Goal: Task Accomplishment & Management: Manage account settings

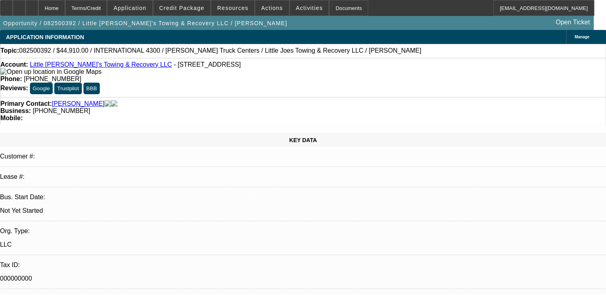
select select "0.1"
select select "2"
select select "0.1"
select select "0"
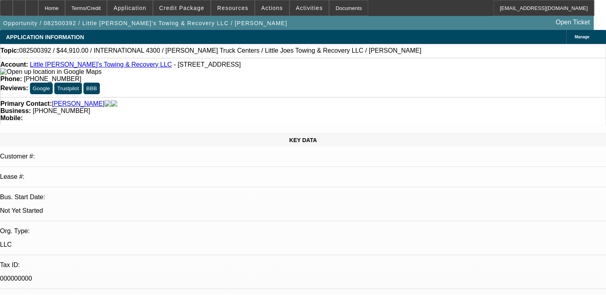
select select "0.1"
select select "1"
select select "2"
select select "4"
select select "1"
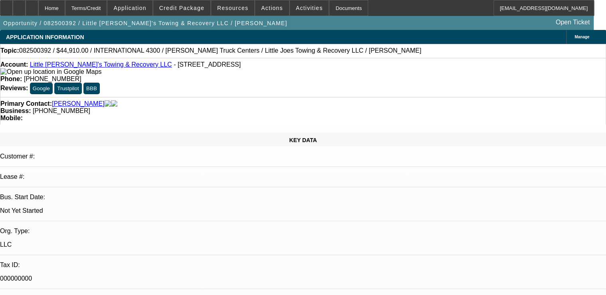
select select "1"
select select "4"
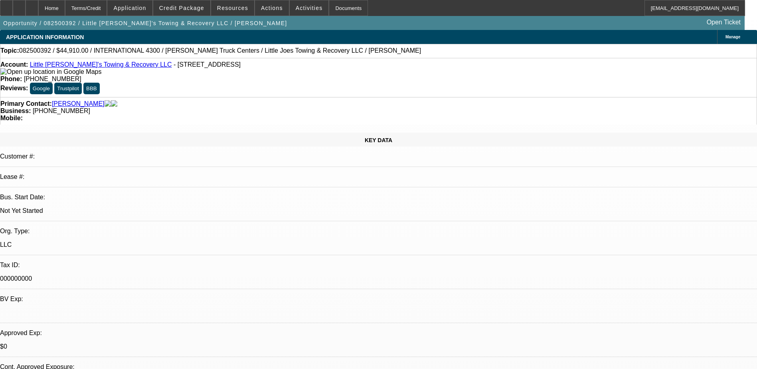
drag, startPoint x: 451, startPoint y: 2, endPoint x: 275, endPoint y: 273, distance: 323.4
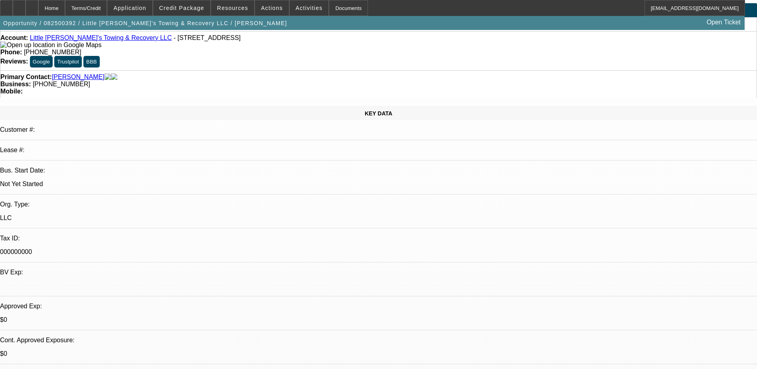
scroll to position [200, 0]
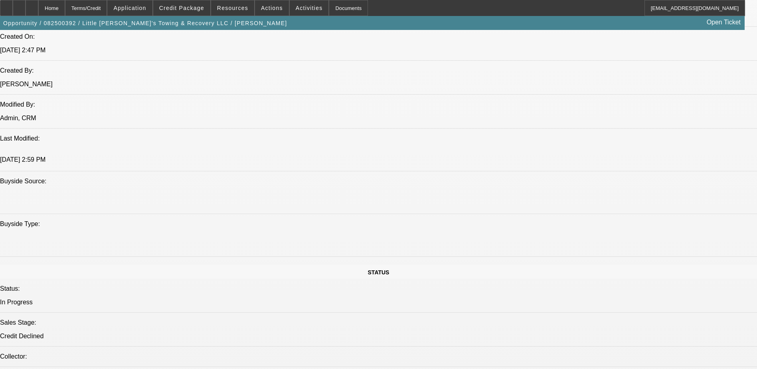
scroll to position [638, 0]
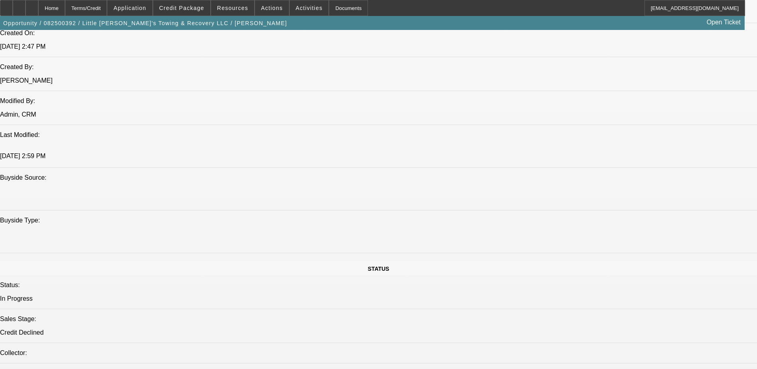
drag, startPoint x: 630, startPoint y: 299, endPoint x: 543, endPoint y: 283, distance: 89.2
drag, startPoint x: 543, startPoint y: 283, endPoint x: 587, endPoint y: 286, distance: 44.0
drag, startPoint x: 535, startPoint y: 279, endPoint x: 631, endPoint y: 273, distance: 96.4
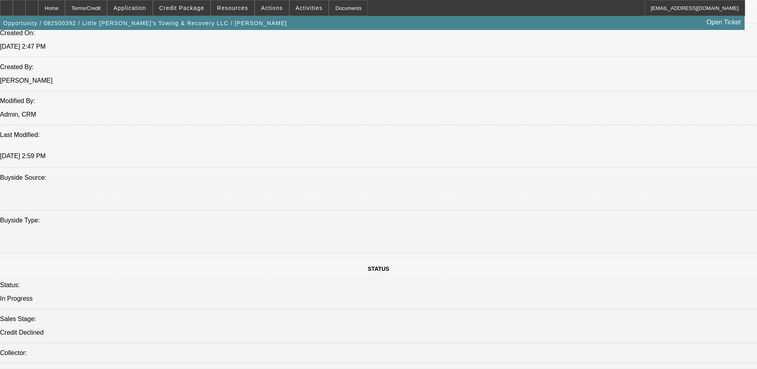
click at [184, 11] on span at bounding box center [181, 7] width 57 height 19
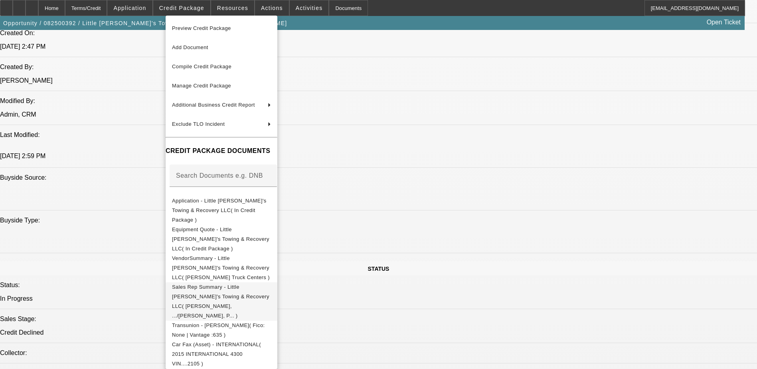
scroll to position [27, 0]
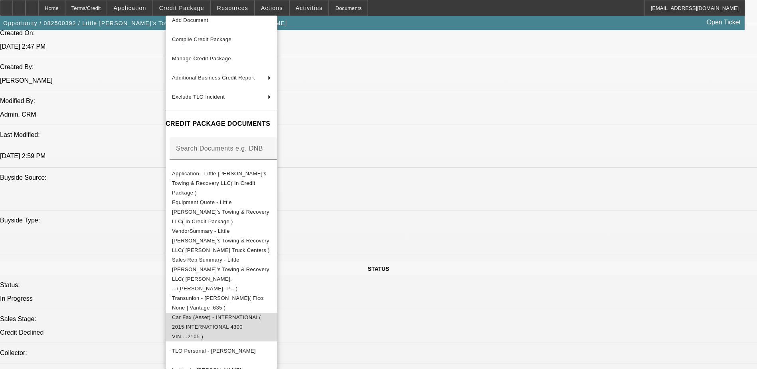
click at [267, 294] on button "Car Fax (Asset) - INTERNATIONAL( 2015 INTERNATIONAL 4300 VIN....2105 )" at bounding box center [222, 326] width 112 height 29
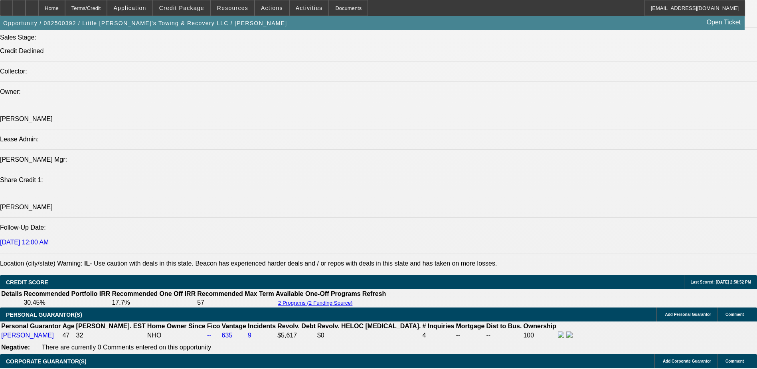
scroll to position [918, 0]
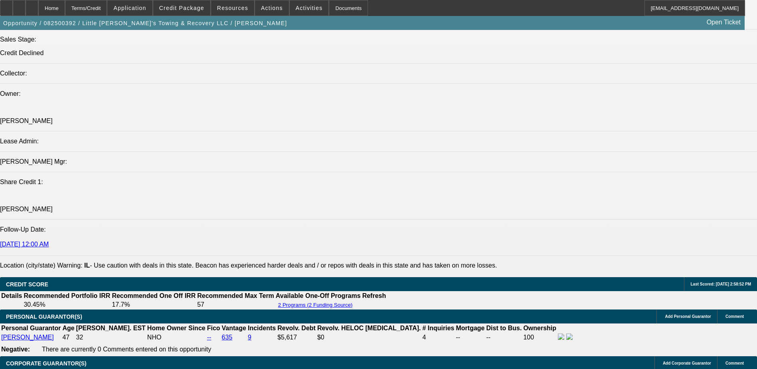
drag, startPoint x: 712, startPoint y: 347, endPoint x: 743, endPoint y: 351, distance: 31.0
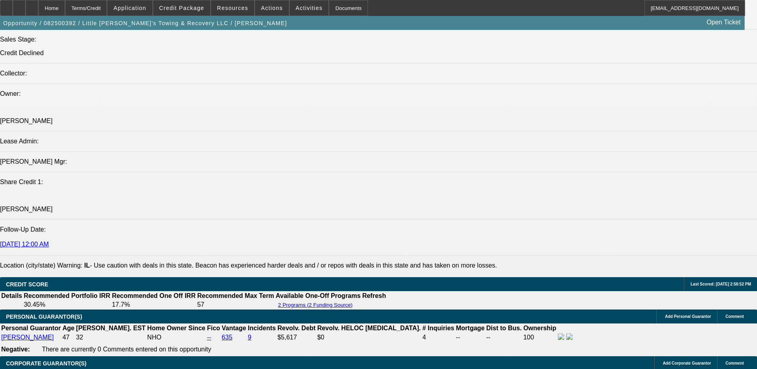
drag, startPoint x: 743, startPoint y: 351, endPoint x: 682, endPoint y: 351, distance: 60.6
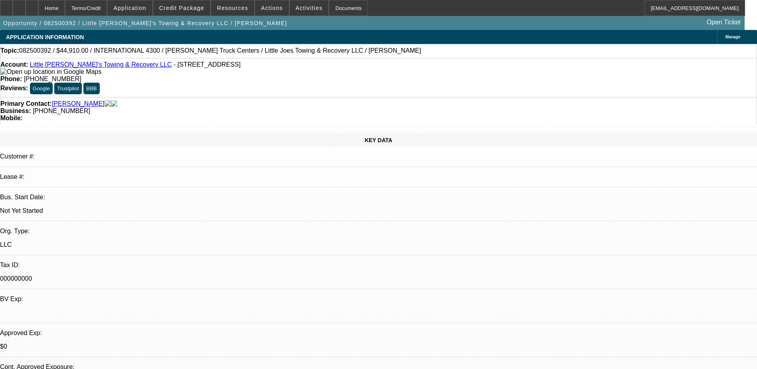
click at [161, 132] on div "KEY DATA" at bounding box center [378, 139] width 757 height 14
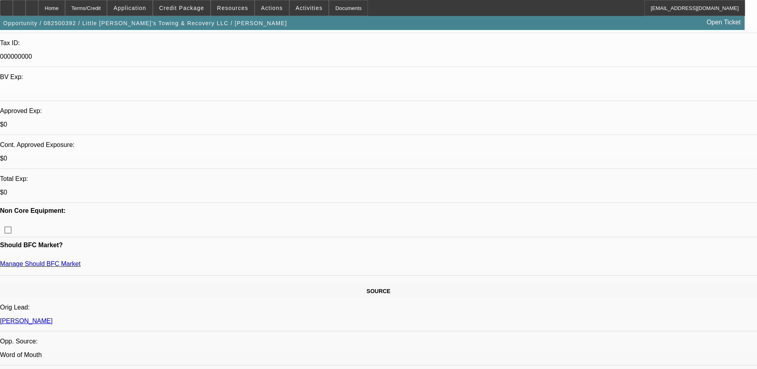
scroll to position [239, 0]
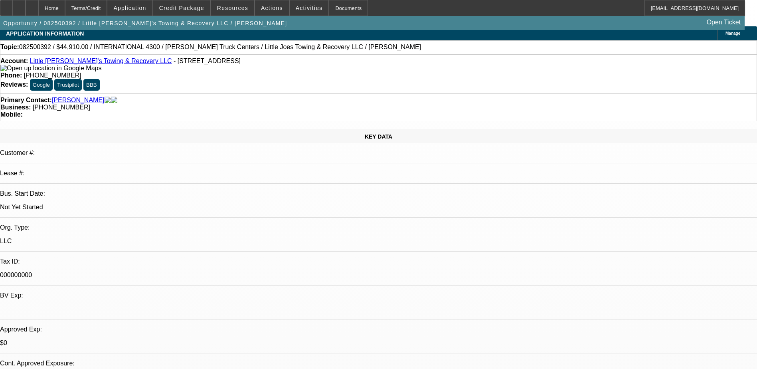
scroll to position [0, 0]
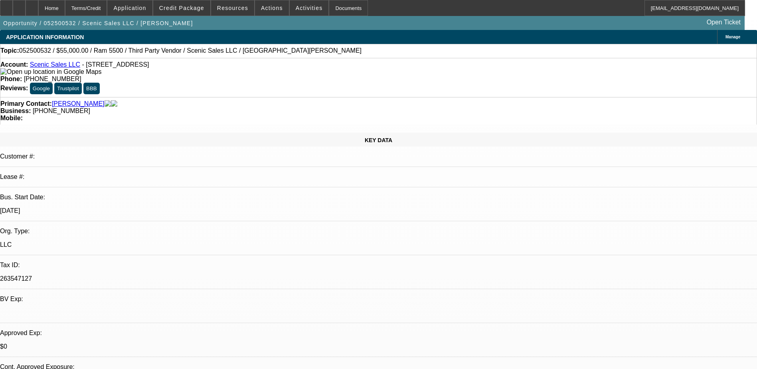
select select "0"
select select "0.1"
select select "0"
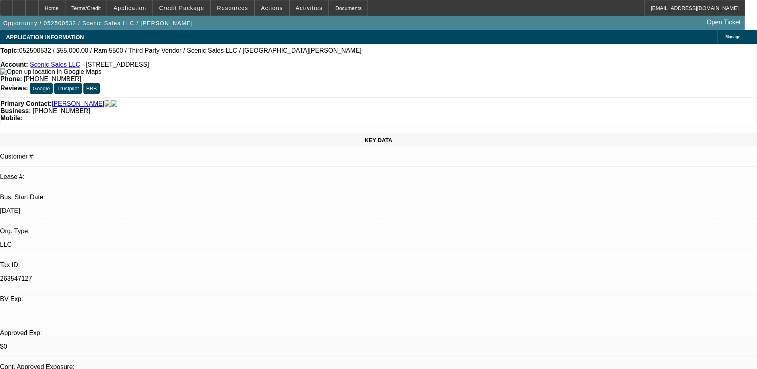
select select "0.1"
select select "0"
select select "0.1"
select select "0"
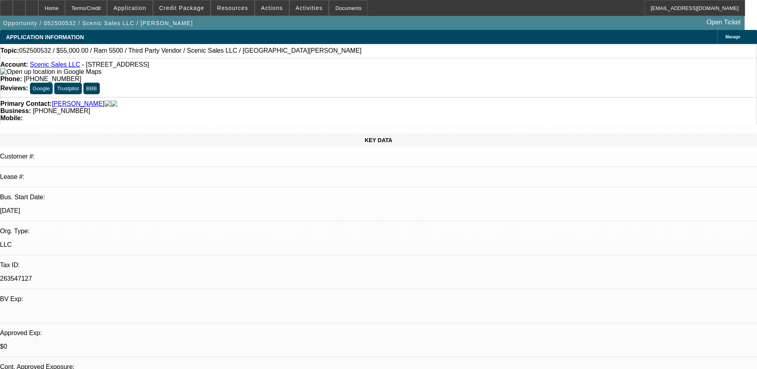
select select "0"
select select "0.1"
select select "1"
select select "3"
select select "4"
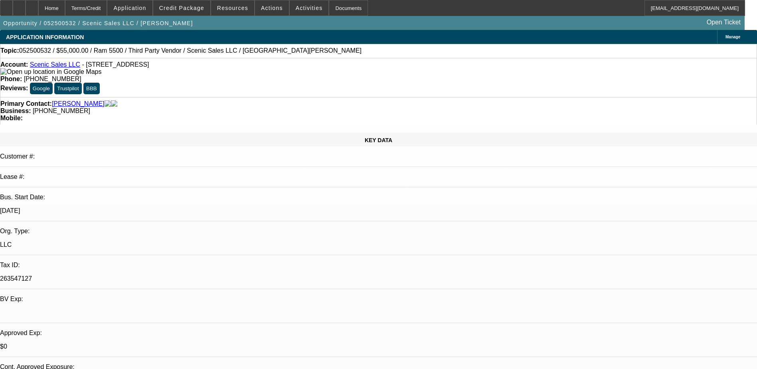
select select "1"
select select "4"
select select "1"
select select "3"
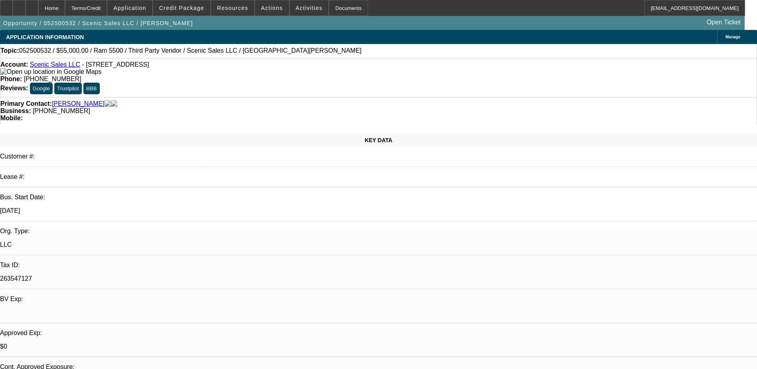
select select "4"
select select "1"
select select "3"
select select "4"
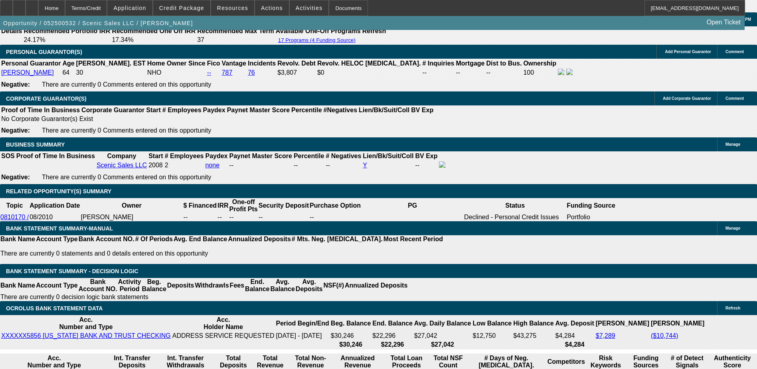
scroll to position [1235, 0]
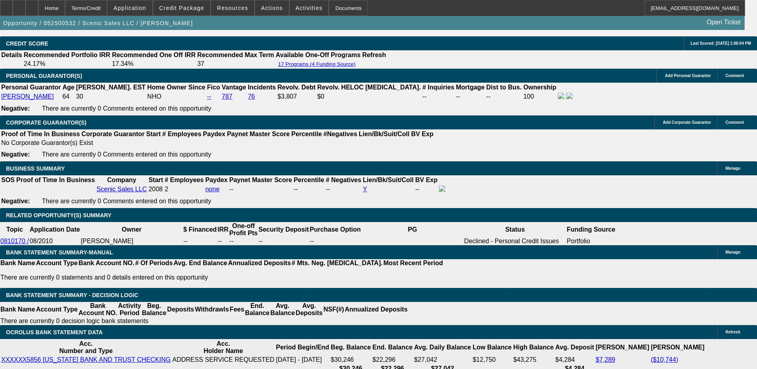
scroll to position [1195, 0]
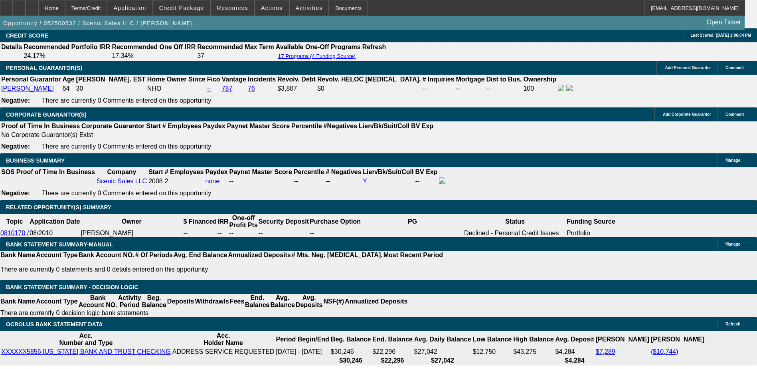
scroll to position [1235, 0]
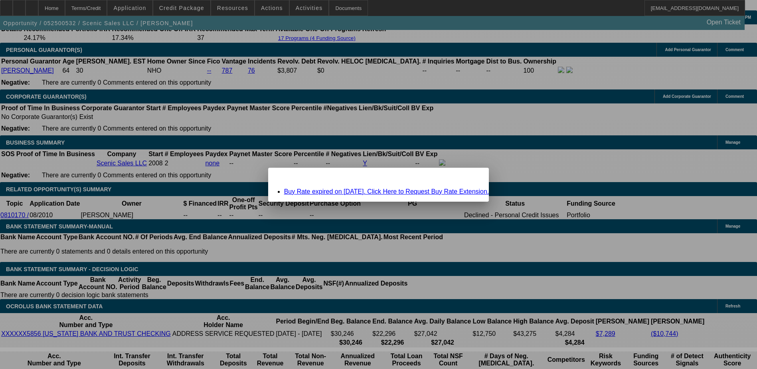
click at [473, 177] on span "Close" at bounding box center [478, 174] width 11 height 4
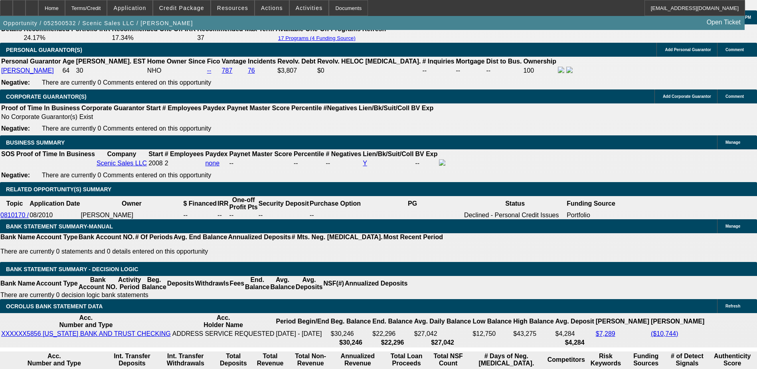
scroll to position [1235, 0]
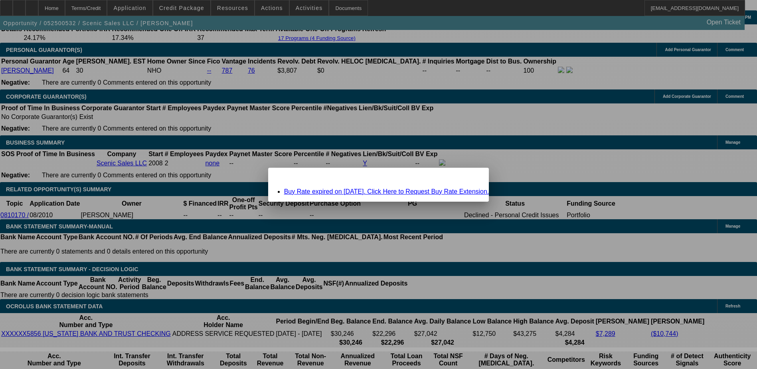
scroll to position [0, 0]
click at [471, 176] on div "Close" at bounding box center [480, 172] width 18 height 9
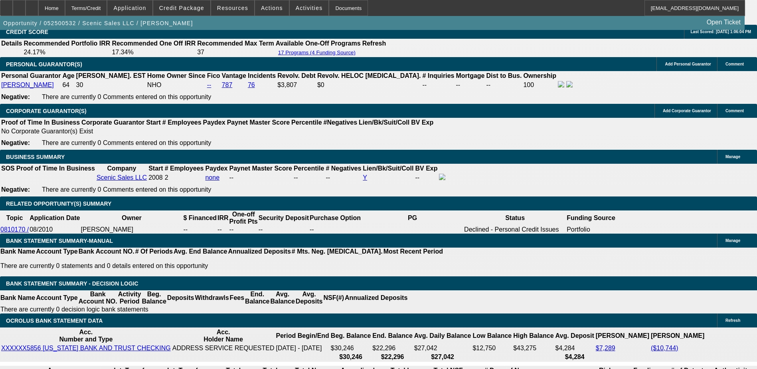
scroll to position [1235, 0]
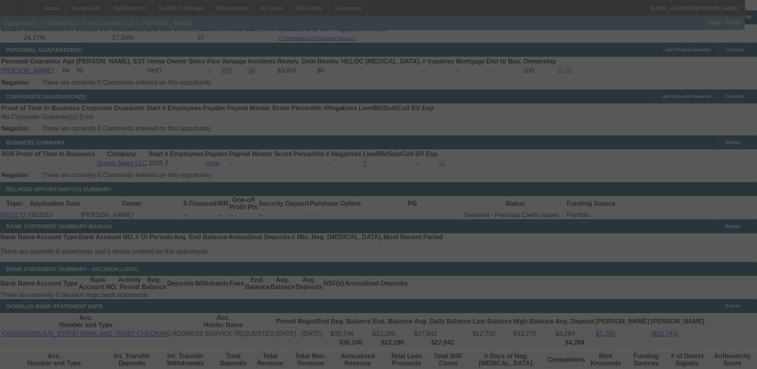
scroll to position [0, 0]
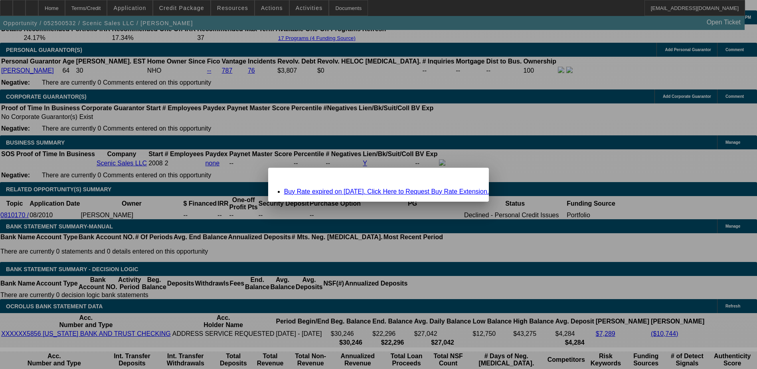
click at [473, 177] on span "Close" at bounding box center [478, 174] width 11 height 4
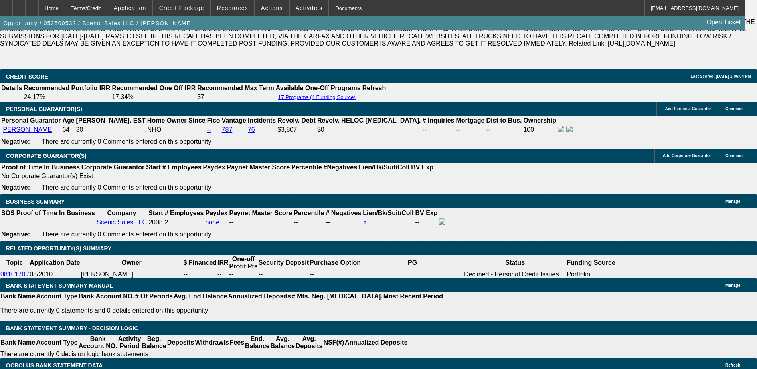
scroll to position [1195, 0]
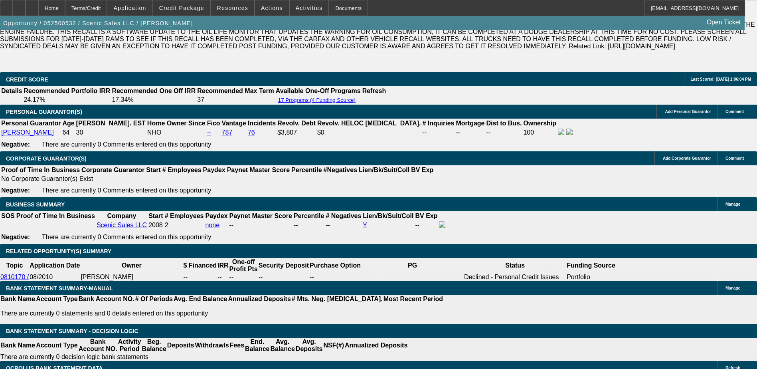
scroll to position [1155, 0]
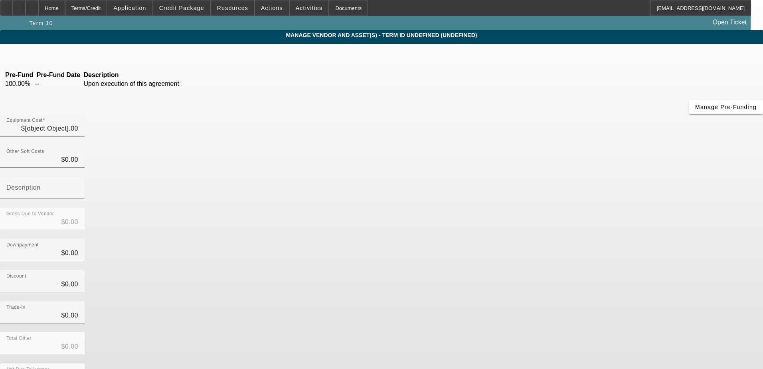
type input "$65,000.00"
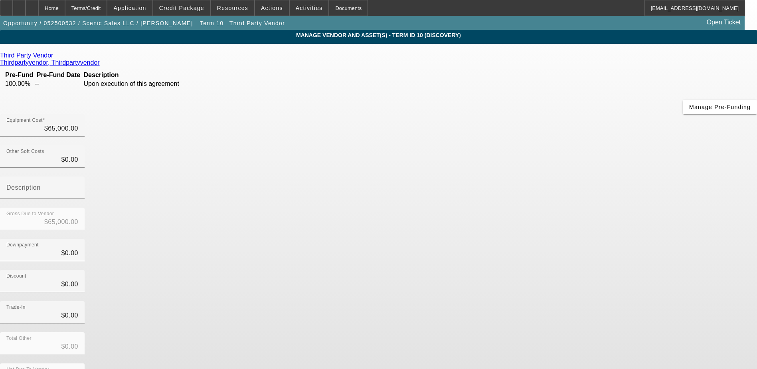
click at [202, 58] on div "Third Party Vendor" at bounding box center [378, 55] width 757 height 7
click at [55, 58] on icon at bounding box center [55, 55] width 0 height 7
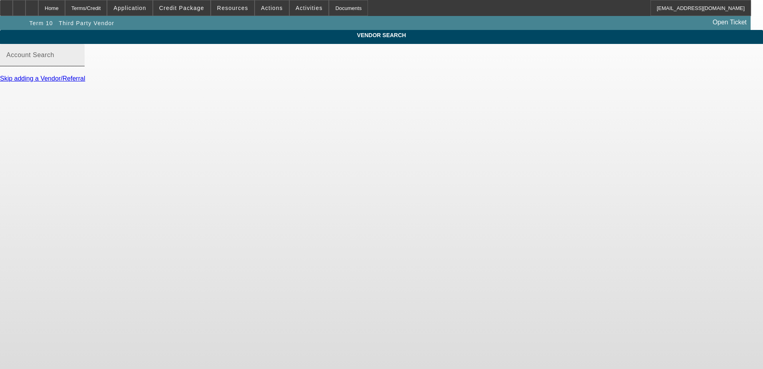
click at [78, 66] on div "Account Search" at bounding box center [42, 55] width 72 height 22
click at [78, 61] on div "Account Search" at bounding box center [42, 55] width 72 height 22
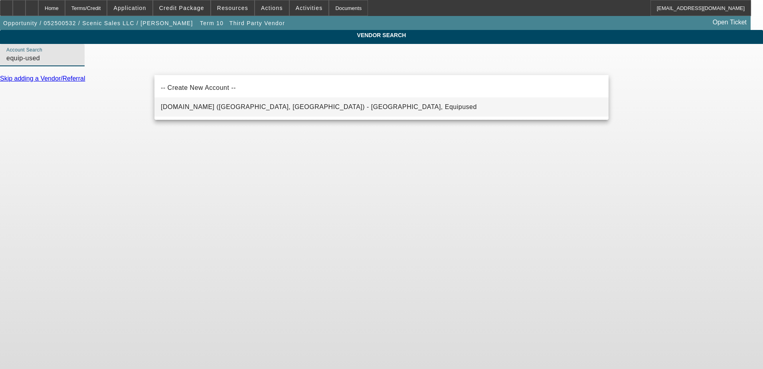
click at [377, 107] on mat-option "Equip-Used.com (Northbrook, IL) - Equipused, Equipused" at bounding box center [381, 106] width 454 height 19
type input "Equip-Used.com (Northbrook, IL) - Equipused, Equipused"
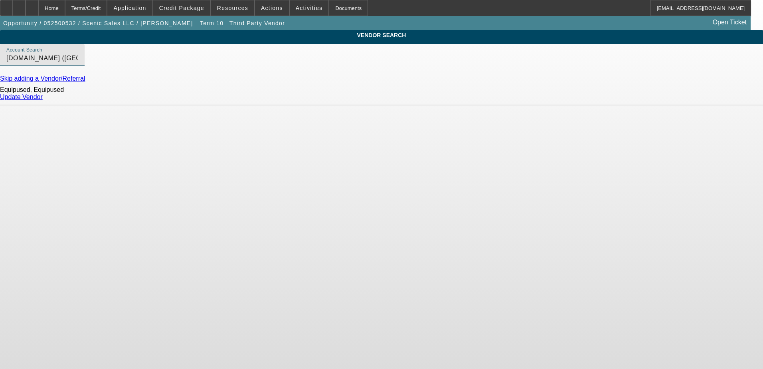
click at [43, 100] on link "Update Vendor" at bounding box center [21, 96] width 43 height 7
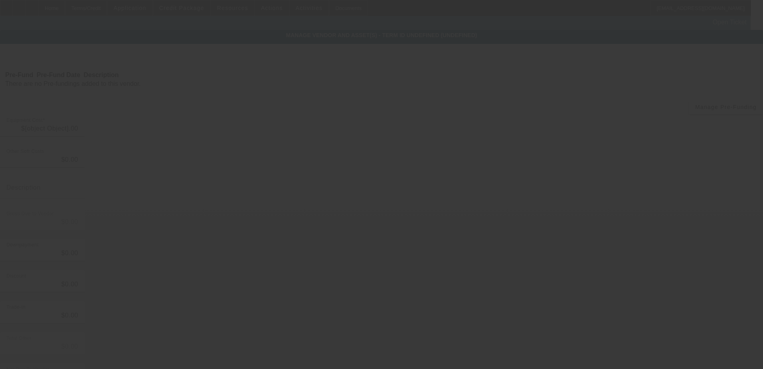
type input "$65,000.00"
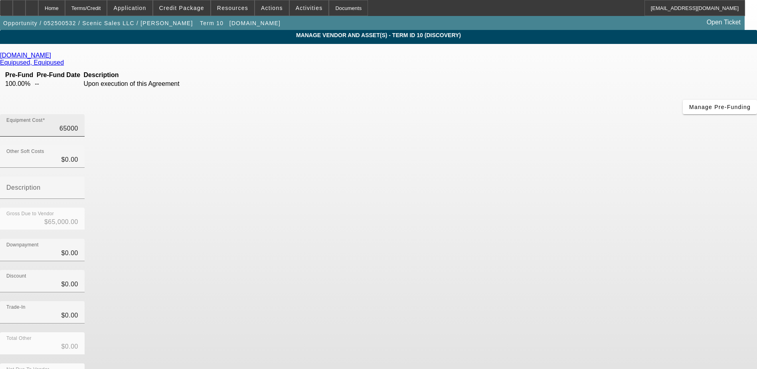
click at [78, 124] on input "65000" at bounding box center [42, 129] width 72 height 10
type input "5"
type input "$5.00"
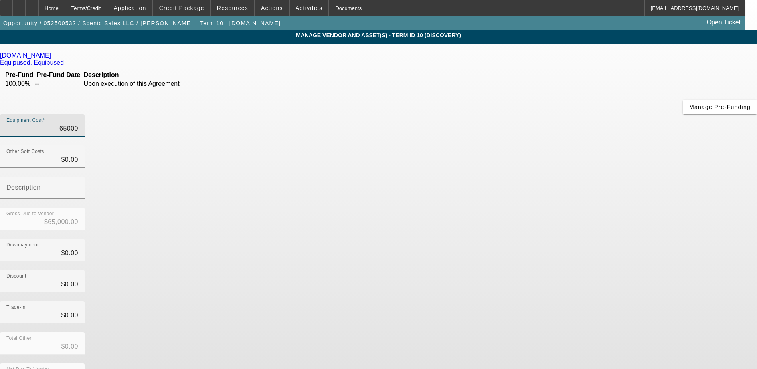
type input "$5.00"
type input "54"
type input "$54.00"
type input "549"
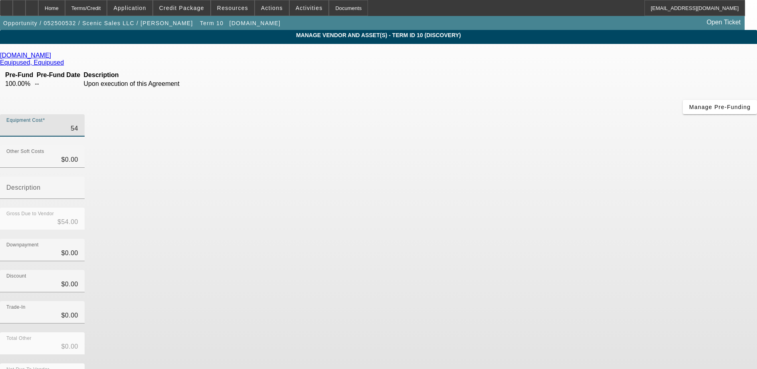
type input "$549.00"
type input "5499"
type input "$5,499.00"
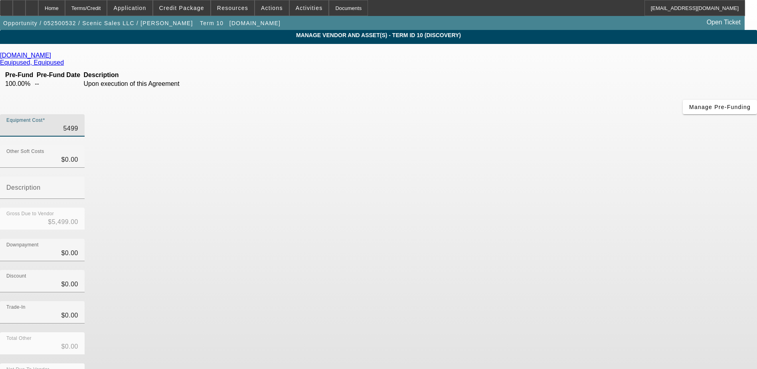
type input "54995"
type input "$54,995.00"
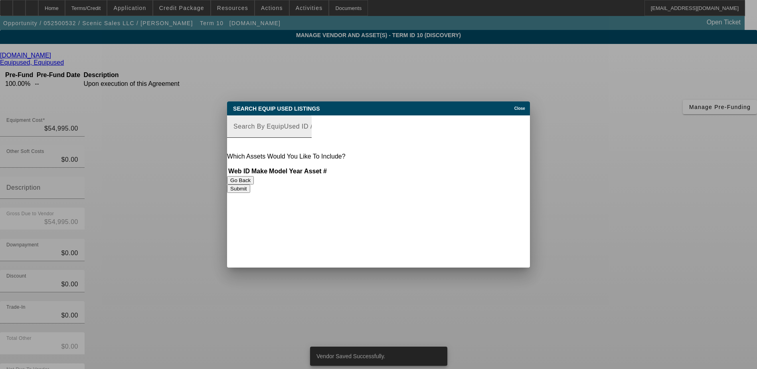
click at [305, 136] on div "Search By EquipUsed ID / Make / Model" at bounding box center [269, 126] width 72 height 22
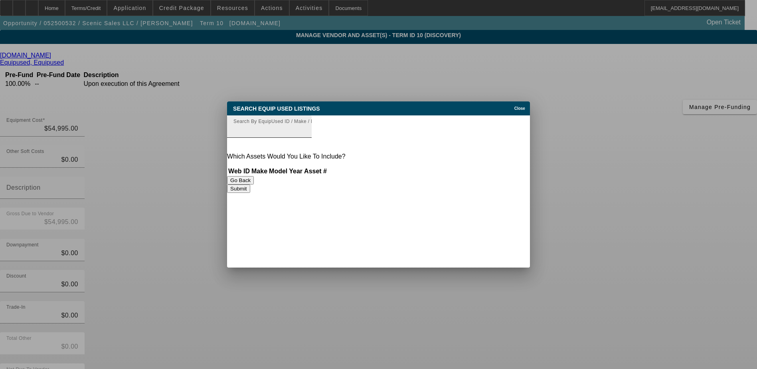
click at [305, 137] on div "Search By EquipUsed ID / Make / Model" at bounding box center [269, 126] width 72 height 22
click at [305, 134] on input "Search By EquipUsed ID / Make / Model" at bounding box center [269, 130] width 72 height 10
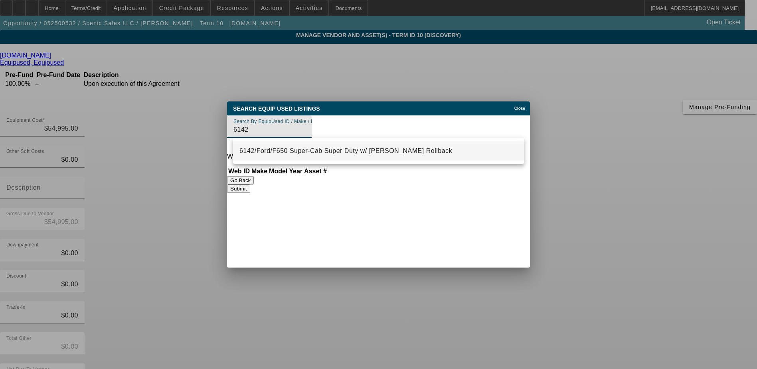
click at [354, 149] on span "6142/Ford/F650 Super-Cab Super Duty w/ Jerr-Dan Rollback" at bounding box center [345, 150] width 213 height 7
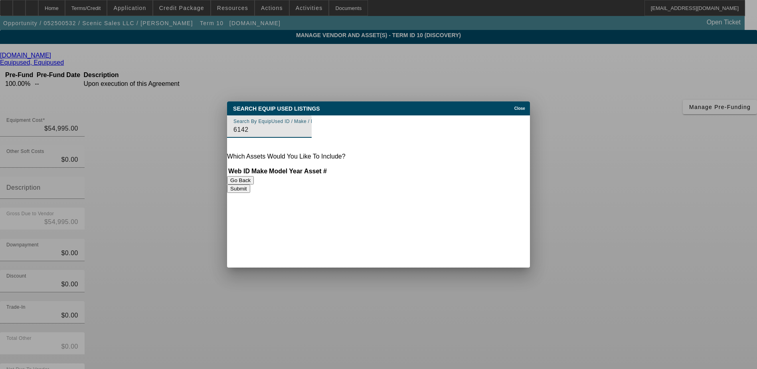
type input "6142/Ford/F650 Super-Cab Super Duty w/ Jerr-Dan Rollback"
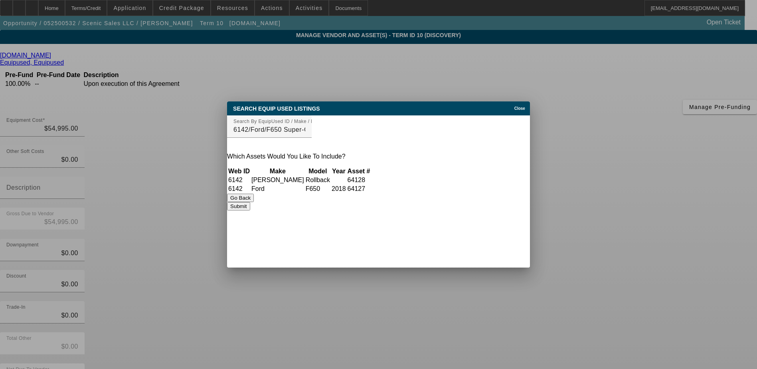
click at [250, 207] on button "Submit" at bounding box center [238, 206] width 23 height 8
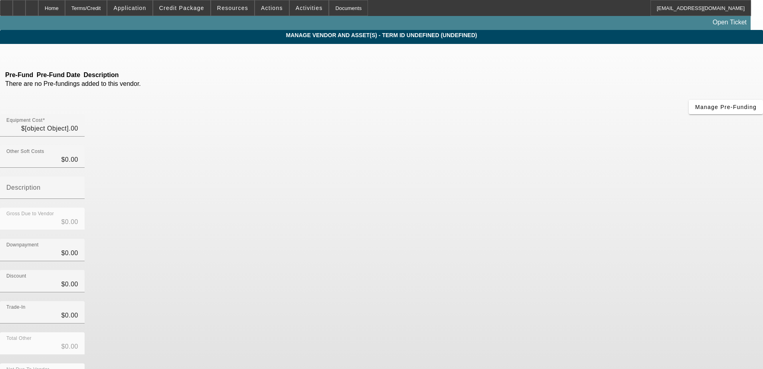
type input "$54,995.00"
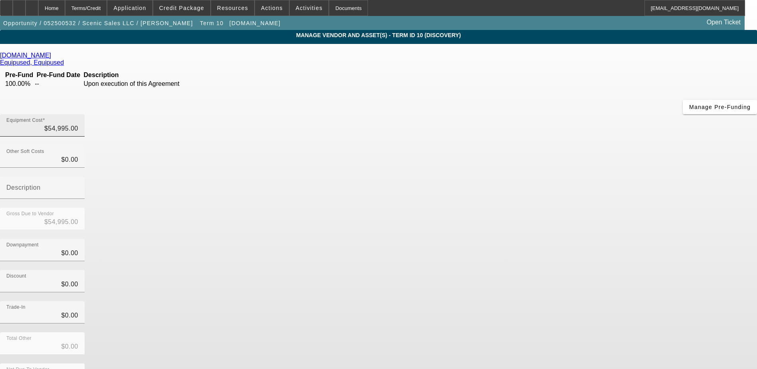
click at [78, 114] on div "Equipment Cost $54,995.00" at bounding box center [42, 125] width 72 height 22
click at [78, 124] on input "54995" at bounding box center [42, 129] width 72 height 10
type input "5"
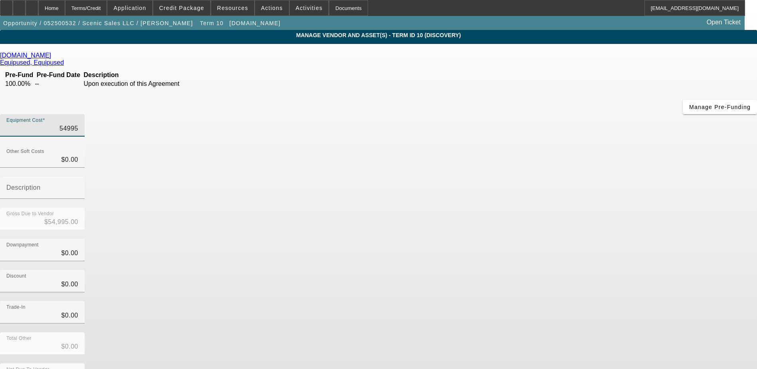
type input "$5.00"
type input "52"
type input "$52.00"
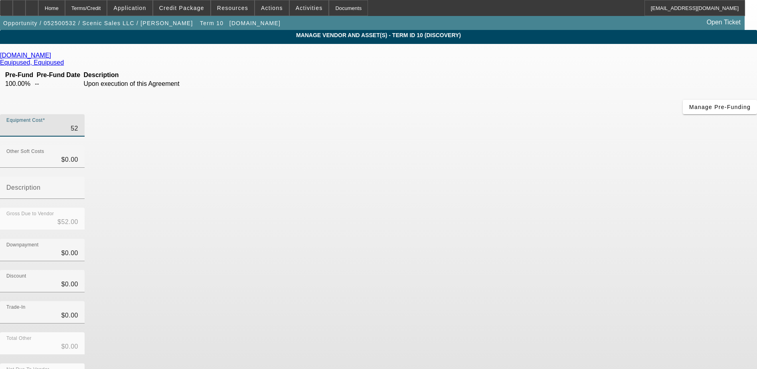
type input "525"
type input "$525.00"
type input "5250"
type input "$5,250.00"
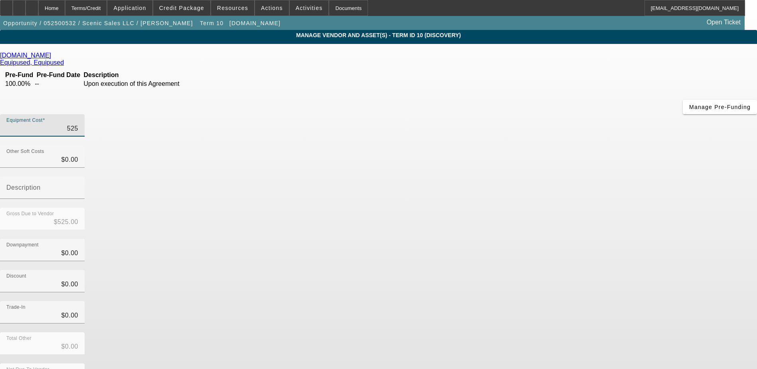
type input "$5,250.00"
type input "52500"
type input "$52,500.00"
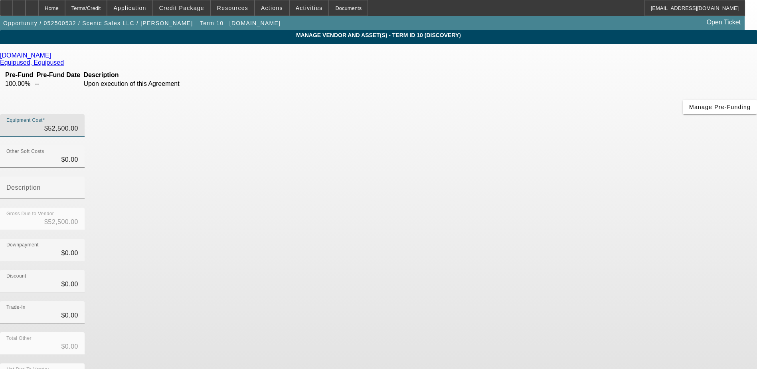
drag, startPoint x: 520, startPoint y: 168, endPoint x: 524, endPoint y: 181, distance: 13.5
click at [520, 239] on div "Downpayment $0.00" at bounding box center [378, 254] width 757 height 31
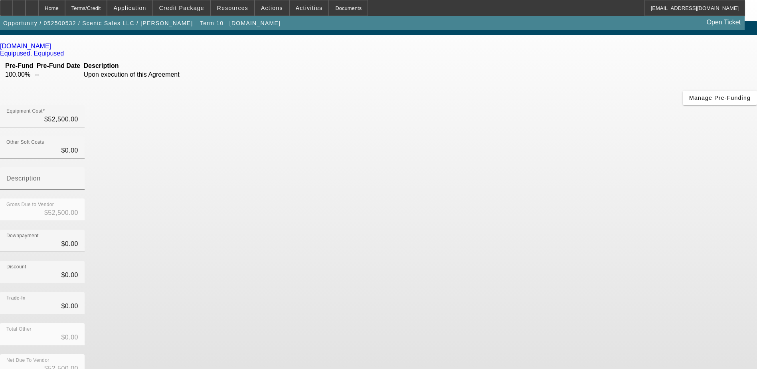
scroll to position [18, 0]
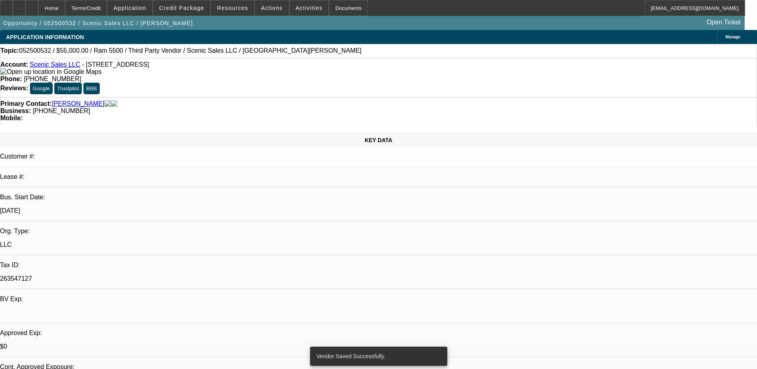
select select "0"
select select "0.1"
select select "0"
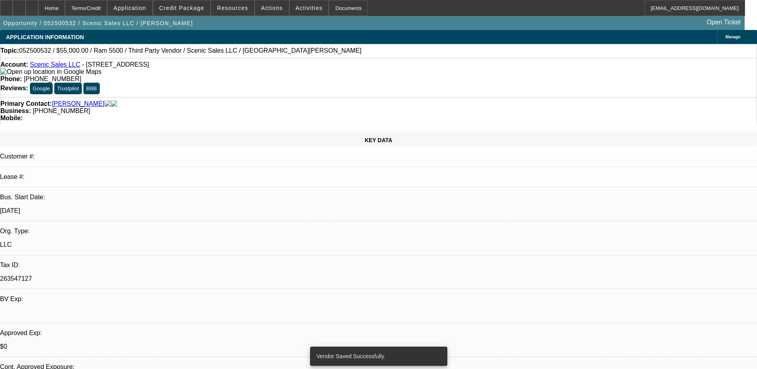
select select "0.1"
select select "0"
select select "0.1"
select select "0"
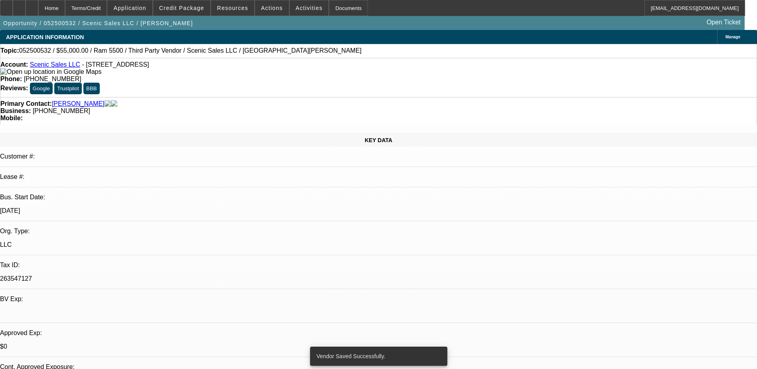
select select "0"
select select "0.1"
select select "1"
select select "3"
select select "4"
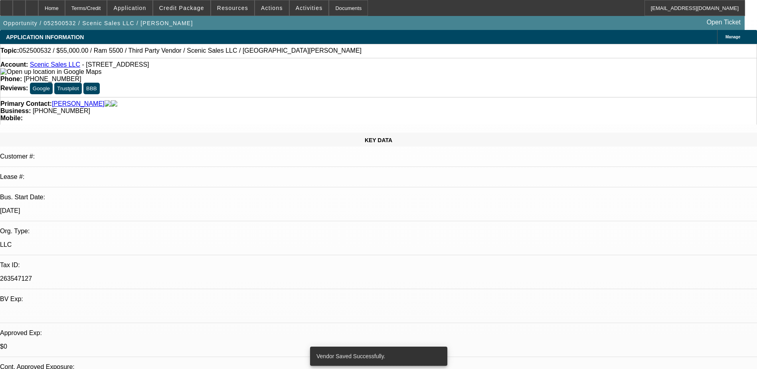
select select "1"
select select "4"
select select "1"
select select "3"
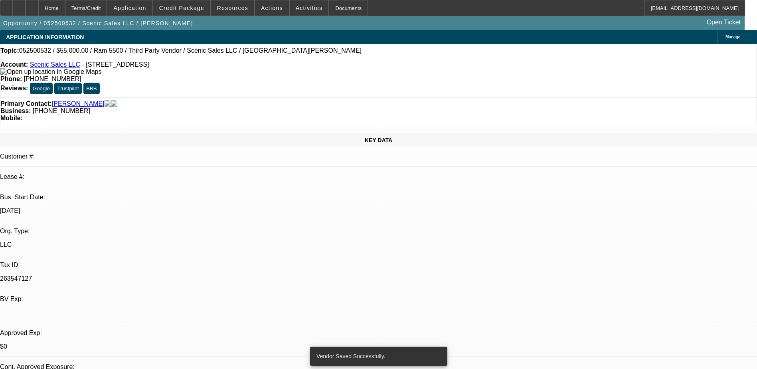
select select "4"
select select "1"
select select "3"
select select "4"
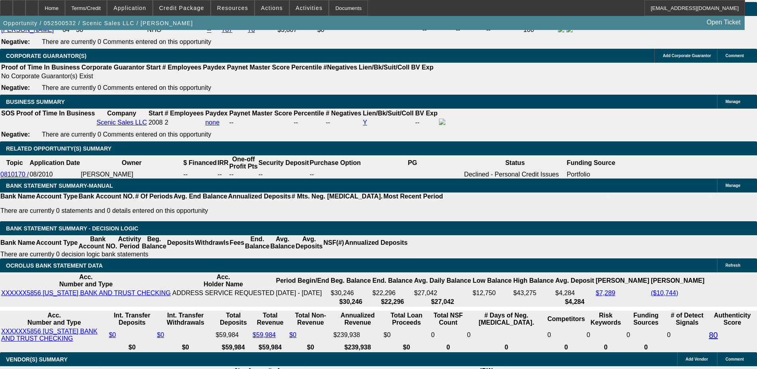
scroll to position [1237, 0]
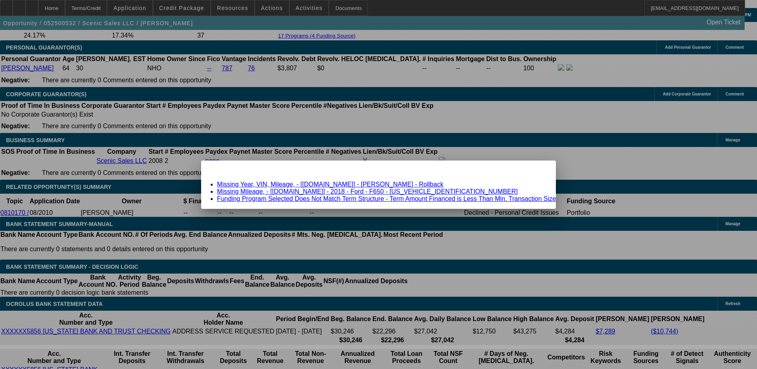
scroll to position [0, 0]
click at [538, 170] on icon at bounding box center [538, 167] width 0 height 4
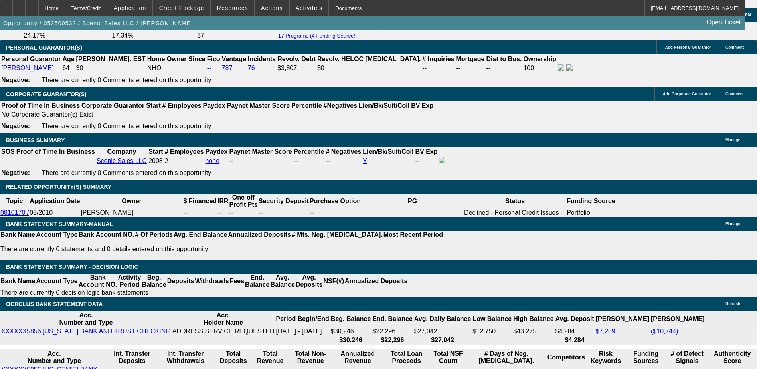
scroll to position [1237, 0]
type input "10000"
type input "$0.00"
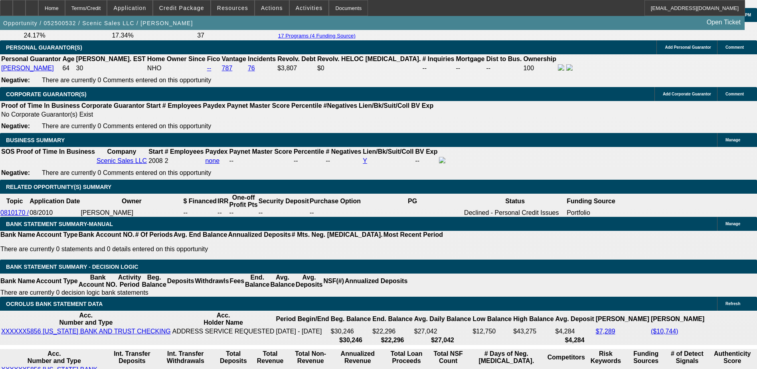
type input "UNKNOWN"
type input "$1,503.41"
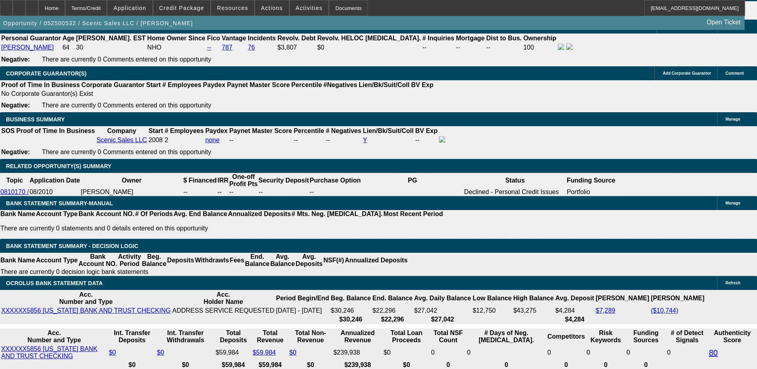
scroll to position [1277, 0]
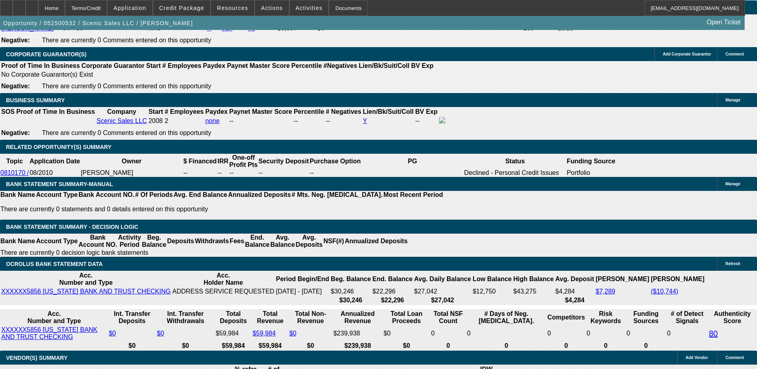
type input "3"
type input "$17,812.16"
type input "356"
type input "$487.72"
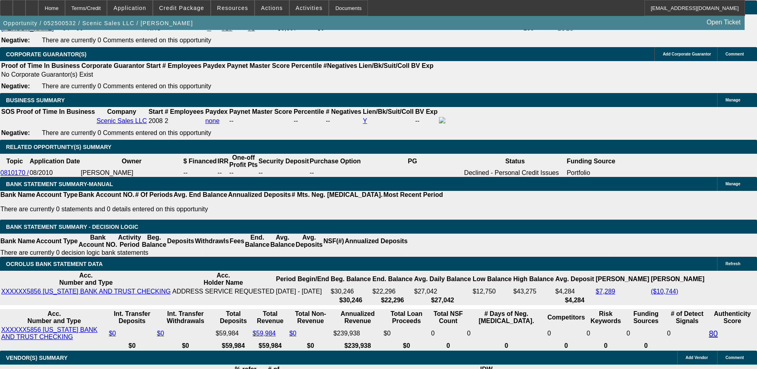
type input "35"
type input "$1,752.12"
type input "3"
type input "$17,812.16"
type input "36"
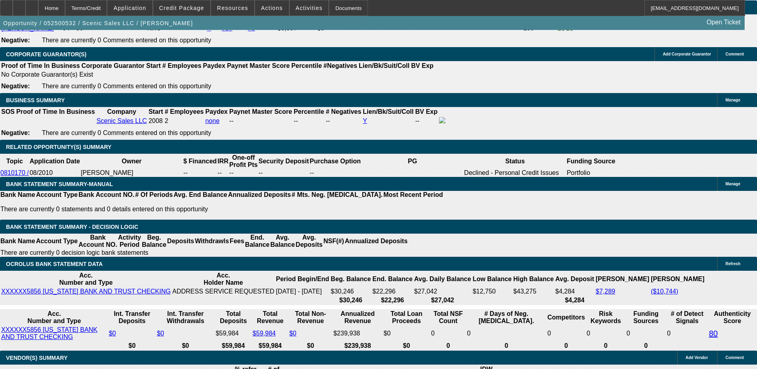
type input "$1,710.61"
type input "36"
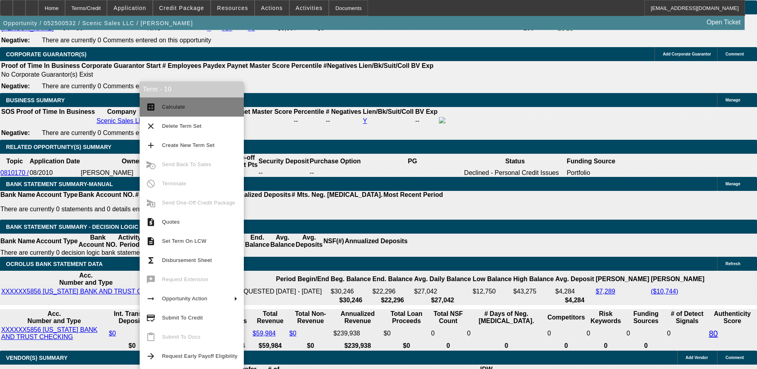
click at [165, 114] on button "calculate Calculate" at bounding box center [192, 106] width 104 height 19
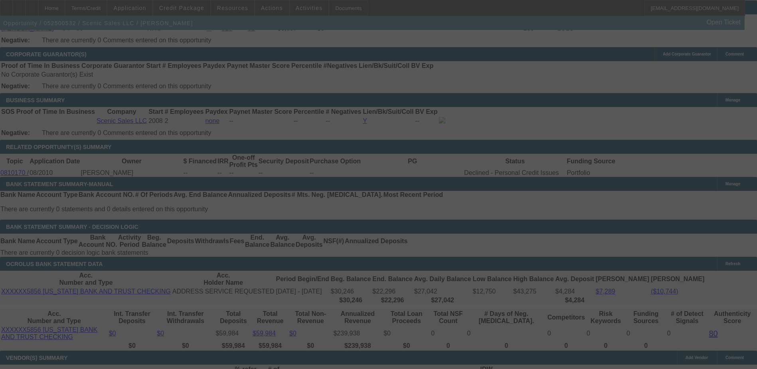
select select "0"
select select "3"
select select "0.1"
select select "4"
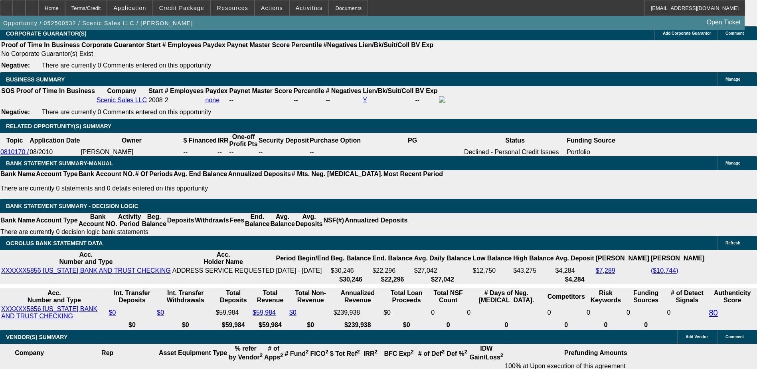
scroll to position [1317, 0]
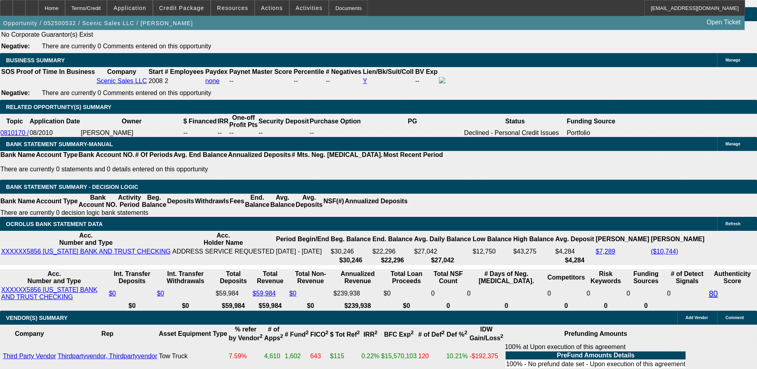
type input "9"
type input "UNKNOWN"
type input "9."
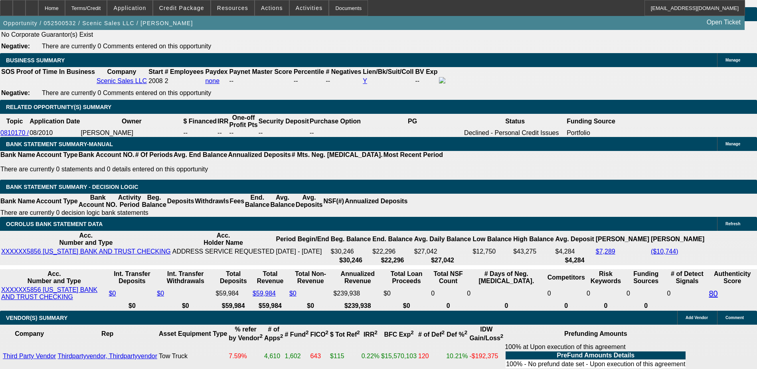
type input "$1,669.49"
type input "9.9"
type input "$1,691.56"
type input "9.9"
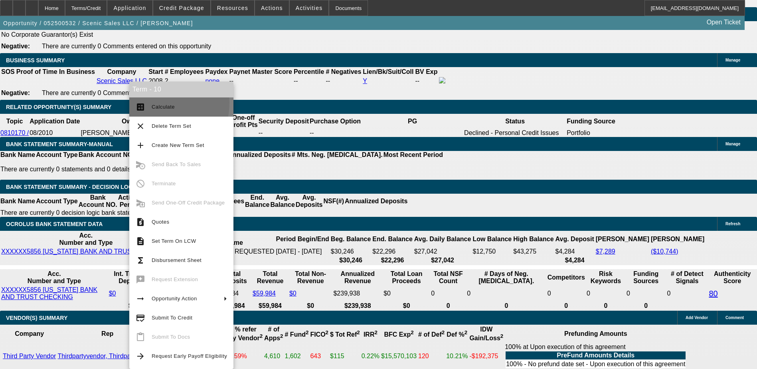
click at [154, 103] on span "Calculate" at bounding box center [189, 107] width 75 height 10
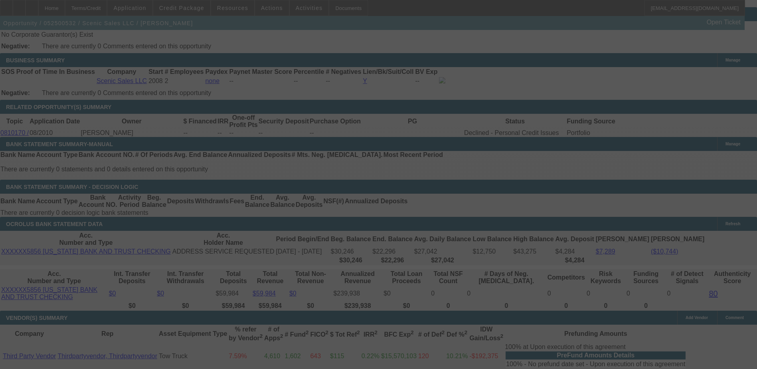
select select "0"
select select "3"
select select "0.1"
select select "4"
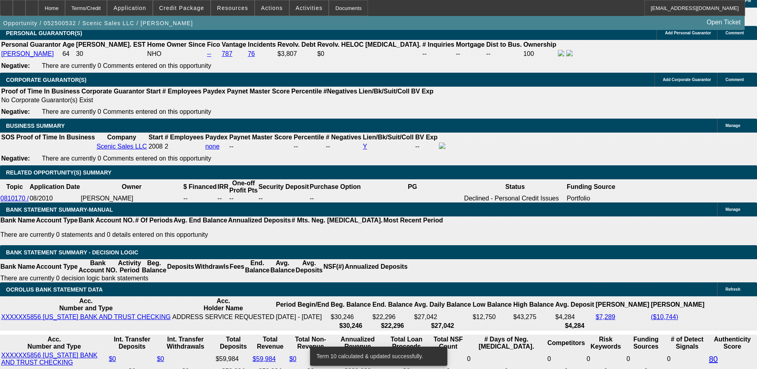
scroll to position [1197, 0]
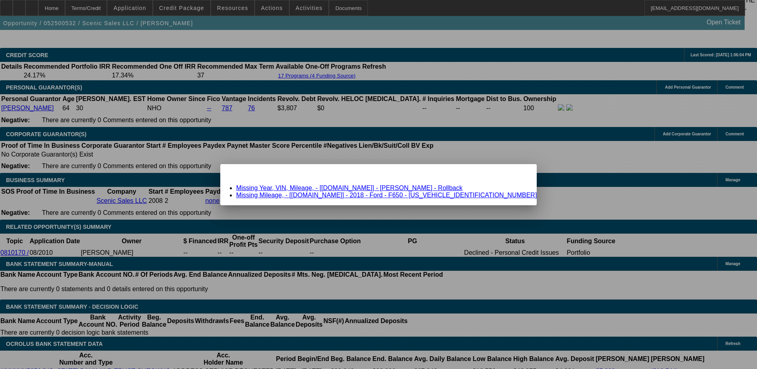
scroll to position [0, 0]
click at [354, 189] on link "Missing Year, VIN, Mileage, - [Equip-Used.com] - Jerr-Dan - Rollback" at bounding box center [349, 187] width 226 height 7
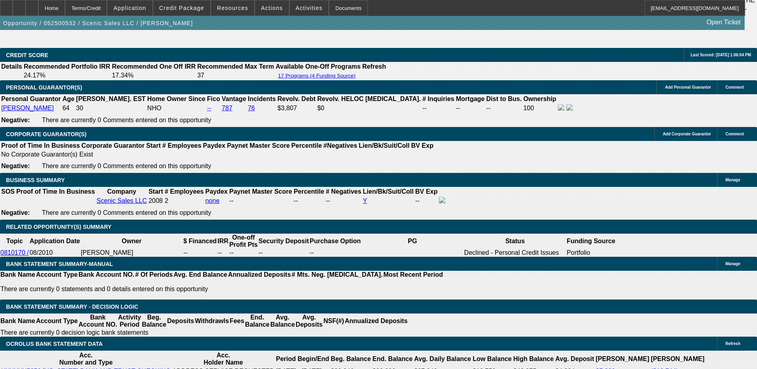
scroll to position [1197, 0]
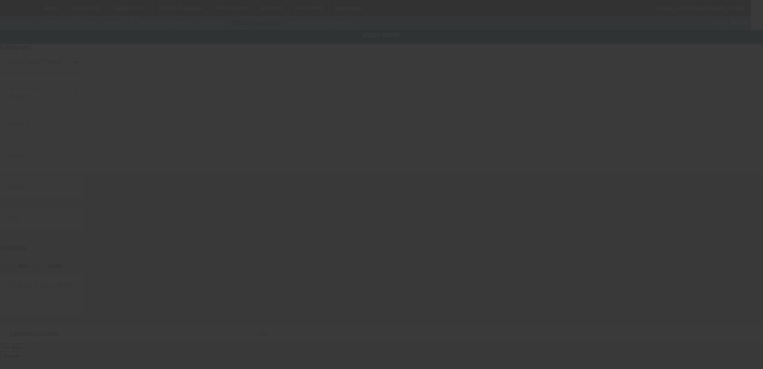
type input "Jerr-Dan"
type input "rollback"
radio input "true"
type textarea "Jerr-Dan Rollback"
type input "7510 Century Pl"
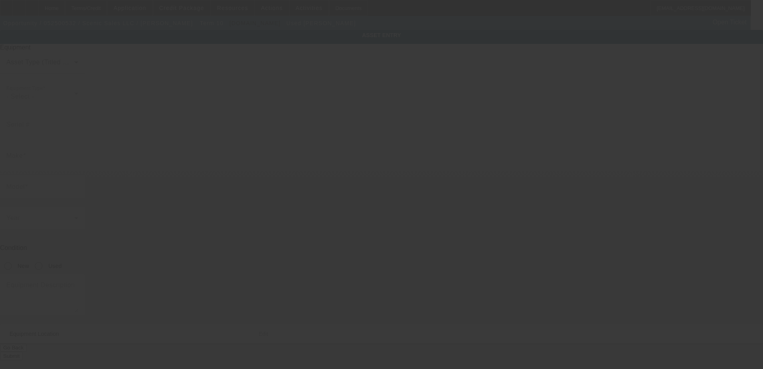
type input "# 53562"
type input "Middleton"
type input "53562"
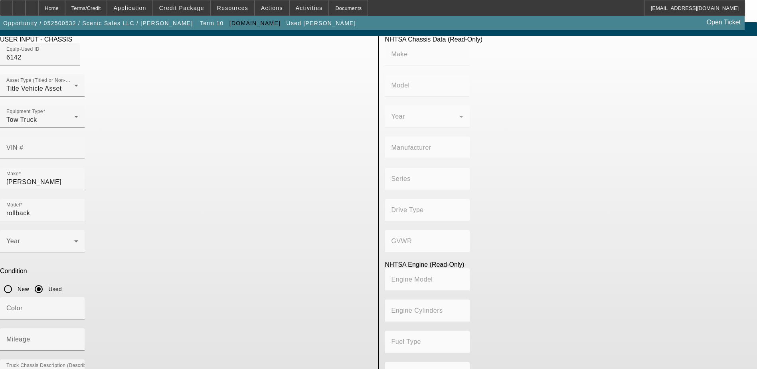
scroll to position [10, 0]
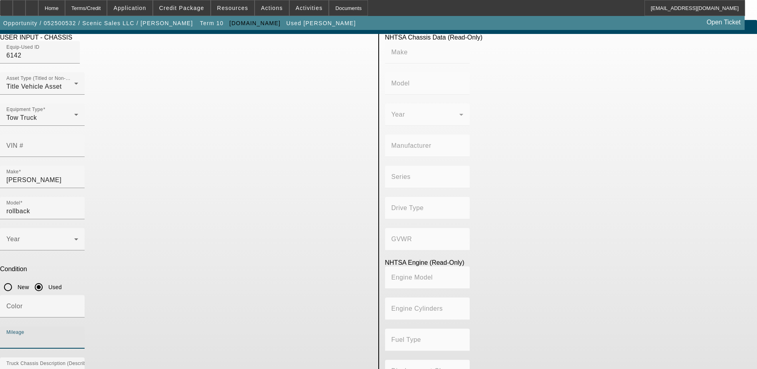
click at [78, 336] on input "Mileage" at bounding box center [42, 341] width 72 height 10
type input "210024"
click at [258, 295] on div "Color" at bounding box center [186, 310] width 372 height 31
click at [78, 228] on div "Year" at bounding box center [42, 239] width 72 height 22
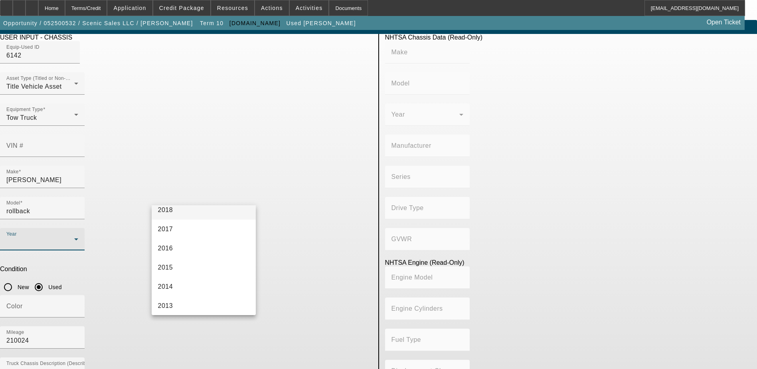
click at [218, 217] on mat-option "2018" at bounding box center [204, 209] width 105 height 19
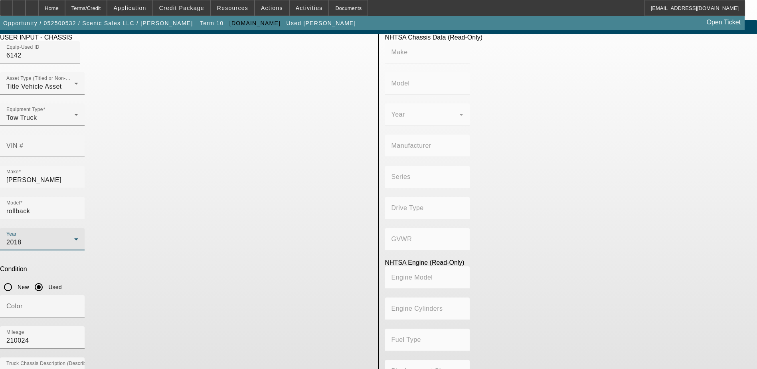
click at [133, 214] on app-asset-collateral-manage "ASSET ENTRY Delete asset USER INPUT - CHASSIS Equip-Used ID 6142 Asset Type (Ti…" at bounding box center [378, 241] width 757 height 442
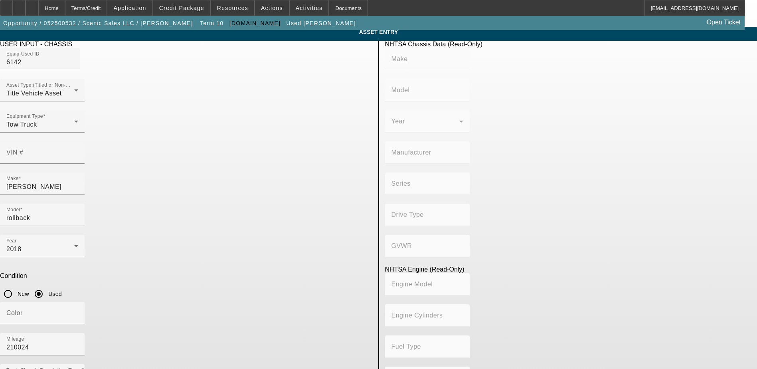
scroll to position [0, 0]
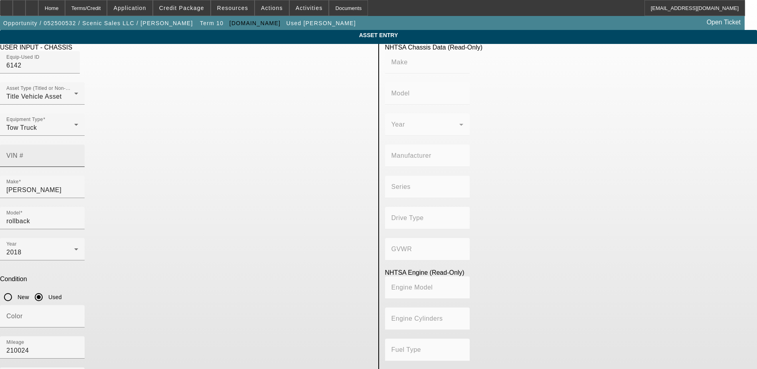
click at [78, 154] on input "VIN #" at bounding box center [42, 159] width 72 height 10
paste input "1FDWX6DC5JDF03199"
type input "1FDWX6DC5JDF03199"
click at [265, 154] on div "VIN # 1FDWX6DC5JDF03199" at bounding box center [186, 159] width 372 height 31
type input "FORD"
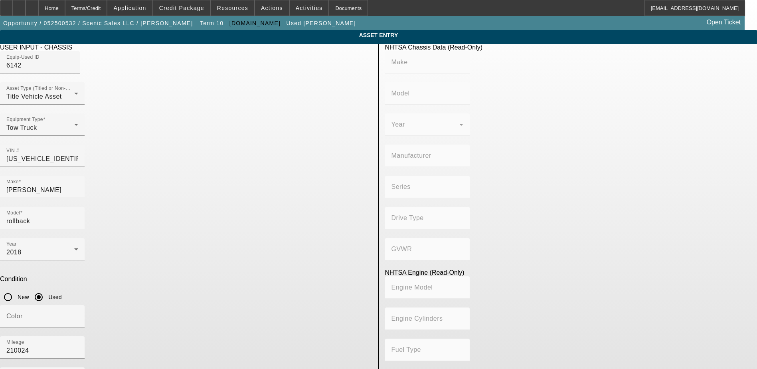
type input "F-650"
type input "FORD MOTOR COMPANY"
type input "F-Series Super Duty"
type input "4x2"
type input "Class 6: 19,501 - 26,000 lb (8,845 - 11,794 kg)"
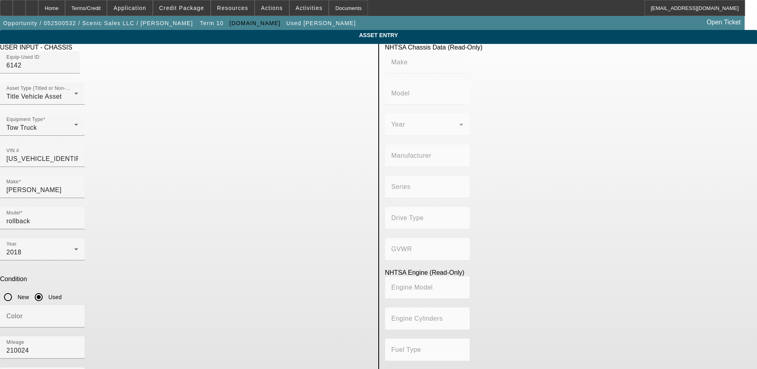
type input "8"
type input "Diesel"
type input "408.85908543470"
type input "6.7"
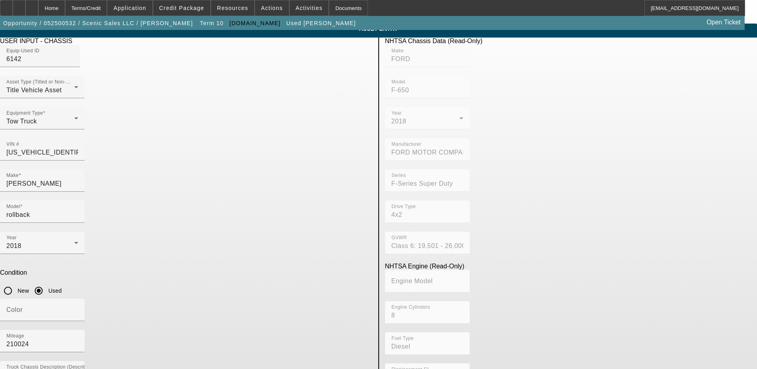
scroll to position [10, 0]
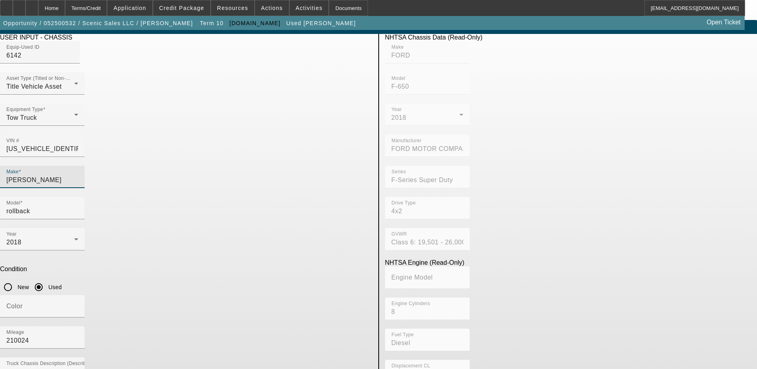
drag, startPoint x: 209, startPoint y: 168, endPoint x: 158, endPoint y: 176, distance: 52.1
click at [158, 176] on body "Home Terms/Credit Application Credit Package Resources Actions Activities Docum…" at bounding box center [378, 226] width 757 height 472
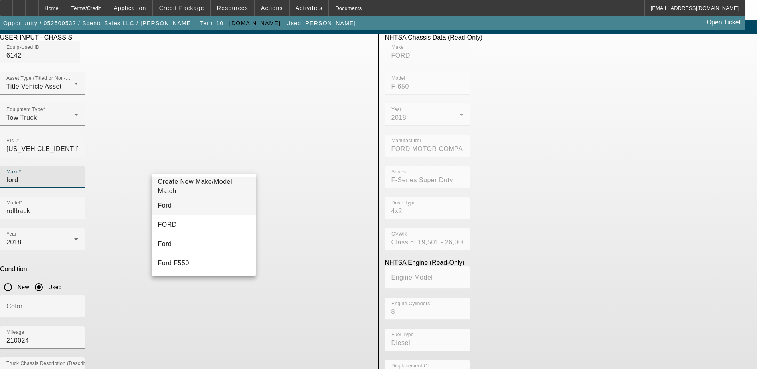
type input "ford"
click at [215, 209] on mat-option "Ford" at bounding box center [204, 205] width 105 height 19
type input "Ford"
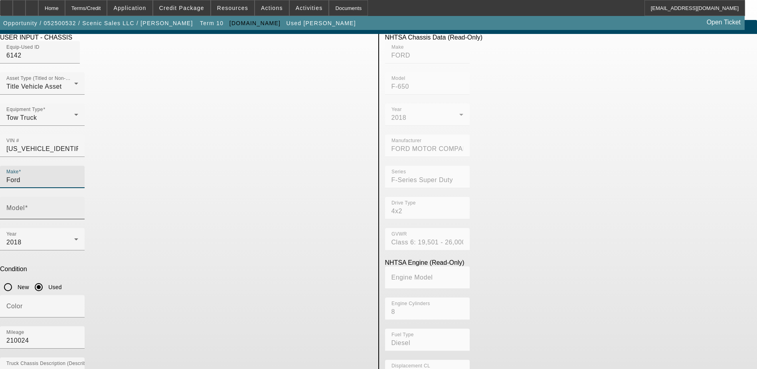
click at [85, 197] on div "Model" at bounding box center [42, 208] width 85 height 22
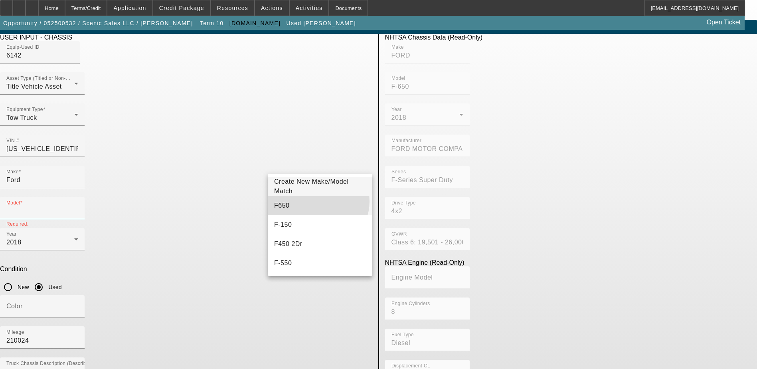
click at [318, 201] on mat-option "F650" at bounding box center [320, 205] width 105 height 19
type input "F650"
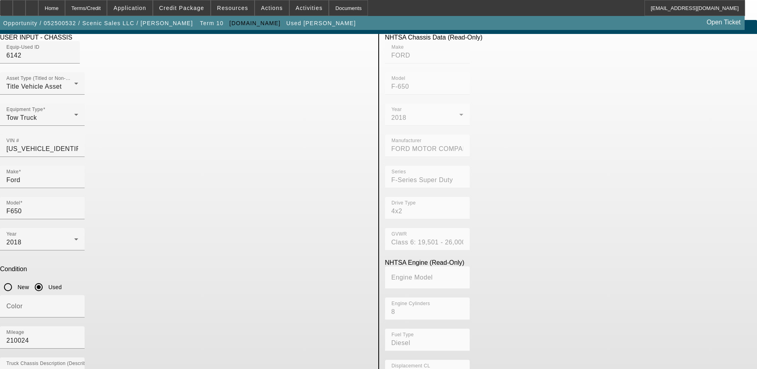
click at [263, 265] on div "Condition New Used" at bounding box center [186, 280] width 372 height 30
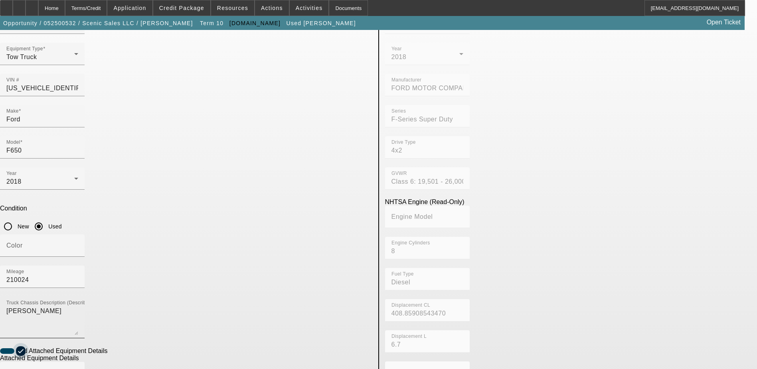
scroll to position [130, 0]
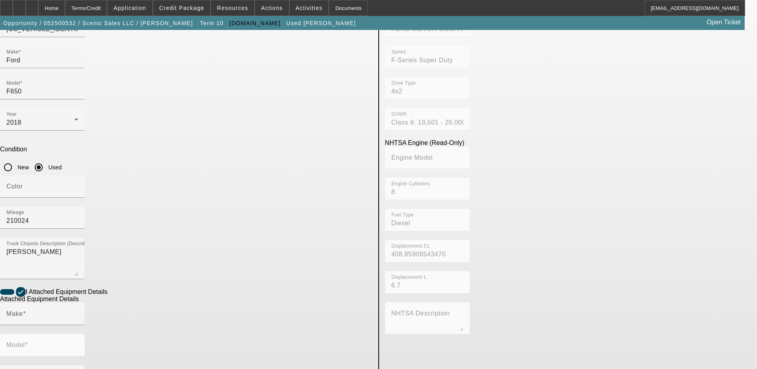
click at [107, 288] on label "Add Attached Equipment Details" at bounding box center [60, 291] width 93 height 7
click at [14, 289] on button "Add Attached Equipment Details" at bounding box center [7, 292] width 14 height 6
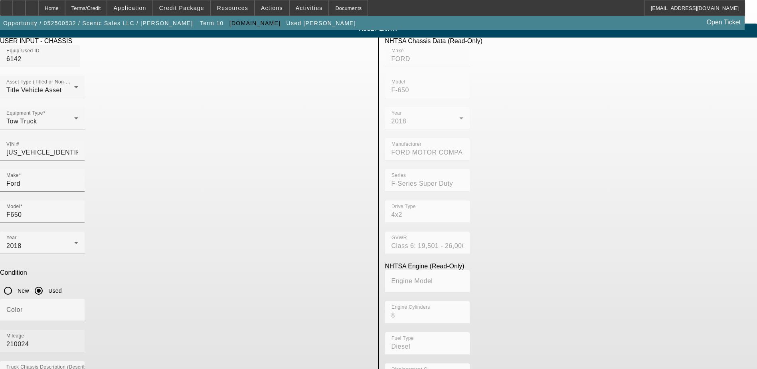
scroll to position [10, 0]
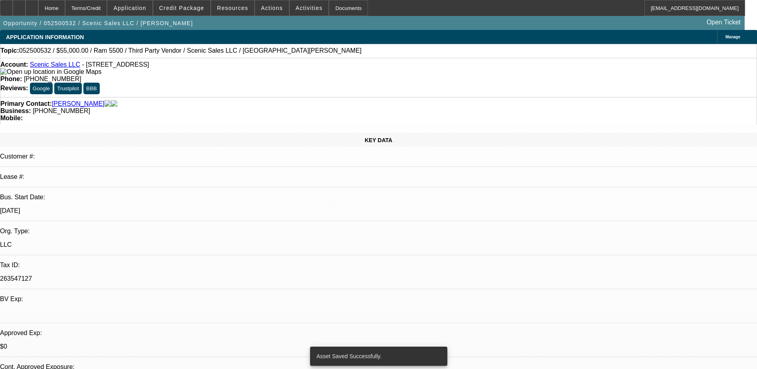
select select "0"
select select "3"
select select "0.1"
select select "4"
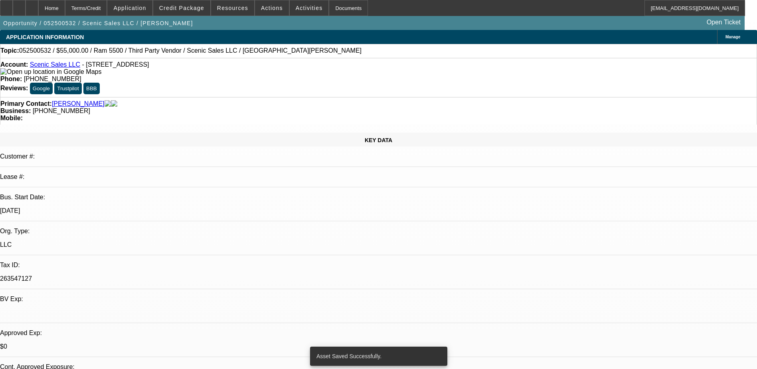
select select "0"
select select "0.1"
select select "4"
select select "0"
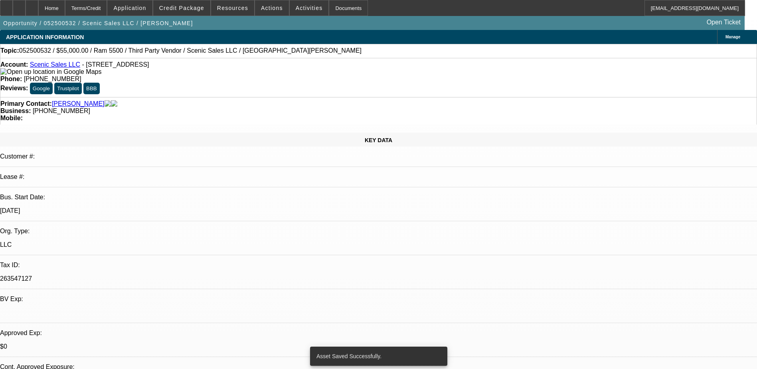
select select "0"
select select "3"
select select "0.1"
select select "4"
select select "0"
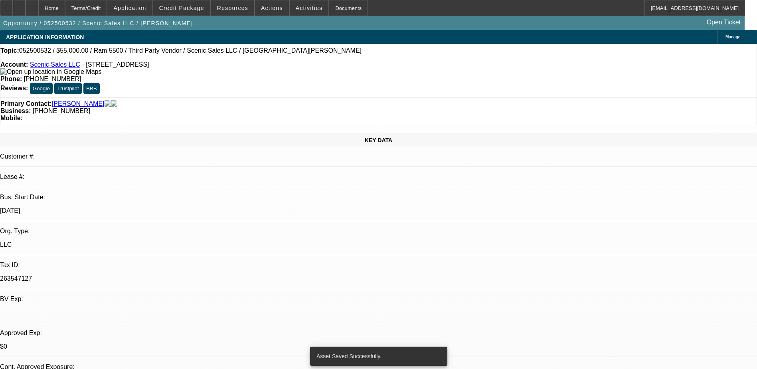
select select "0"
select select "3"
select select "0.1"
select select "4"
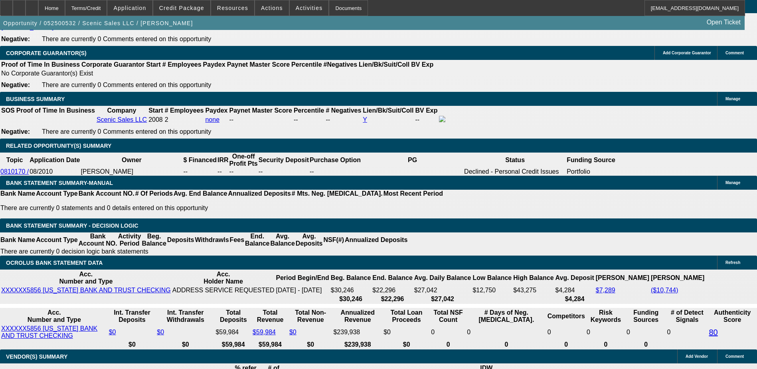
scroll to position [1157, 0]
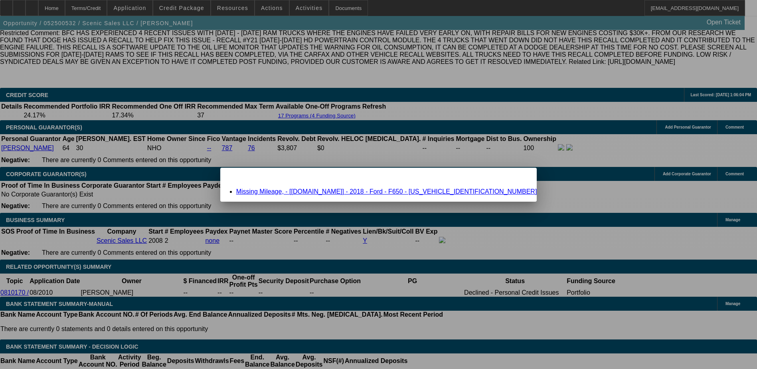
scroll to position [0, 0]
click at [364, 190] on link "Missing Mileage, - [Equip-Used.com] - 2018 - Ford - F650 - 1FDWX6DC5JDF03199" at bounding box center [386, 191] width 301 height 7
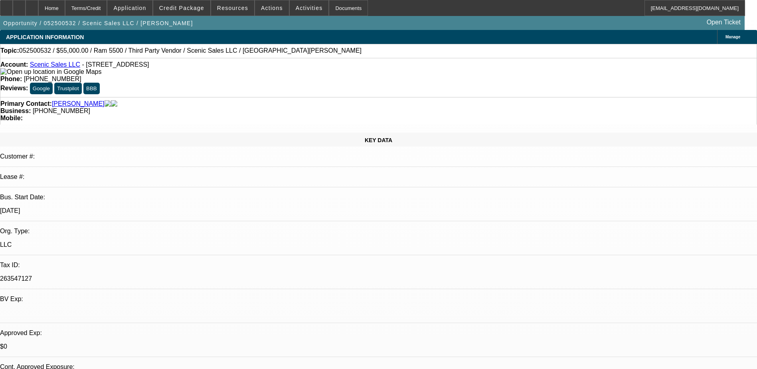
scroll to position [1157, 0]
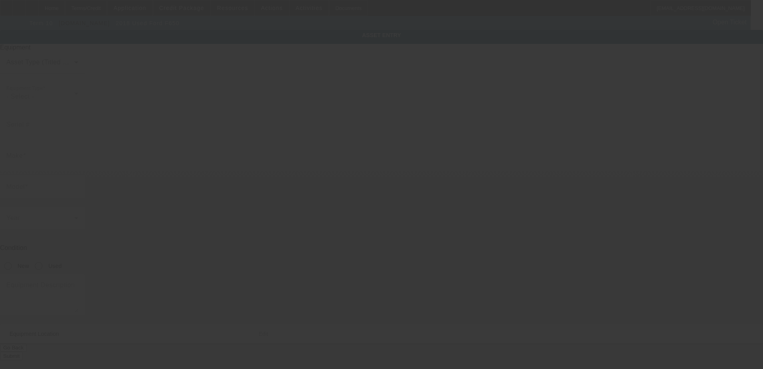
type input "1FDWX6DC5JDF03199"
type input "Ford"
type input "F650"
radio input "true"
type textarea "Ford F650"
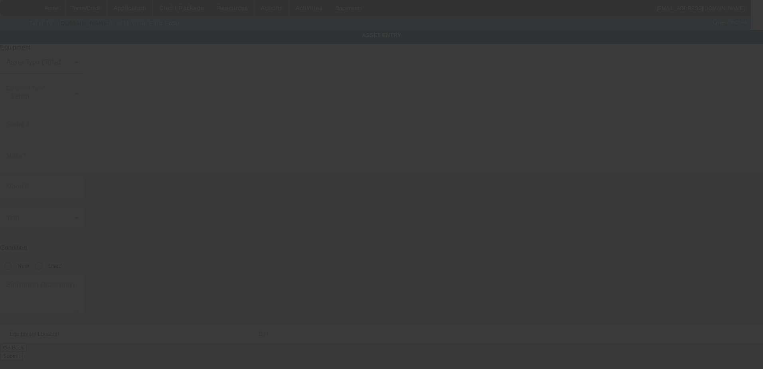
type input "7510 Century Pl"
type input "# 53562"
type input "Middleton"
type input "53562"
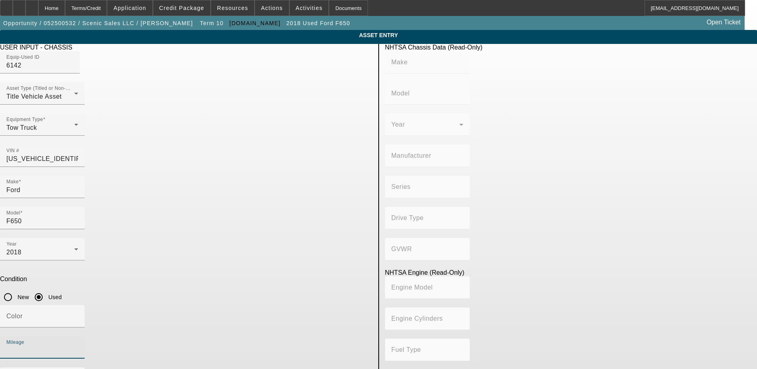
click at [78, 346] on input "Mileage" at bounding box center [42, 351] width 72 height 10
type input "210024"
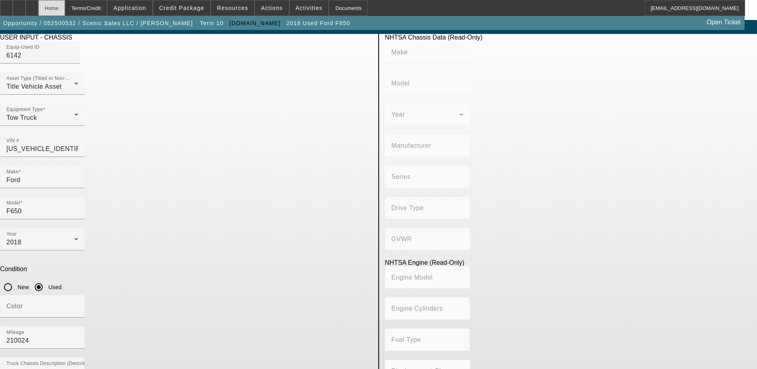
click at [65, 6] on div "Home" at bounding box center [51, 8] width 27 height 16
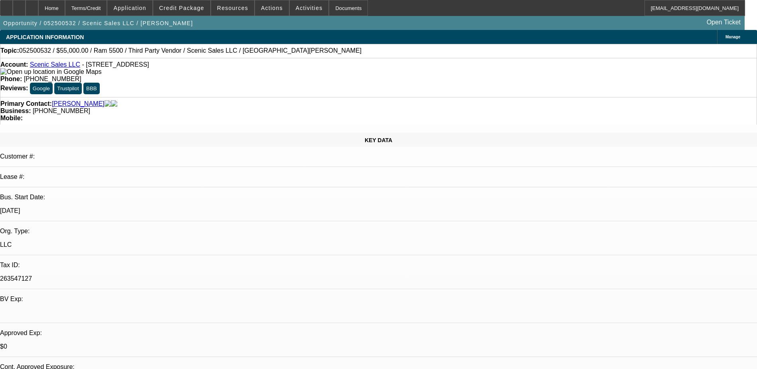
select select "0"
select select "3"
select select "0.1"
select select "4"
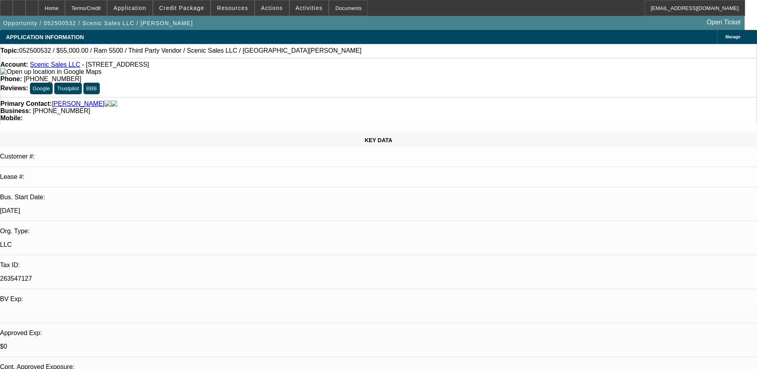
select select "0"
select select "0.1"
select select "4"
select select "0"
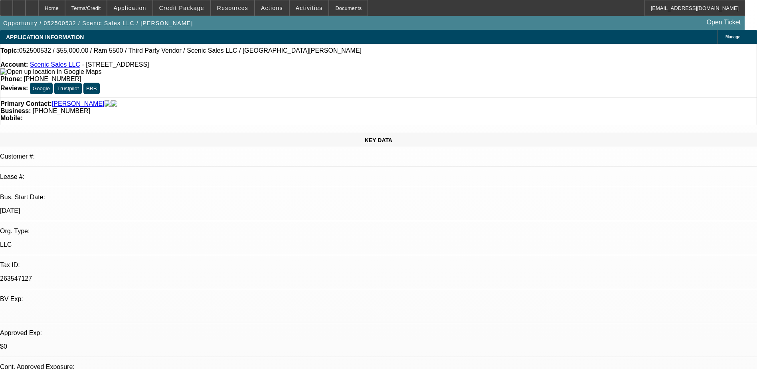
select select "0"
select select "3"
select select "0.1"
select select "4"
select select "0"
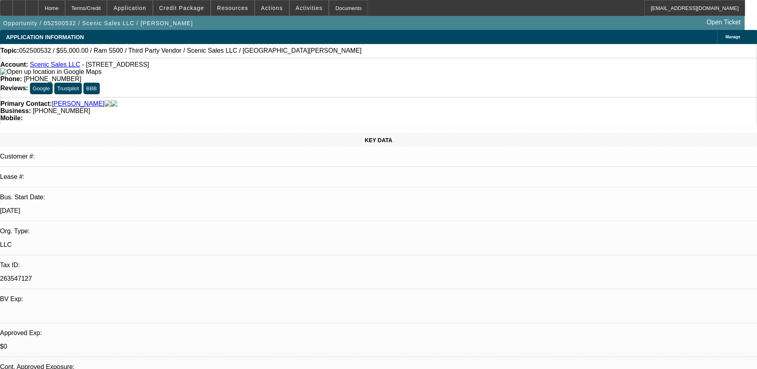
select select "0"
select select "3"
select select "0.1"
select select "4"
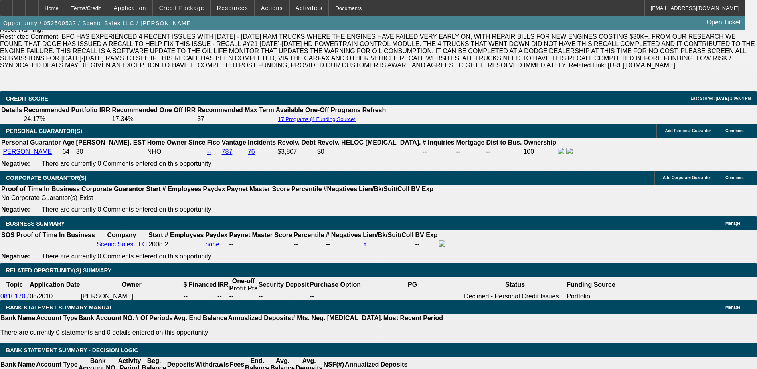
scroll to position [1197, 0]
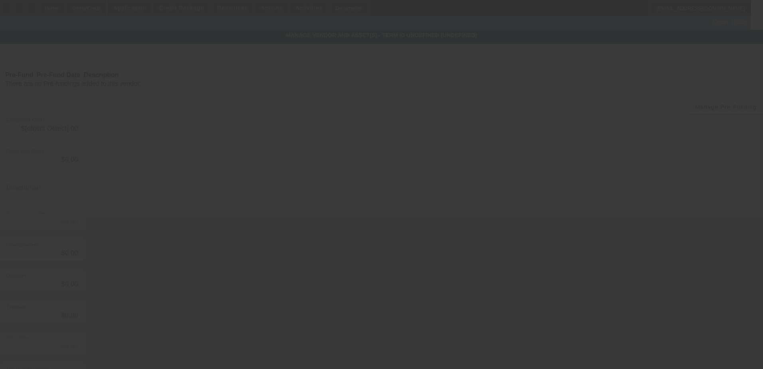
type input "$52,500.00"
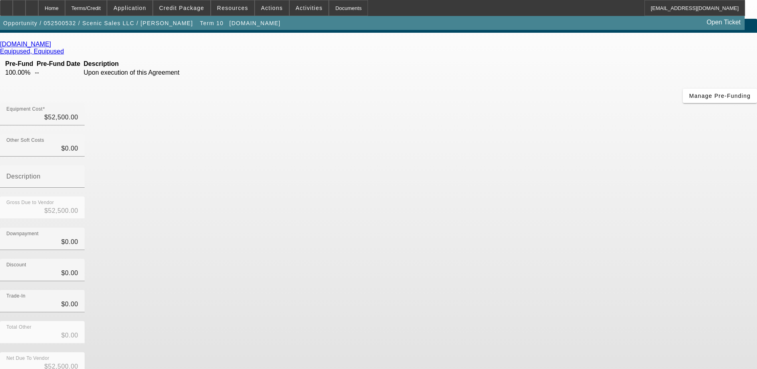
scroll to position [18, 0]
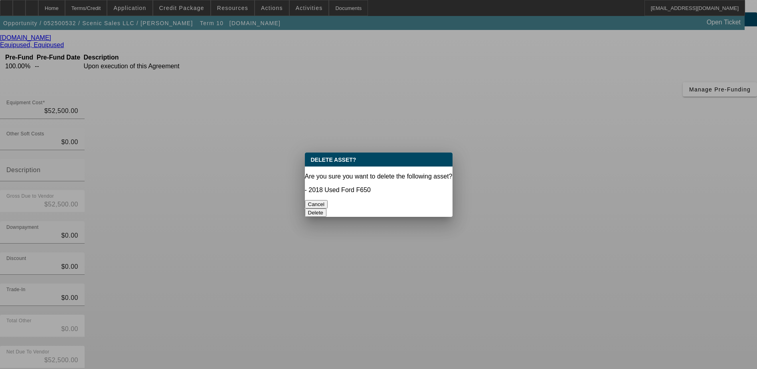
click at [327, 208] on button "Delete" at bounding box center [316, 212] width 22 height 8
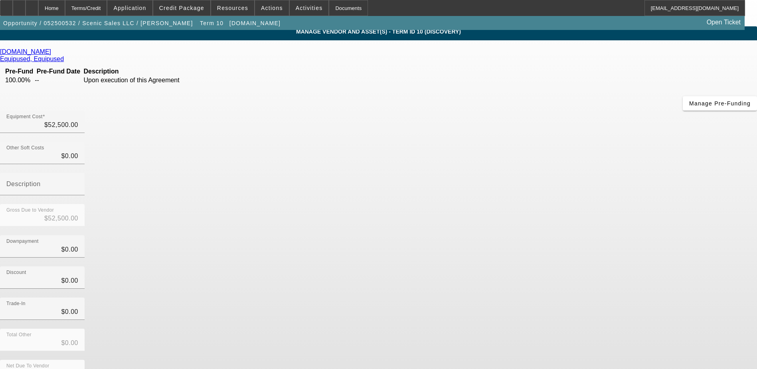
scroll to position [6, 0]
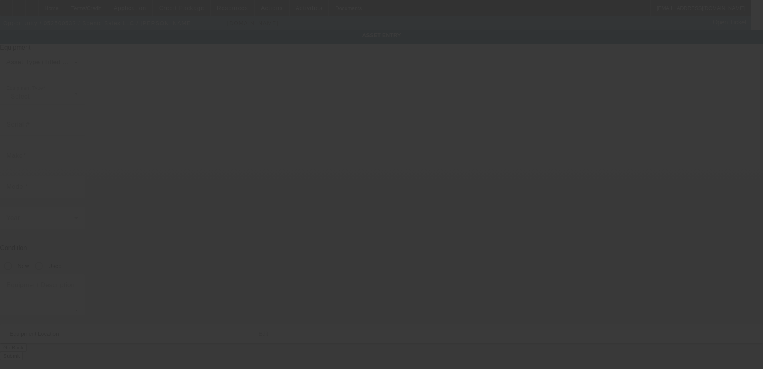
type input "1FDWX6DC5JDF03199"
type input "Ford"
type input "F650"
radio input "true"
type textarea "Ford F650"
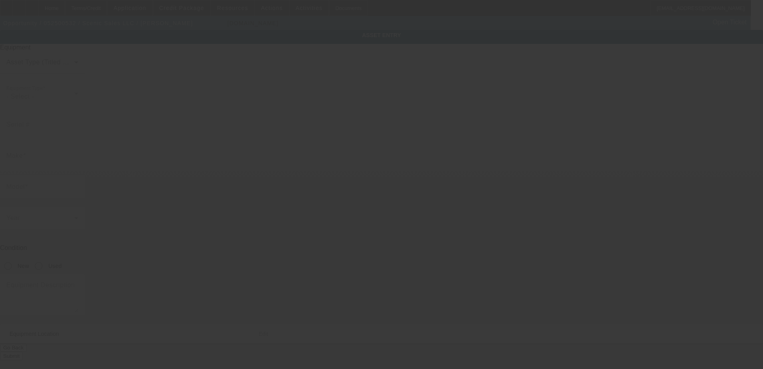
type input "7510 Century Pl"
type input "# 53562"
type input "Middleton"
type input "53562"
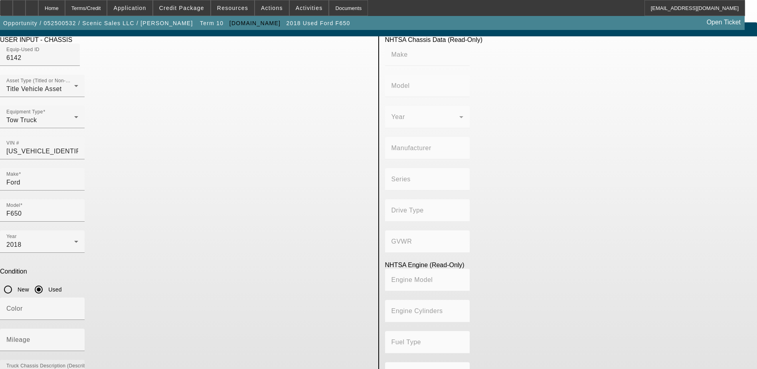
scroll to position [10, 0]
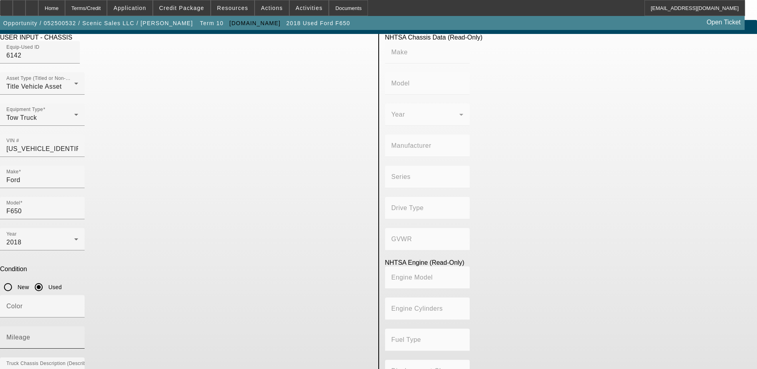
click at [78, 336] on input "Mileage" at bounding box center [42, 341] width 72 height 10
type input "21024"
click at [267, 228] on div "Year 2018 Condition New Used" at bounding box center [186, 261] width 372 height 67
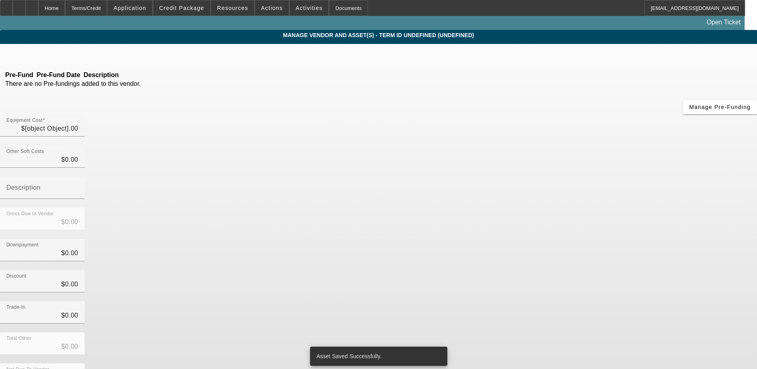
type input "$52,500.00"
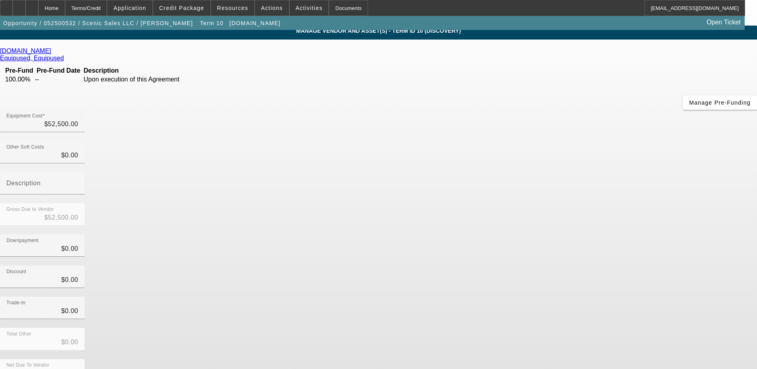
scroll to position [6, 0]
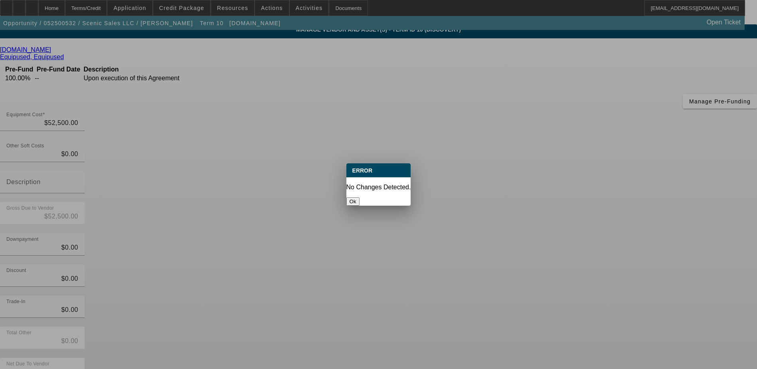
scroll to position [0, 0]
click at [360, 197] on button "Ok" at bounding box center [352, 201] width 13 height 8
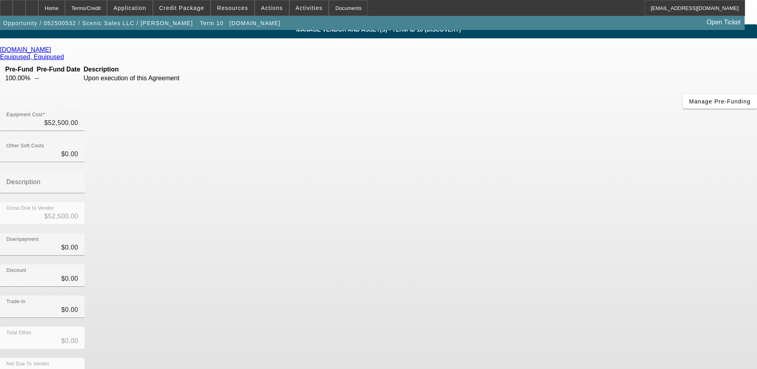
scroll to position [6, 0]
click at [93, 10] on div "Terms/Credit" at bounding box center [86, 8] width 42 height 16
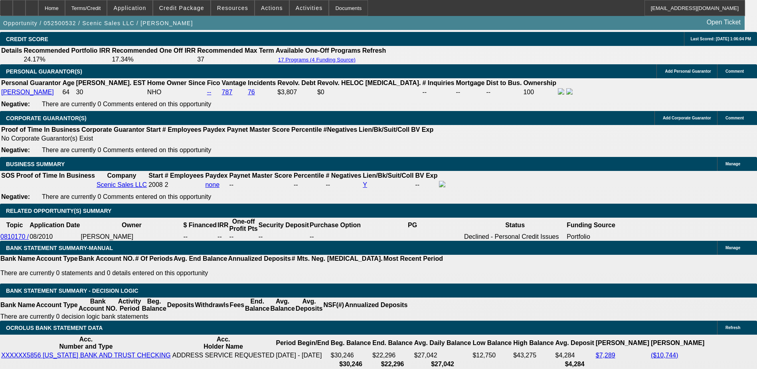
select select "0"
select select "3"
select select "0.1"
select select "4"
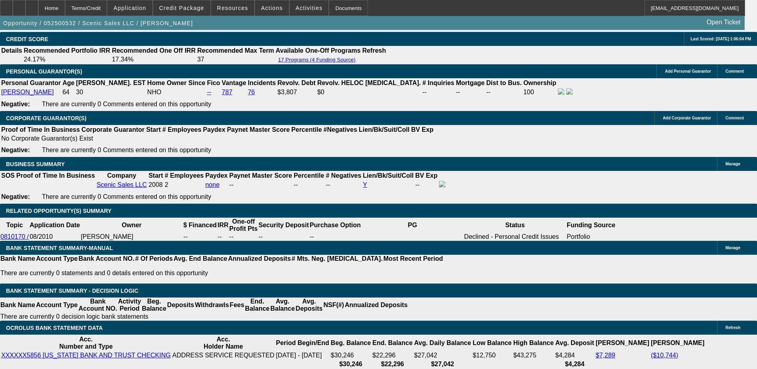
select select "0"
select select "0.1"
select select "4"
select select "0"
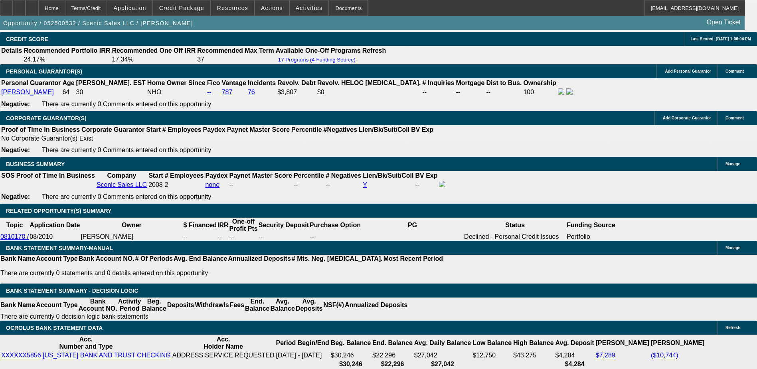
select select "0"
select select "3"
select select "0.1"
select select "4"
select select "0"
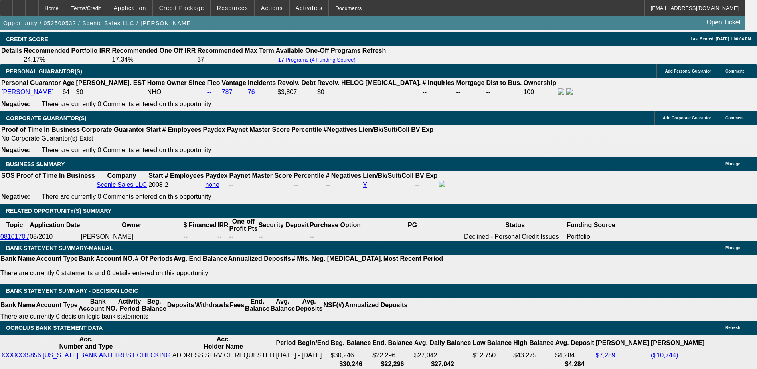
select select "0"
select select "3"
select select "0.1"
select select "4"
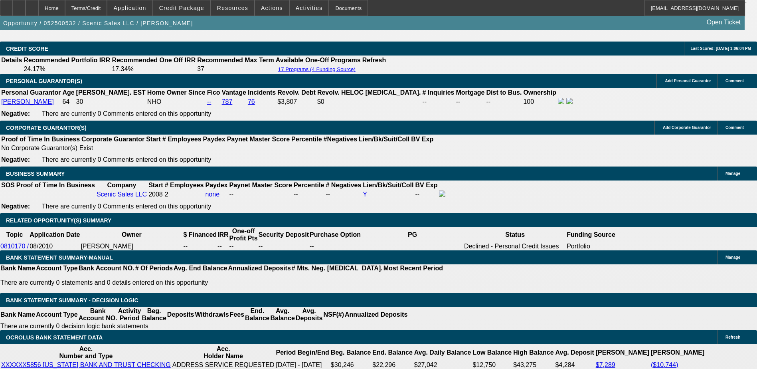
scroll to position [1199, 0]
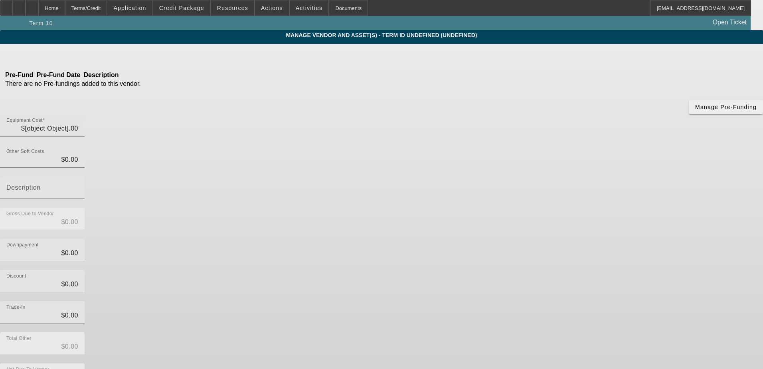
type input "$52,500.00"
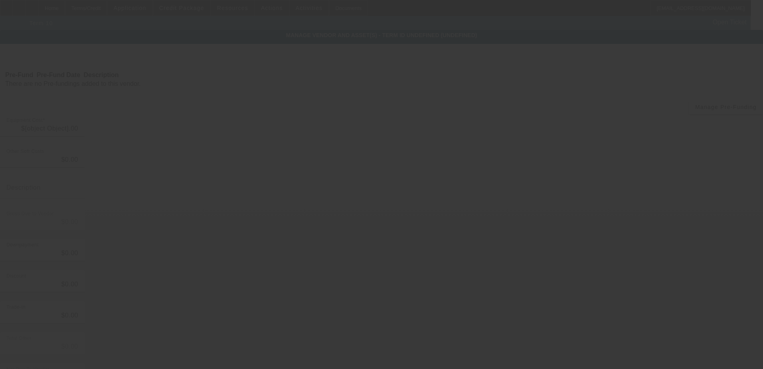
type input "$52,500.00"
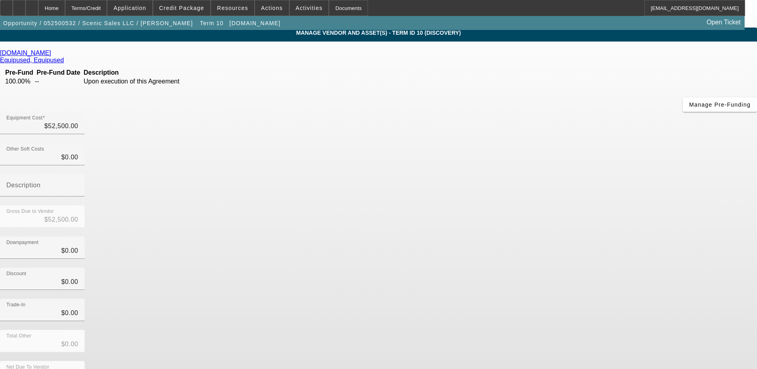
scroll to position [6, 0]
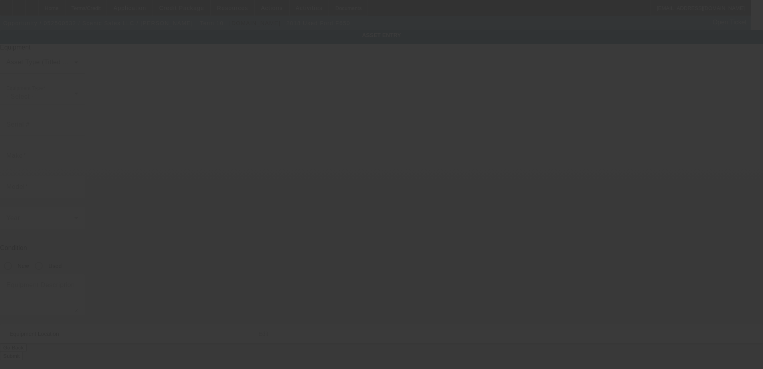
type input "1FDWX6DC5JDF03199"
type input "Ford"
type input "F650"
radio input "true"
type textarea "Ford F650"
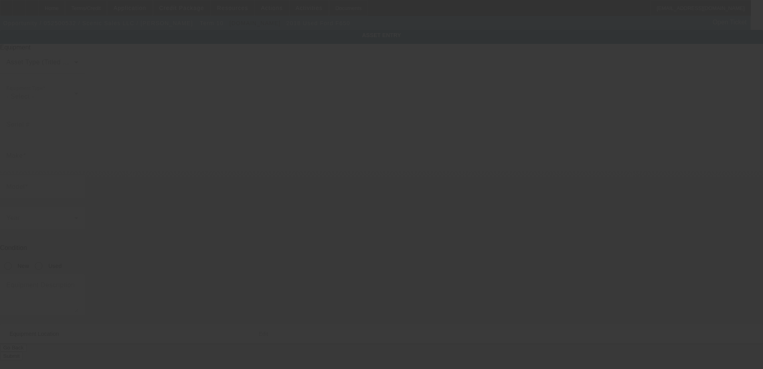
type input "7510 Century Pl"
type input "# 53562"
type input "Middleton"
type input "53562"
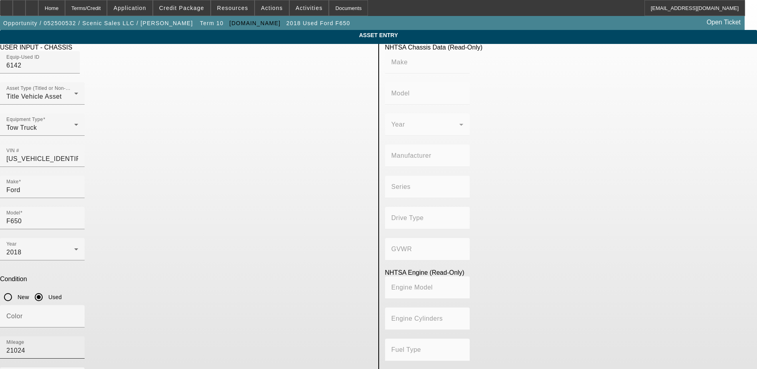
click at [78, 346] on input "21024" at bounding box center [42, 351] width 72 height 10
type input "210024"
click at [267, 336] on div "Mileage 210024" at bounding box center [186, 351] width 372 height 31
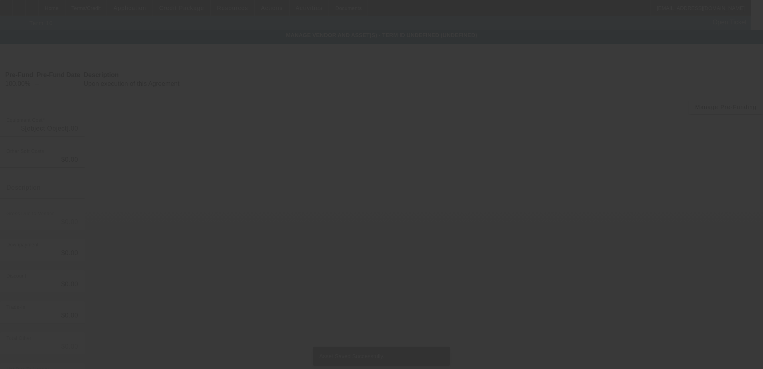
type input "$52,500.00"
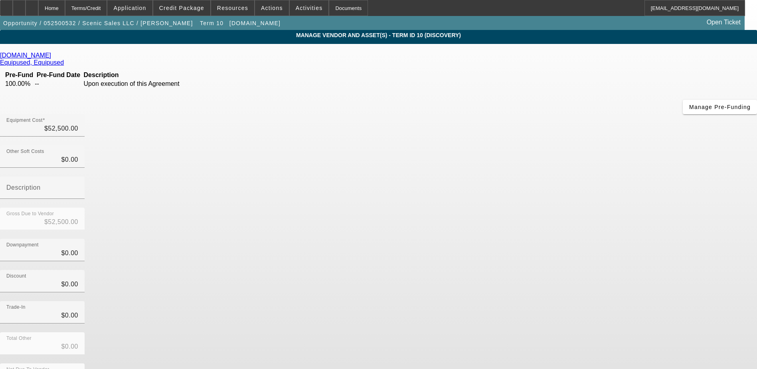
scroll to position [6, 0]
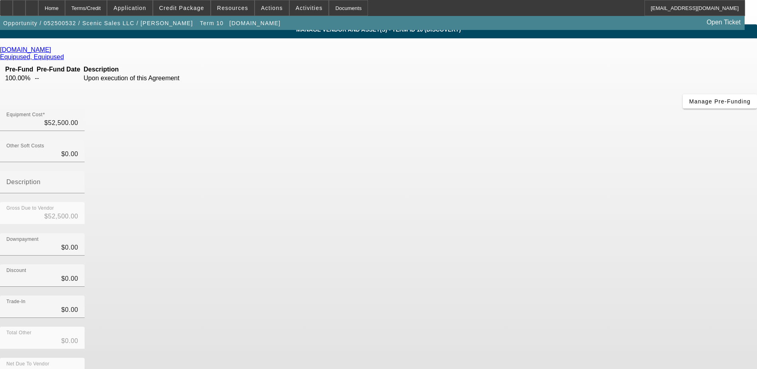
drag, startPoint x: 560, startPoint y: 300, endPoint x: 565, endPoint y: 290, distance: 11.1
click at [565, 292] on div "Equipment Cost $52,500.00 Other Soft Costs $0.00 Description Gross Due to Vendo…" at bounding box center [378, 257] width 757 height 297
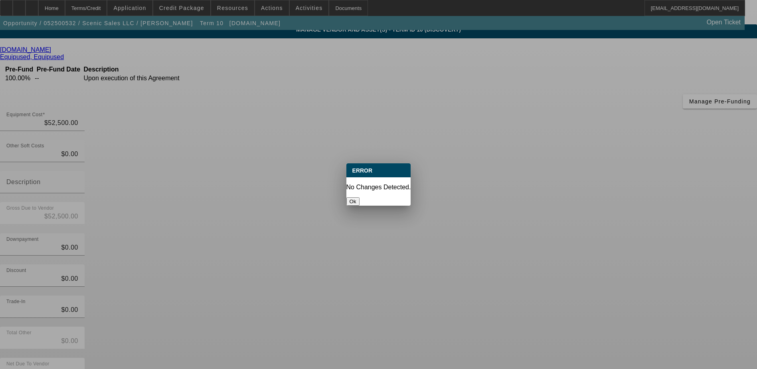
scroll to position [0, 0]
click at [360, 197] on button "Ok" at bounding box center [352, 201] width 13 height 8
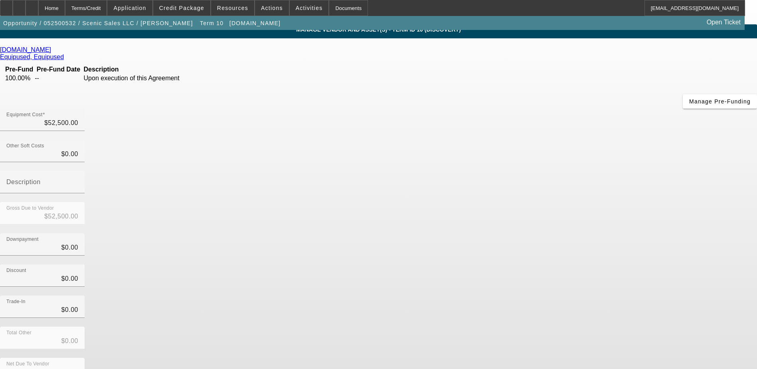
scroll to position [6, 0]
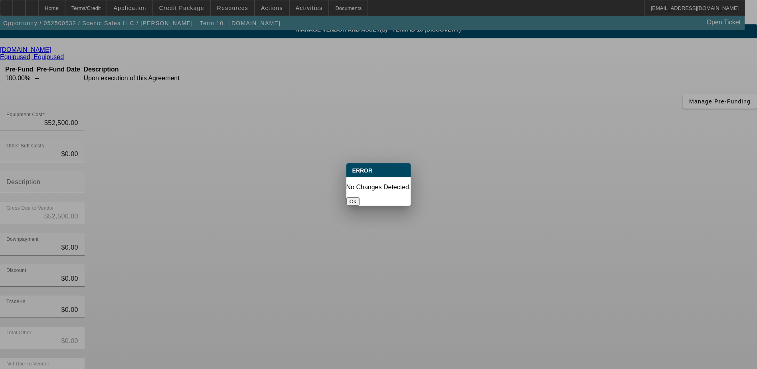
click at [360, 197] on button "Ok" at bounding box center [352, 201] width 13 height 8
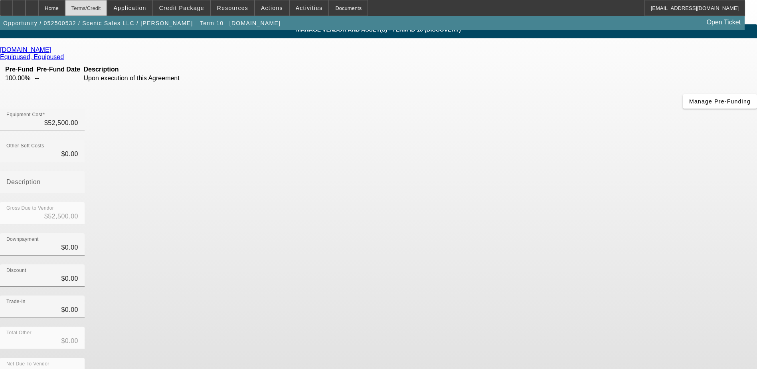
click at [101, 12] on div "Terms/Credit" at bounding box center [86, 8] width 42 height 16
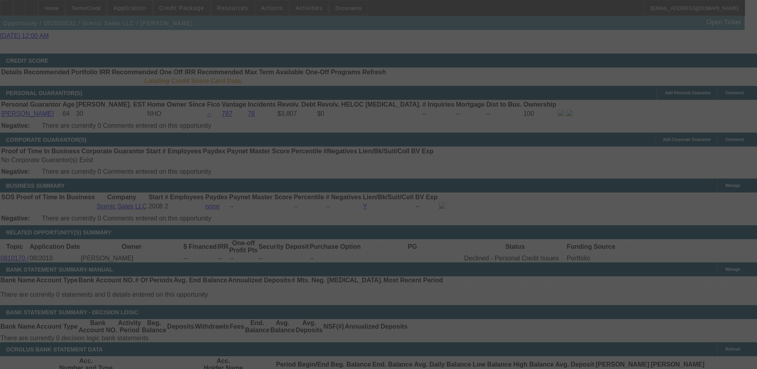
scroll to position [1213, 0]
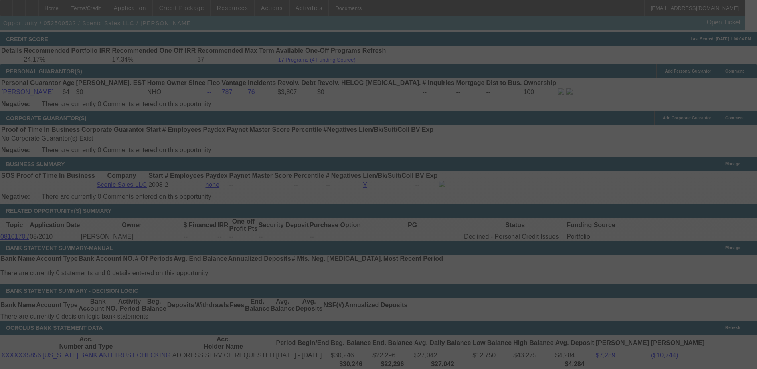
select select "0"
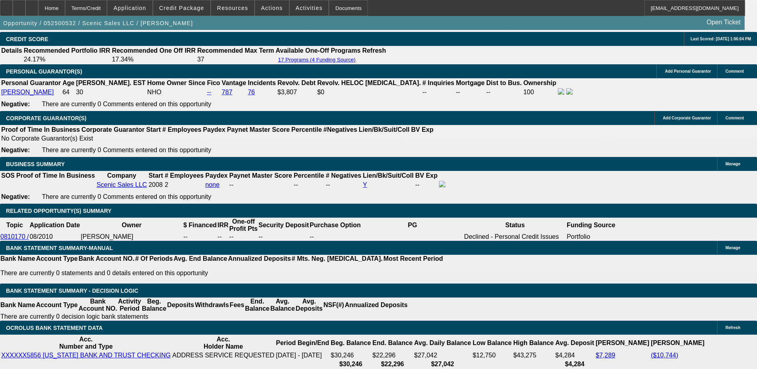
scroll to position [1239, 0]
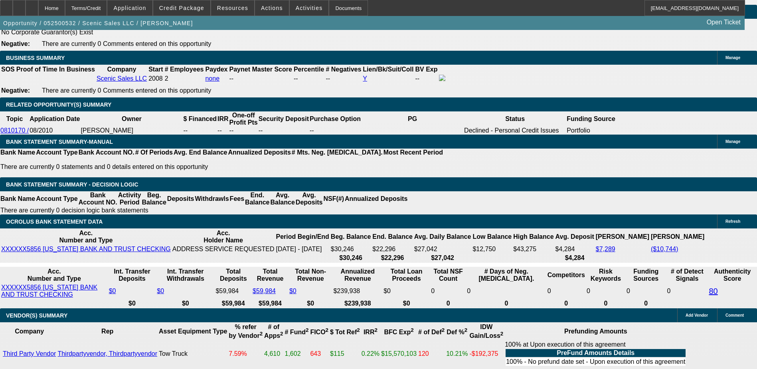
scroll to position [1399, 0]
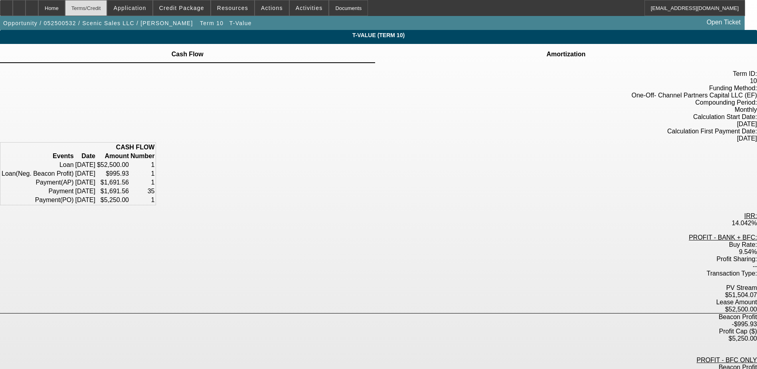
click at [98, 13] on div "Terms/Credit" at bounding box center [86, 8] width 42 height 16
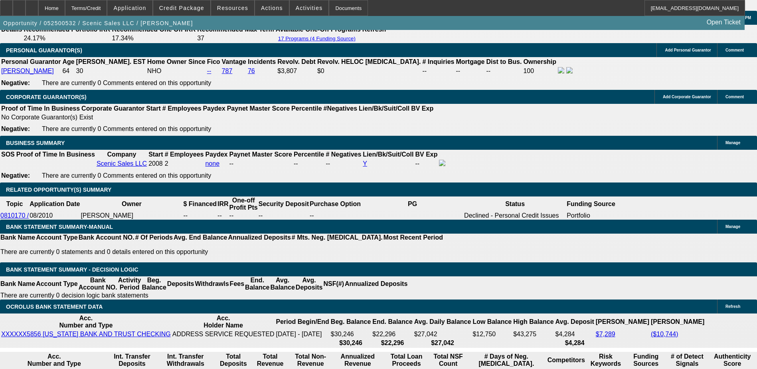
scroll to position [200, 0]
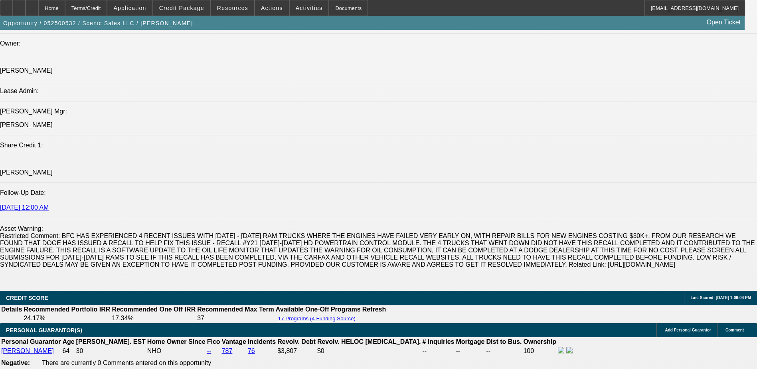
scroll to position [1035, 0]
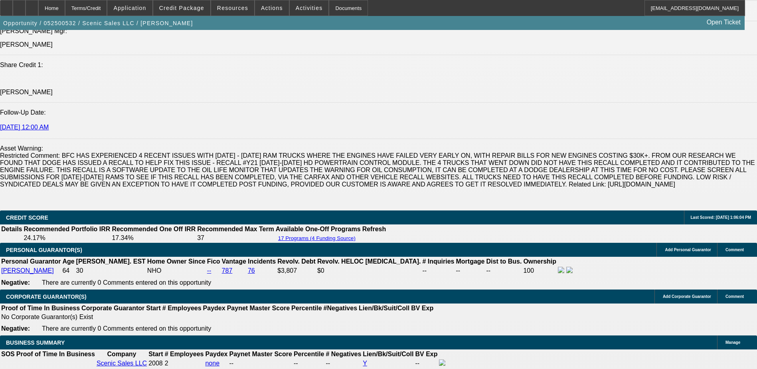
drag, startPoint x: 681, startPoint y: 114, endPoint x: 660, endPoint y: 148, distance: 40.1
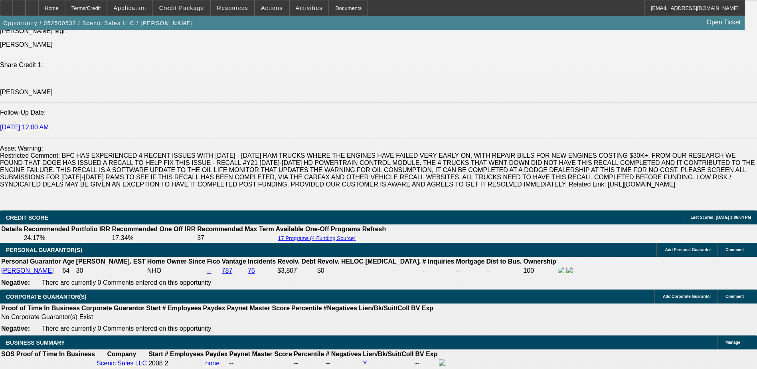
paste textarea "James Bertrang has owned and operated Scenic Sales LLC since 2008. The business…"
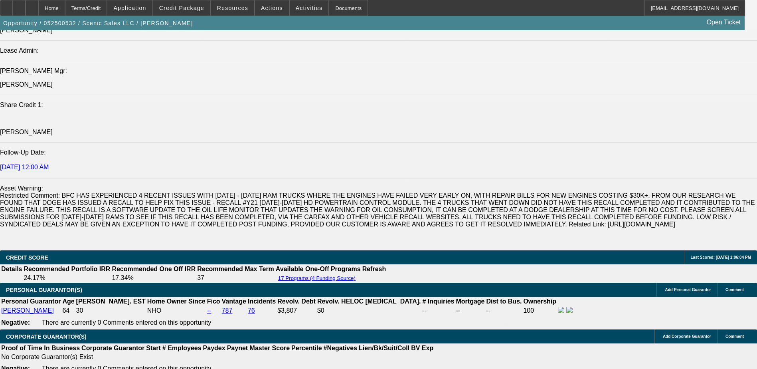
scroll to position [38, 0]
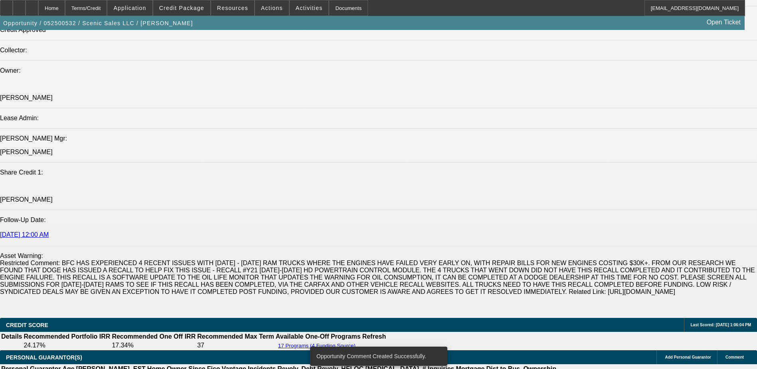
scroll to position [915, 0]
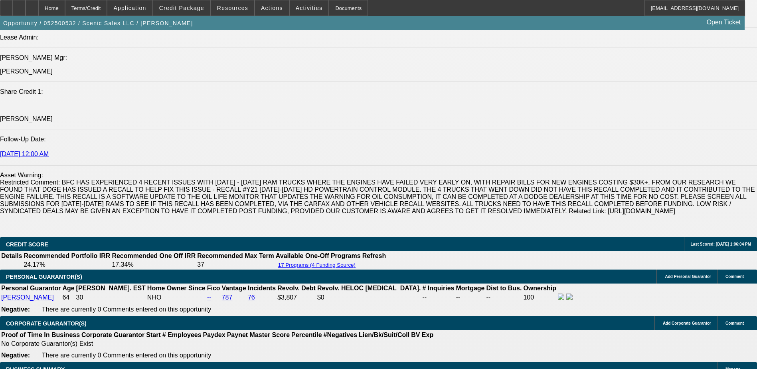
scroll to position [955, 0]
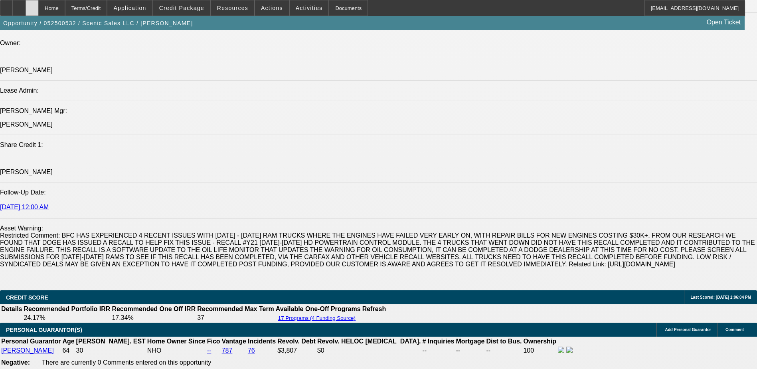
click at [38, 13] on div at bounding box center [32, 8] width 13 height 16
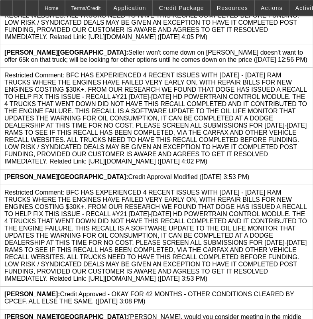
scroll to position [399, 0]
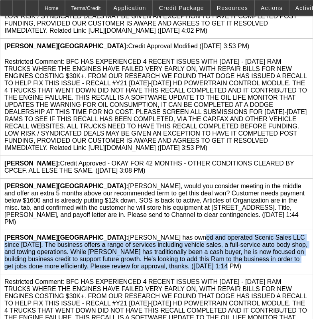
drag, startPoint x: 141, startPoint y: 255, endPoint x: 76, endPoint y: 229, distance: 70.0
click at [76, 234] on div "Urbanowski, Logan: James Bertrang has owned and operated Scenic Sales LLC since…" at bounding box center [156, 252] width 304 height 36
copy span "[PERSON_NAME] has owned and operated Scenic Sales LLC since [DATE]. The busines…"
click at [309, 234] on icon at bounding box center [309, 234] width 0 height 0
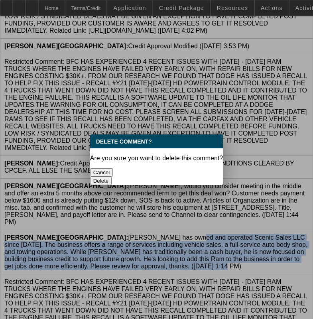
scroll to position [0, 0]
click at [112, 177] on button "Delete" at bounding box center [101, 181] width 22 height 8
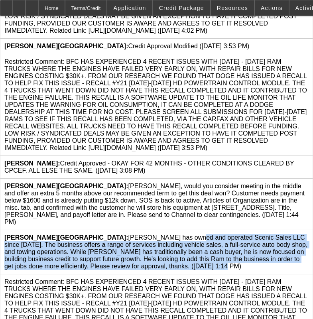
scroll to position [399, 0]
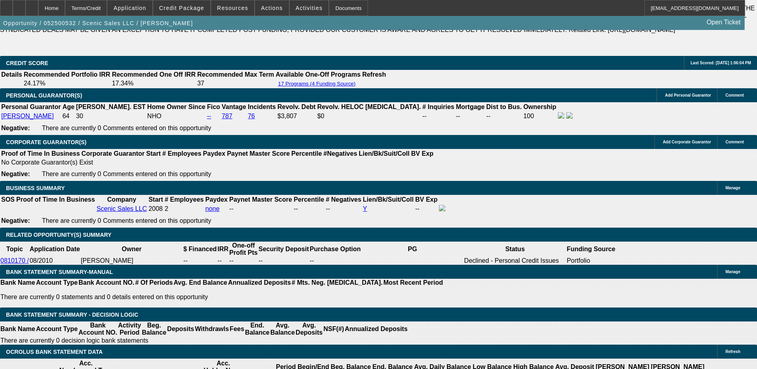
select select "0"
select select "0.1"
select select "0"
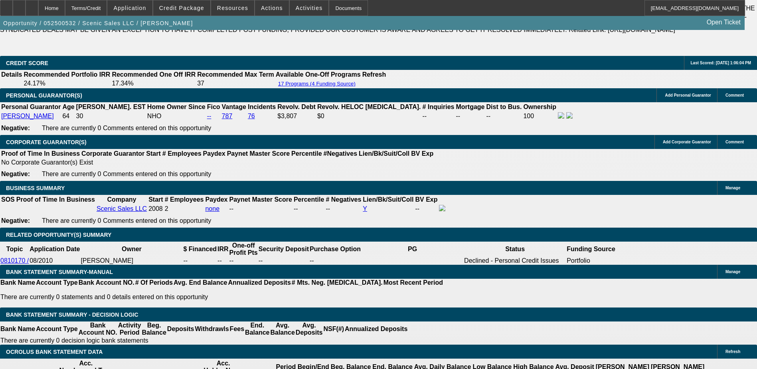
select select "0.1"
select select "0"
select select "0.1"
select select "0"
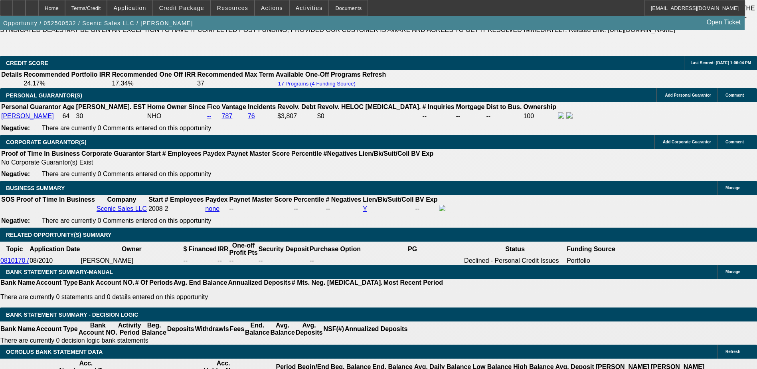
select select "0"
select select "0.1"
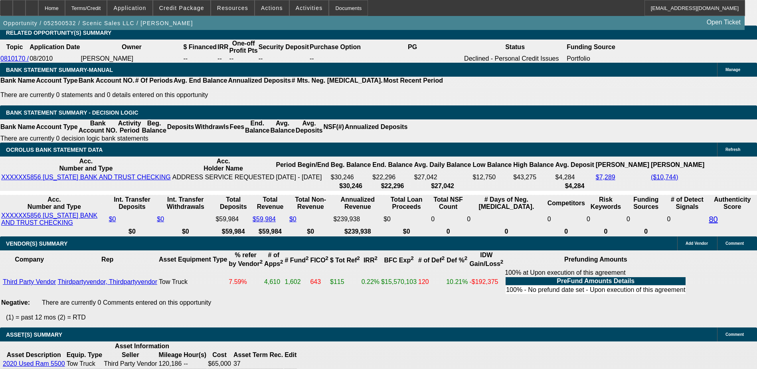
select select "1"
select select "3"
select select "4"
select select "1"
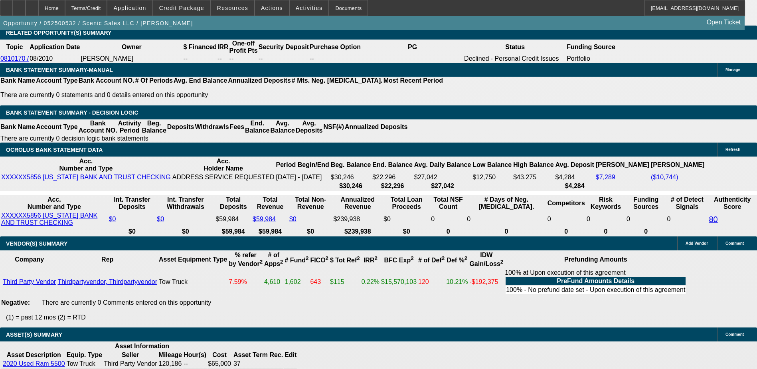
select select "4"
select select "1"
select select "3"
select select "4"
select select "1"
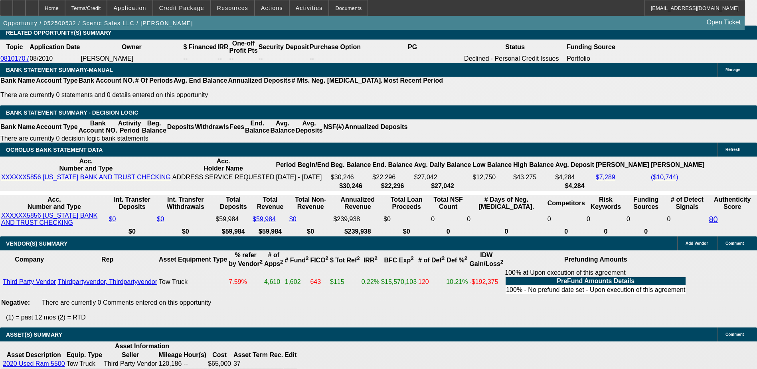
select select "3"
select select "4"
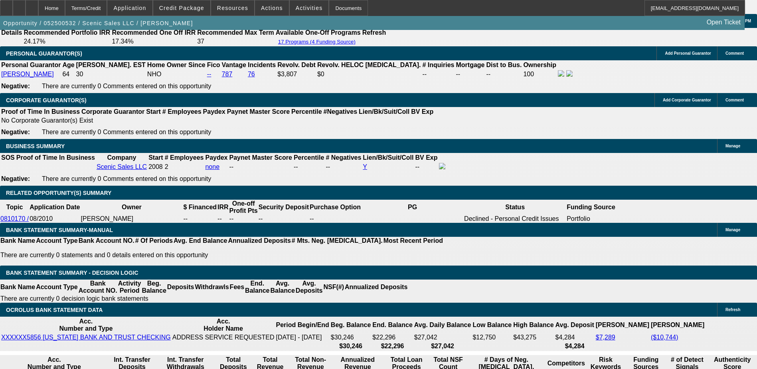
scroll to position [1351, 0]
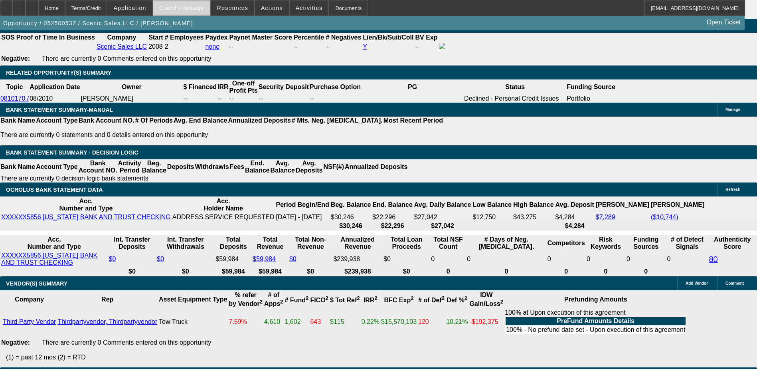
click at [207, 7] on span at bounding box center [181, 7] width 57 height 19
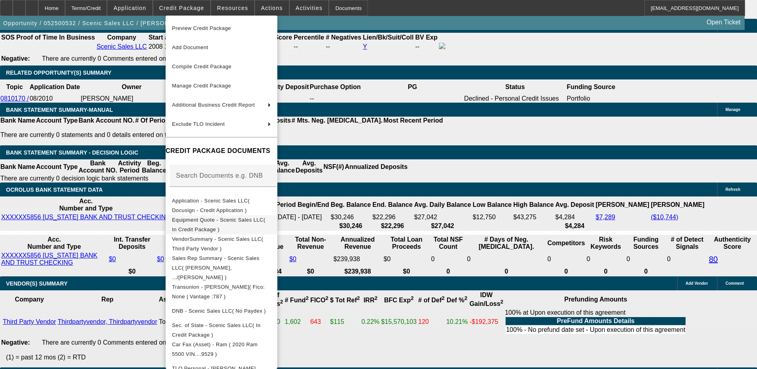
click at [261, 224] on span "Equipment Quote - Scenic Sales LLC( In Credit Package )" at bounding box center [218, 225] width 93 height 16
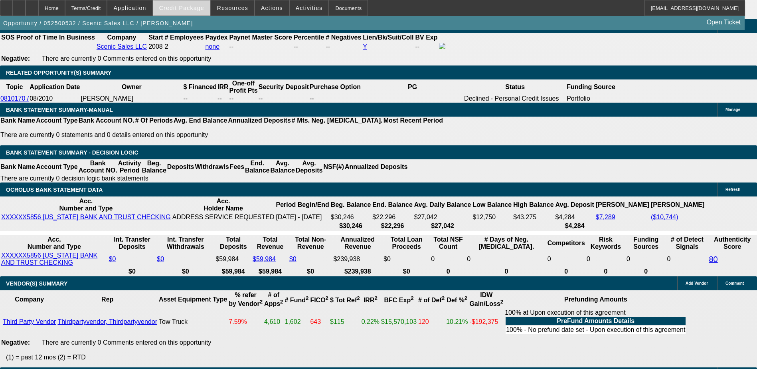
click at [176, 12] on span at bounding box center [181, 7] width 57 height 19
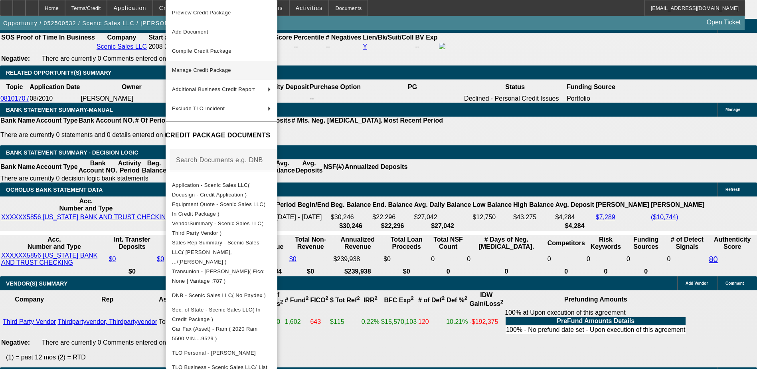
click at [241, 78] on button "Manage Credit Package" at bounding box center [222, 70] width 112 height 19
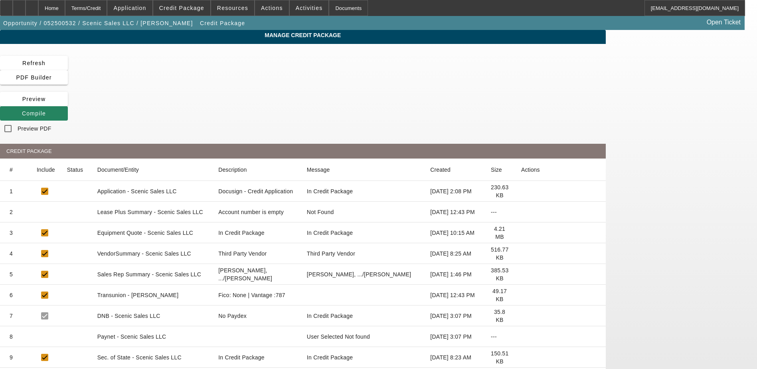
click at [521, 233] on icon at bounding box center [521, 233] width 0 height 0
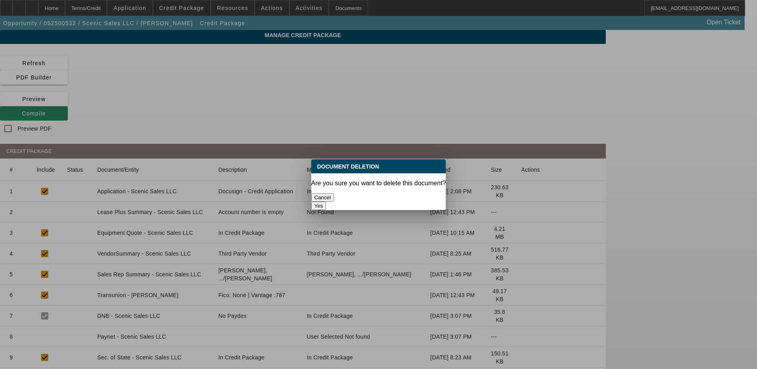
click at [326, 201] on button "Yes" at bounding box center [318, 205] width 15 height 8
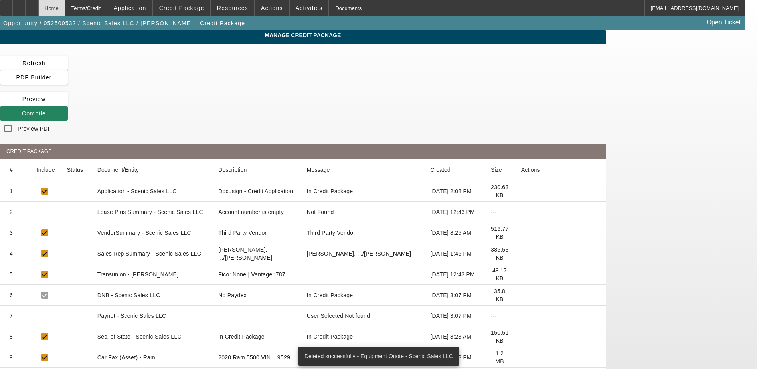
click at [65, 13] on div "Home" at bounding box center [51, 8] width 27 height 16
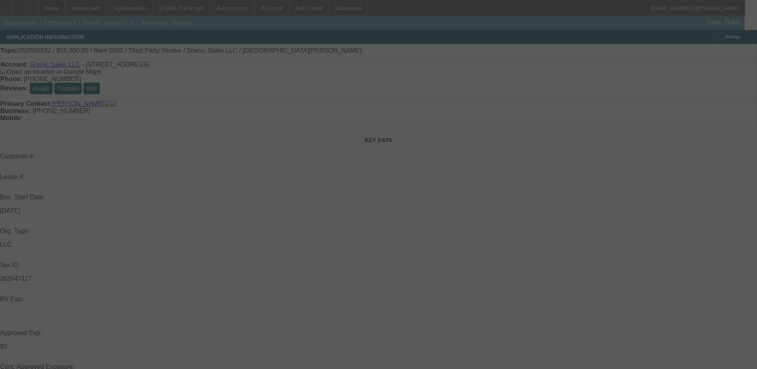
click at [196, 10] on div at bounding box center [378, 184] width 757 height 369
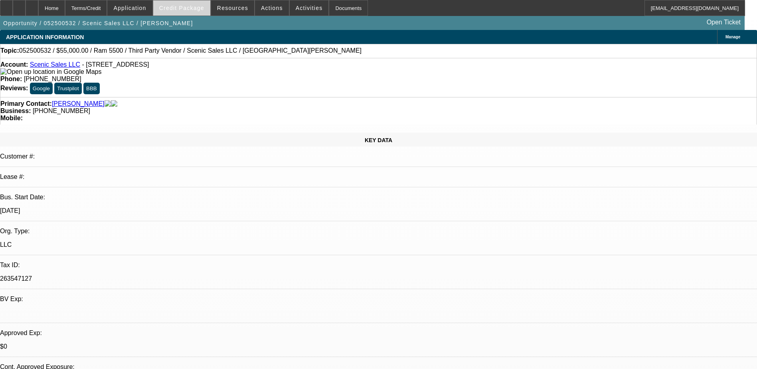
select select "0"
select select "3"
select select "0.1"
select select "4"
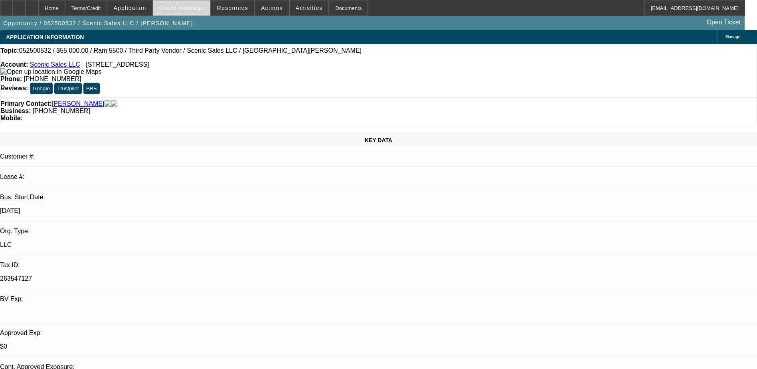
select select "0"
select select "0.1"
select select "4"
select select "0"
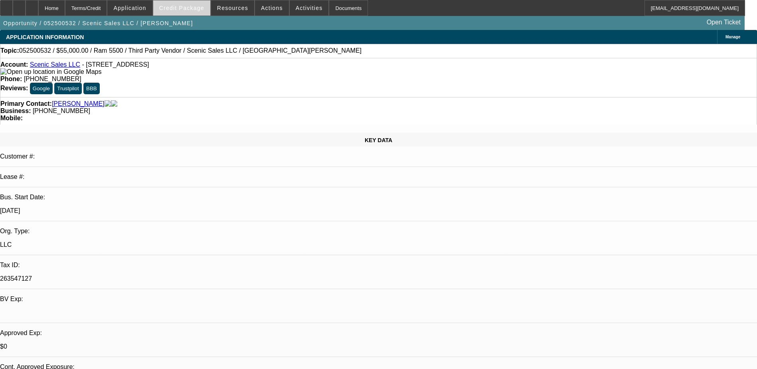
select select "0"
select select "3"
select select "0.1"
select select "4"
select select "0"
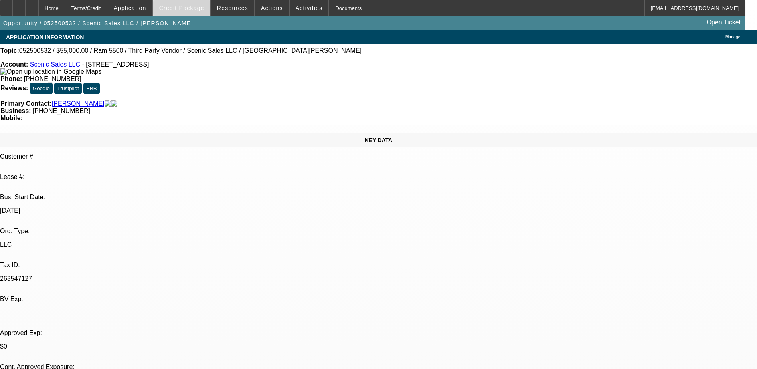
select select "0"
select select "3"
select select "0.1"
select select "4"
click at [204, 10] on span "Credit Package" at bounding box center [181, 8] width 45 height 6
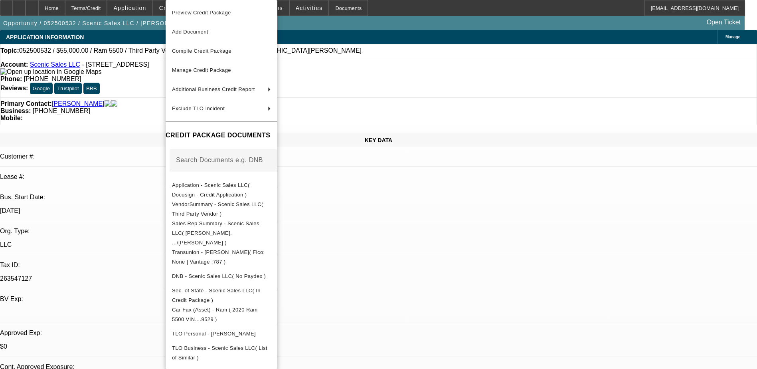
click at [33, 10] on div at bounding box center [378, 184] width 757 height 369
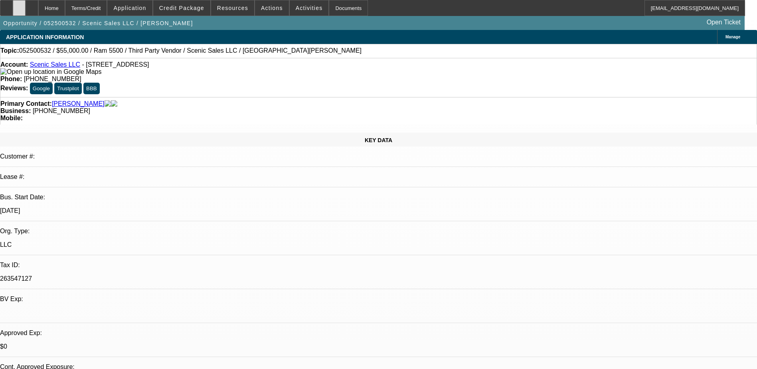
click at [19, 5] on icon at bounding box center [19, 5] width 0 height 0
click at [202, 12] on span at bounding box center [181, 7] width 57 height 19
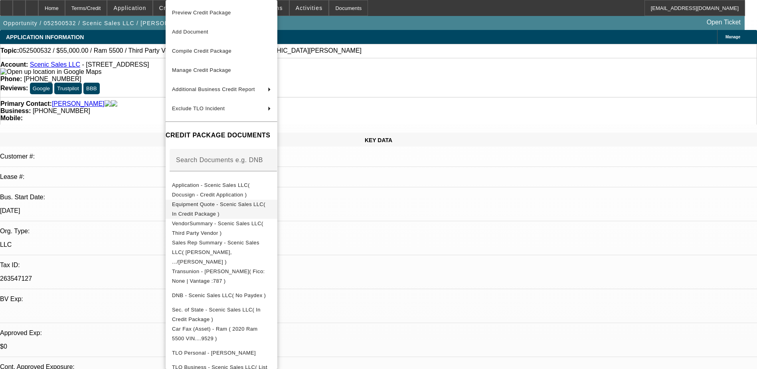
click at [271, 202] on span "Equipment Quote - Scenic Sales LLC( In Credit Package )" at bounding box center [221, 209] width 99 height 19
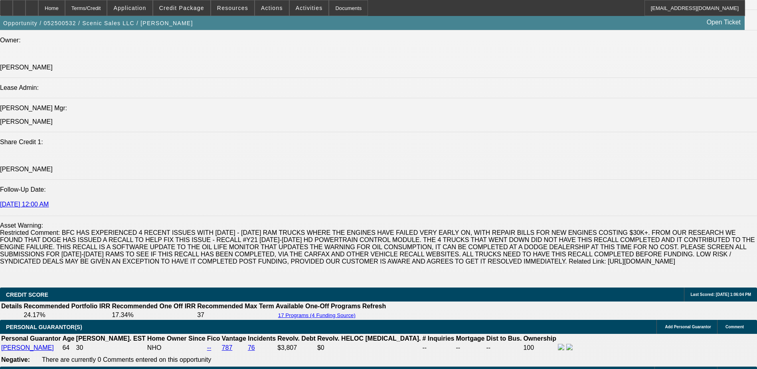
scroll to position [1237, 0]
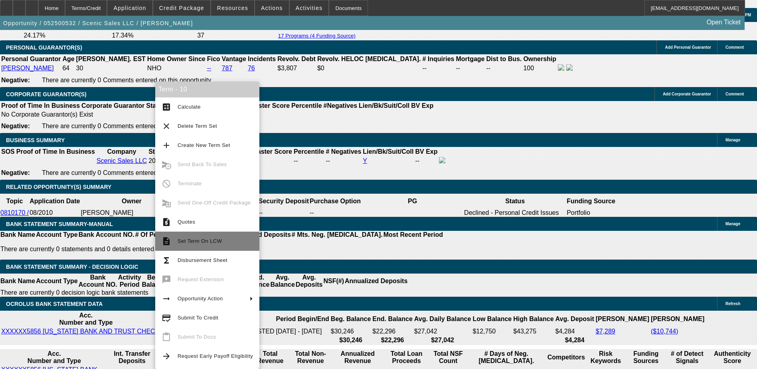
click at [208, 247] on button "description Set Term On LCW" at bounding box center [207, 240] width 104 height 19
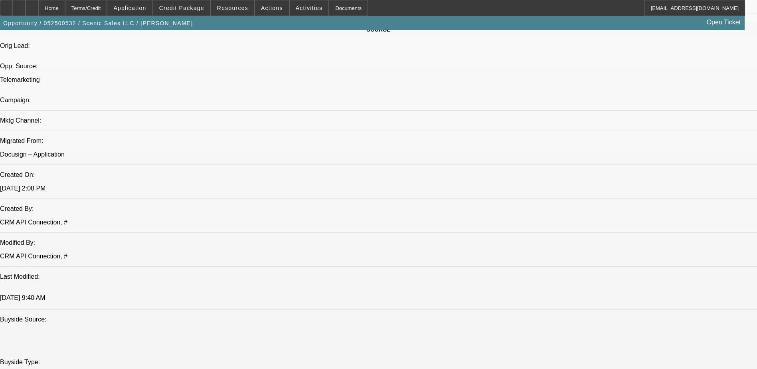
select select "0"
select select "0.1"
select select "0"
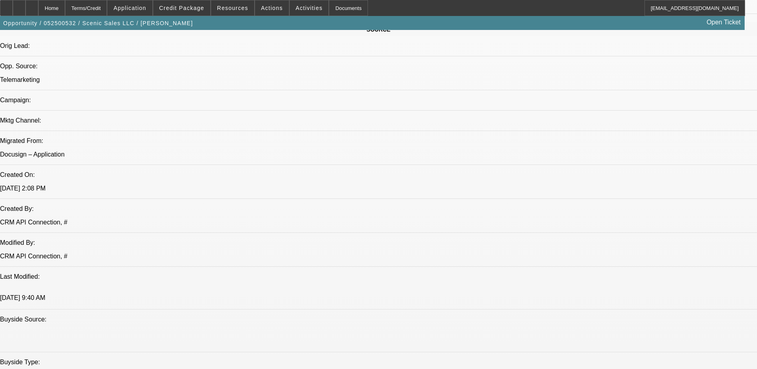
select select "0.1"
select select "0"
select select "0.1"
select select "0"
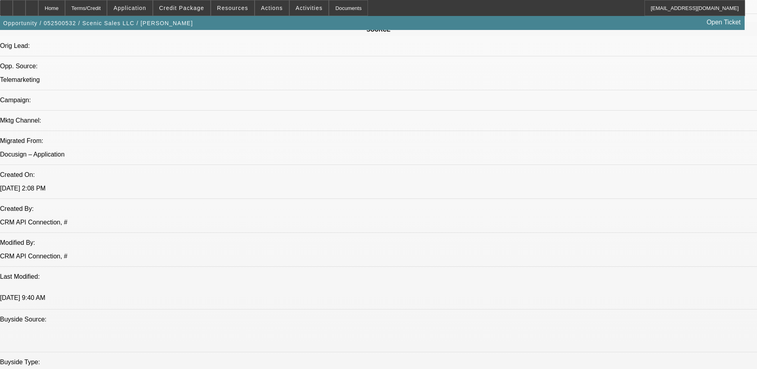
select select "0"
select select "0.1"
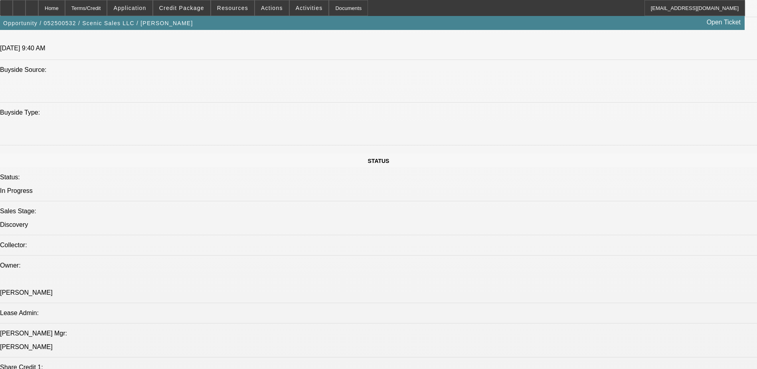
select select "1"
select select "3"
select select "4"
select select "1"
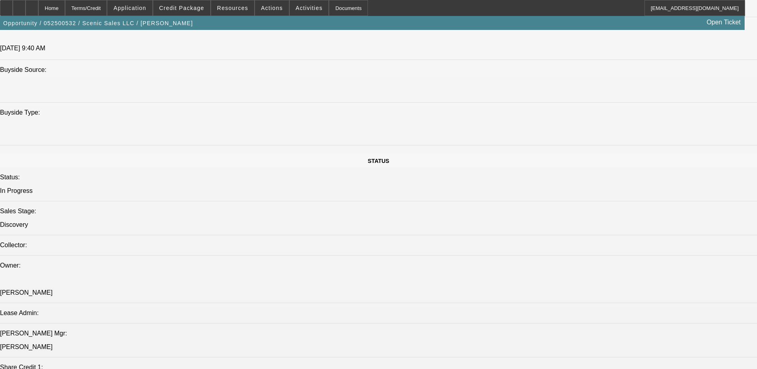
select select "4"
select select "1"
select select "3"
select select "4"
select select "1"
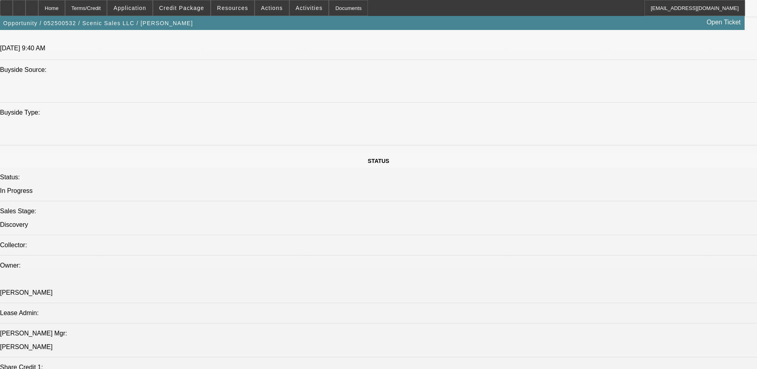
select select "3"
select select "4"
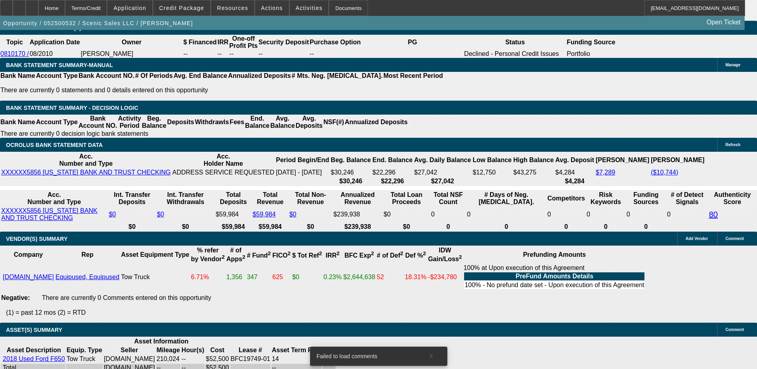
scroll to position [1157, 0]
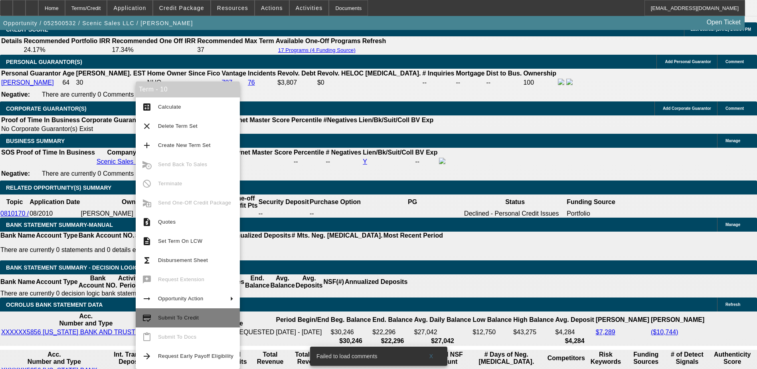
click at [208, 320] on span "Submit To Credit" at bounding box center [195, 318] width 75 height 10
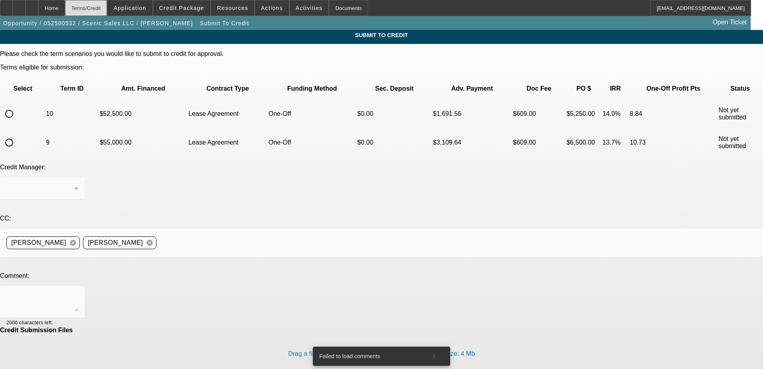
click at [93, 10] on div "Terms/Credit" at bounding box center [86, 8] width 42 height 16
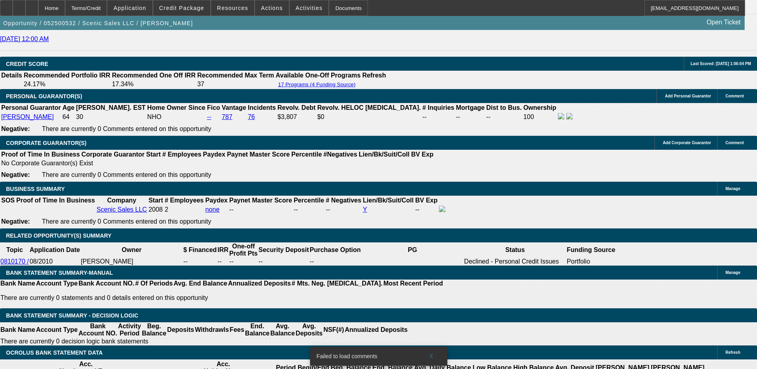
select select "0"
select select "3"
select select "0.1"
select select "4"
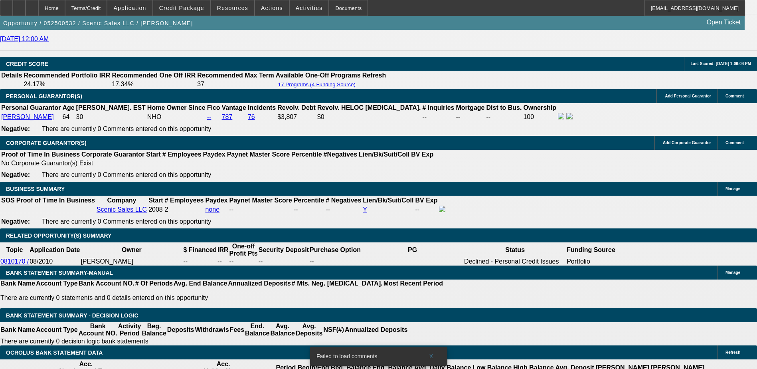
select select "0"
select select "0.1"
select select "4"
select select "0"
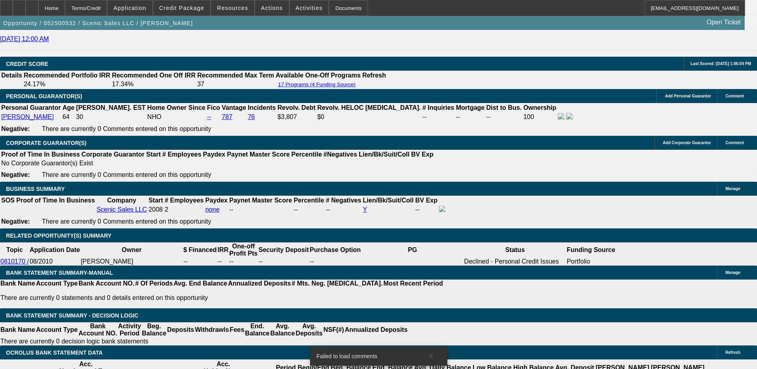
select select "0"
select select "3"
select select "0.1"
select select "4"
select select "0"
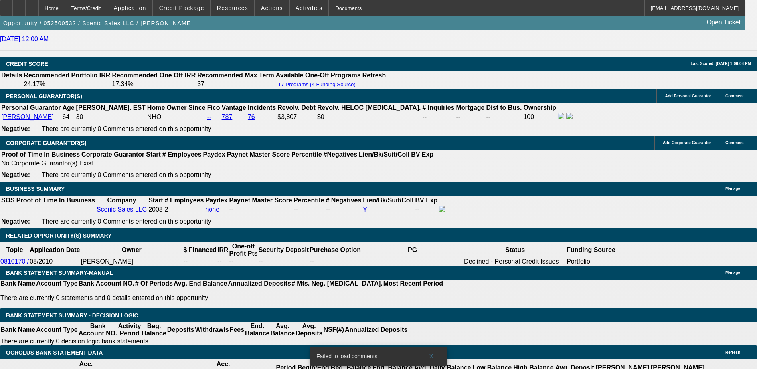
select select "0"
select select "3"
select select "0.1"
select select "4"
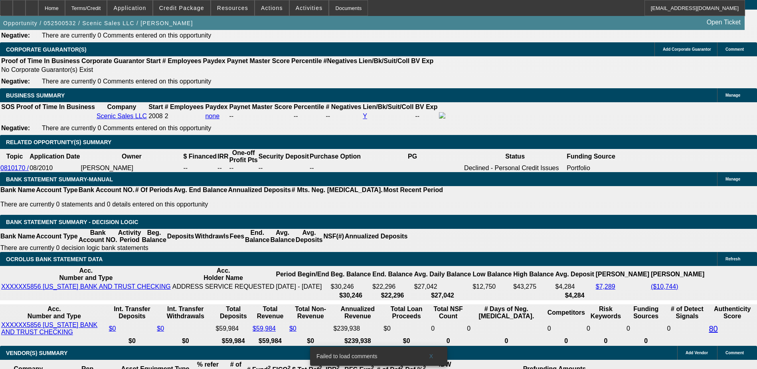
scroll to position [1189, 0]
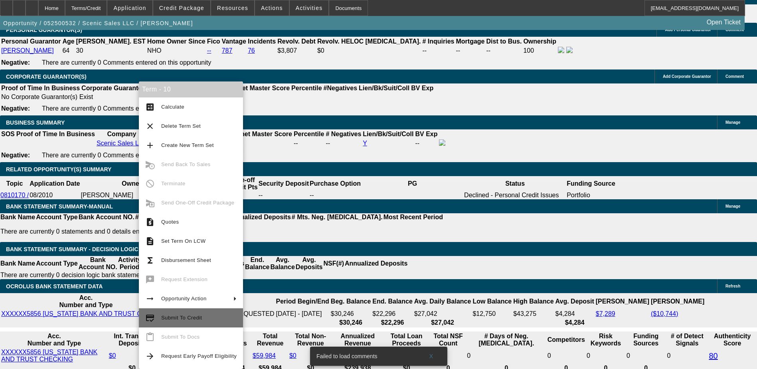
click at [196, 322] on button "credit_score Submit To Credit" at bounding box center [191, 317] width 104 height 19
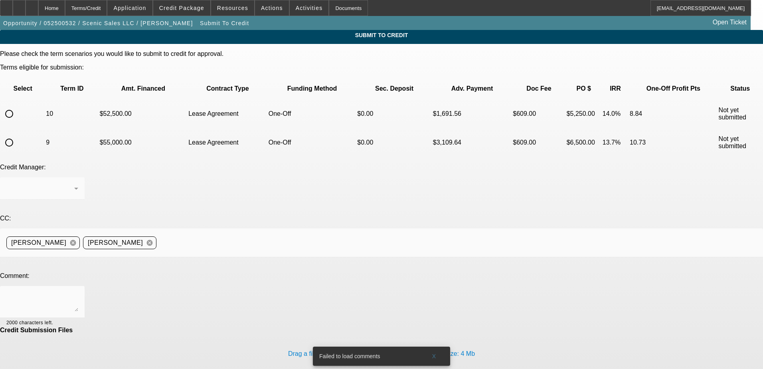
click at [17, 106] on input "radio" at bounding box center [9, 114] width 16 height 16
radio input "true"
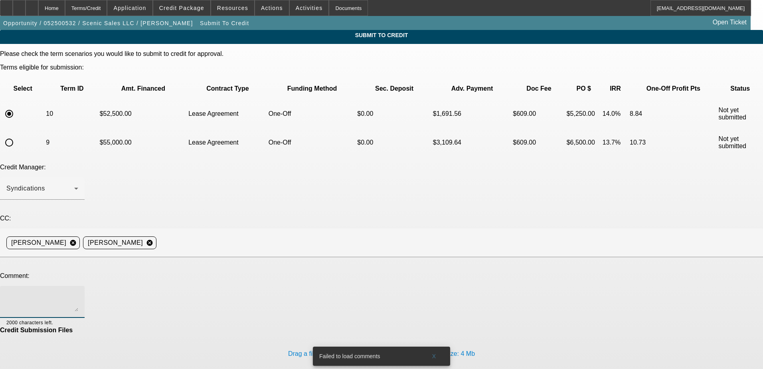
click at [78, 292] on textarea at bounding box center [42, 301] width 72 height 19
click at [78, 292] on textarea "Customer is already approved with Channel but is now interested in the Ford F-6…" at bounding box center [42, 301] width 72 height 19
click at [210, 326] on div "Credit Submission Files" at bounding box center [381, 329] width 763 height 7
click at [78, 292] on textarea "Customer is already approved with Channel but is now interested in the Ford F-6…" at bounding box center [42, 301] width 72 height 19
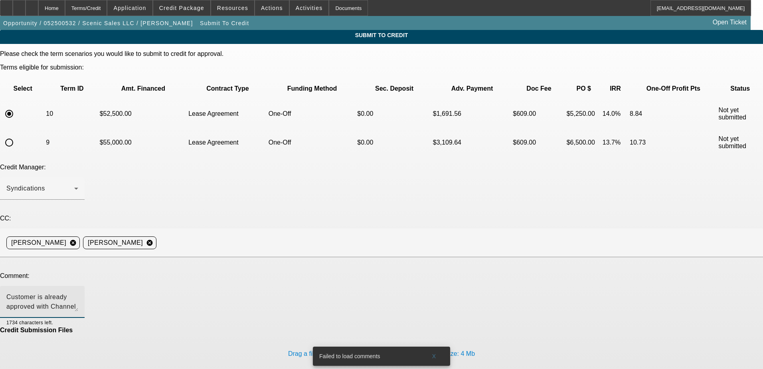
click at [78, 292] on textarea "Customer is already approved with Channel but is now interested in the Ford F-6…" at bounding box center [42, 301] width 72 height 19
type textarea "Customer is already approved with Channel but is now interested in the Ford F-6…"
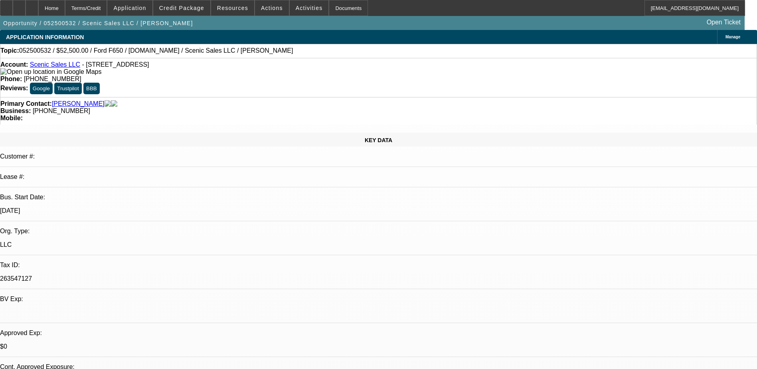
select select "0"
select select "3"
select select "0.1"
select select "4"
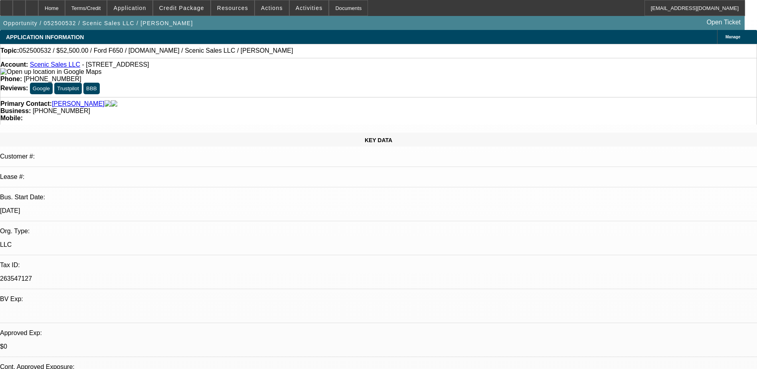
select select "0"
select select "0.1"
select select "4"
select select "0"
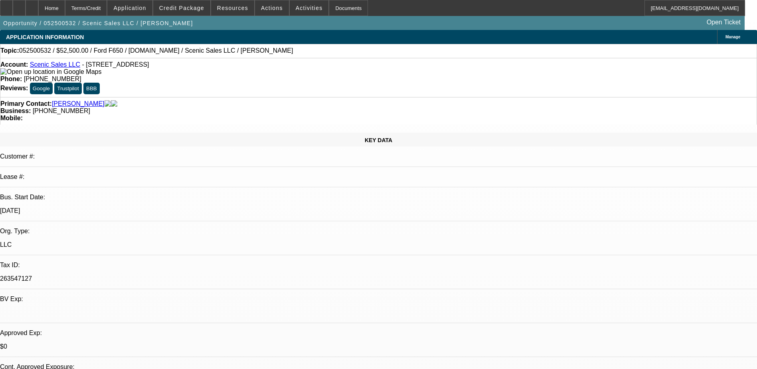
select select "0"
select select "3"
select select "0.1"
select select "4"
select select "0"
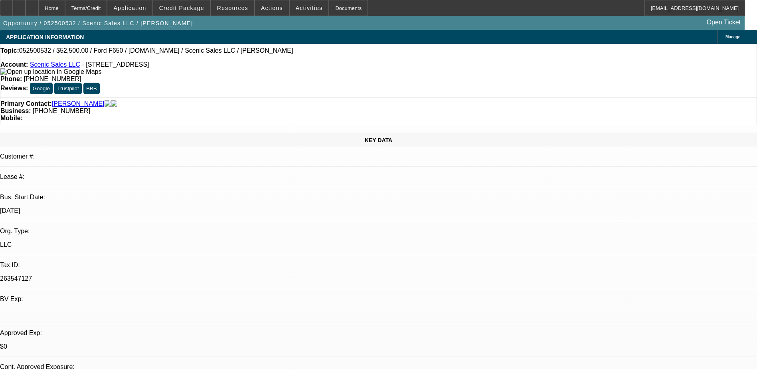
select select "0"
select select "3"
select select "0.1"
select select "4"
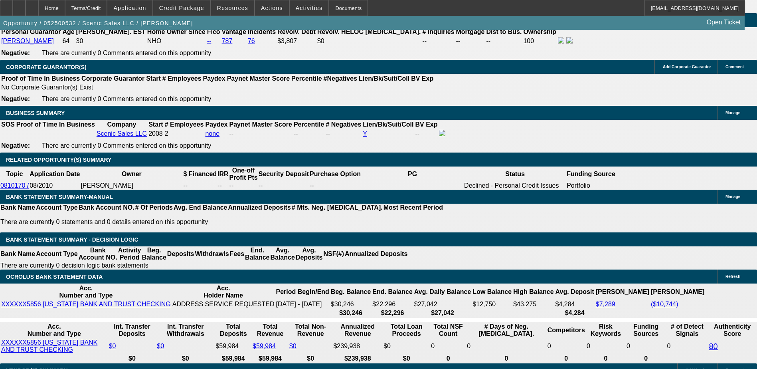
scroll to position [1130, 0]
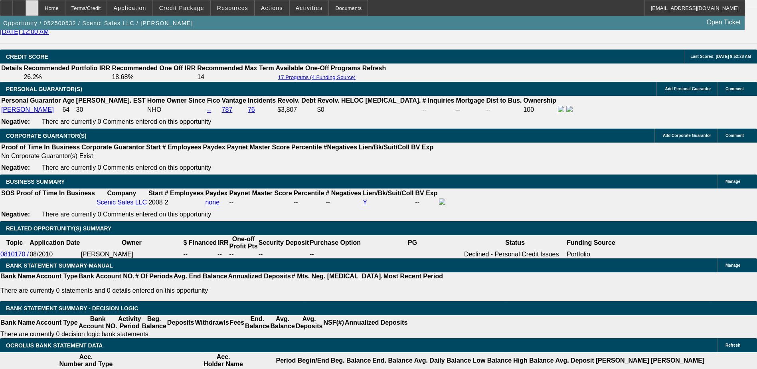
click at [38, 13] on div at bounding box center [32, 8] width 13 height 16
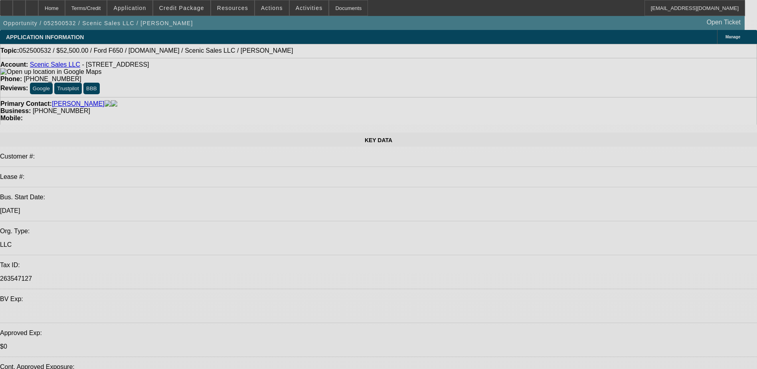
select select "0"
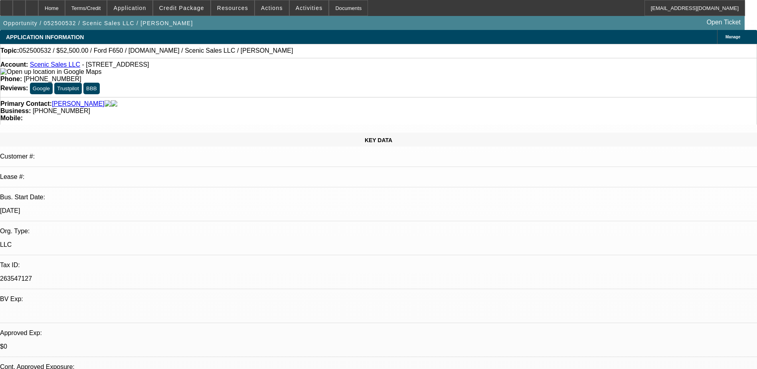
select select "0"
select select "0.1"
select select "0"
select select "0.1"
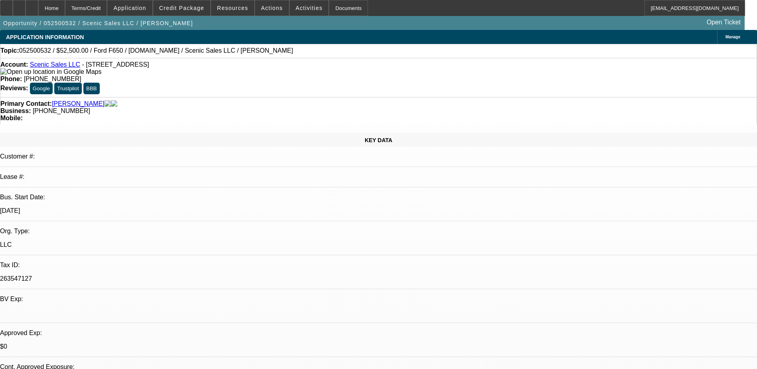
select select "0"
select select "0.1"
select select "0"
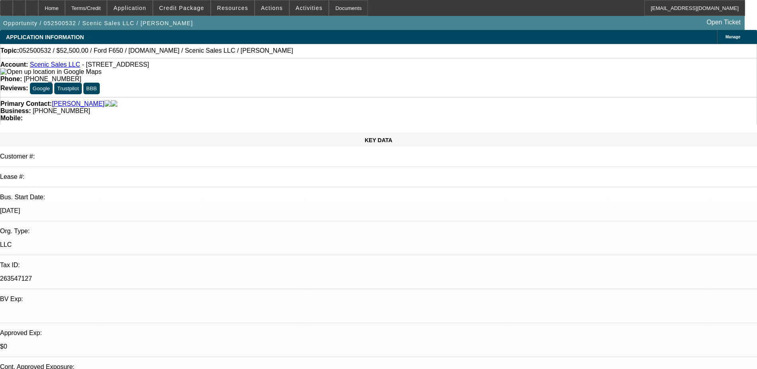
select select "0.1"
select select "1"
select select "3"
select select "4"
select select "1"
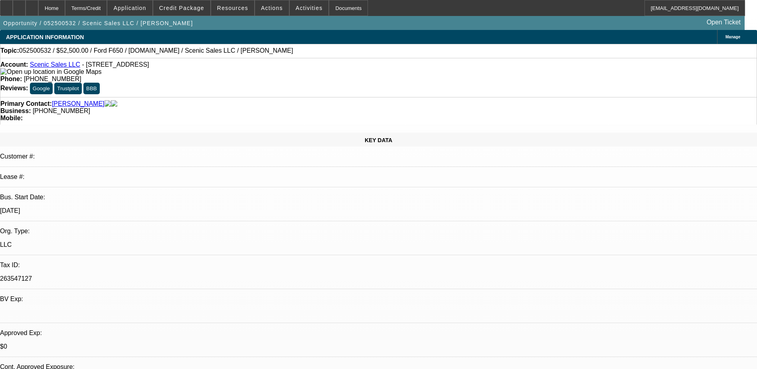
select select "1"
select select "4"
select select "1"
select select "3"
select select "4"
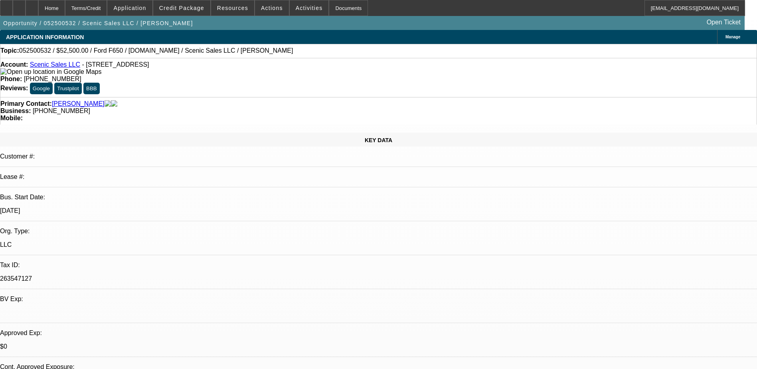
select select "1"
select select "3"
select select "4"
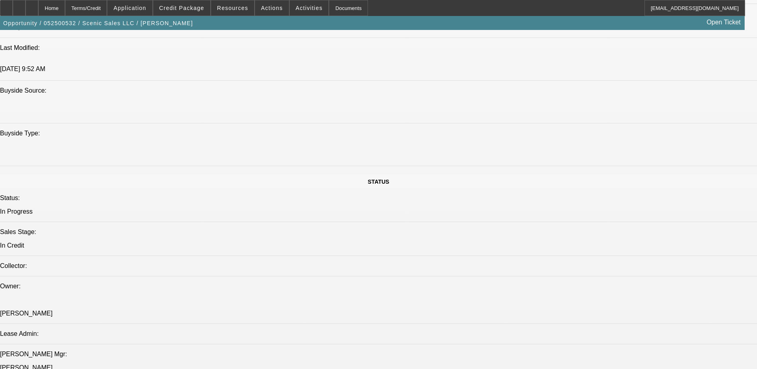
scroll to position [758, 0]
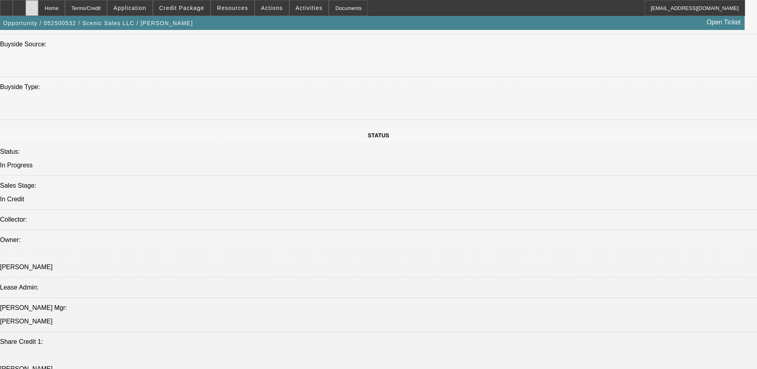
click at [38, 11] on div at bounding box center [32, 8] width 13 height 16
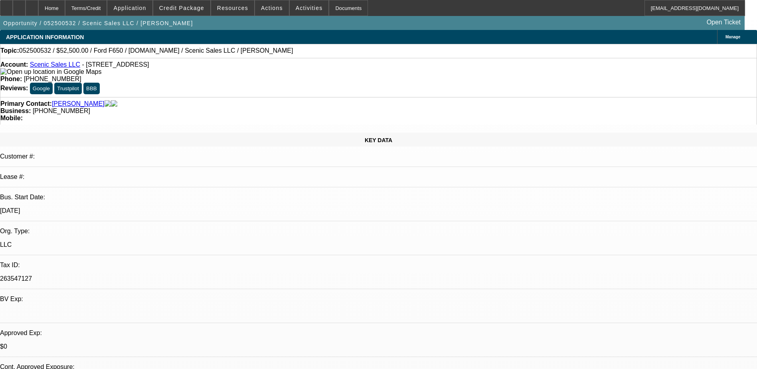
select select "0"
select select "0.1"
select select "0"
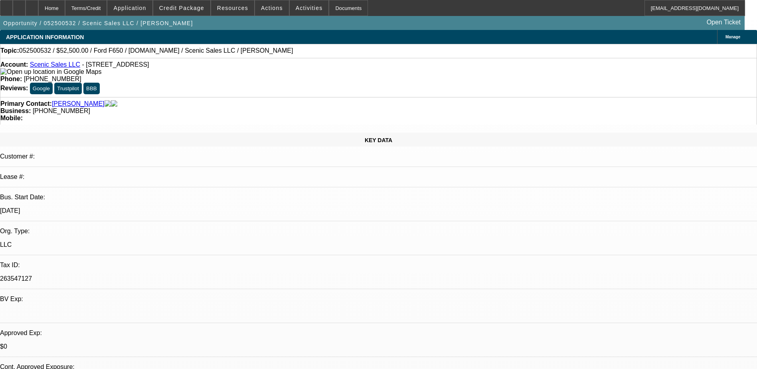
select select "0.1"
select select "0"
select select "0.1"
select select "0"
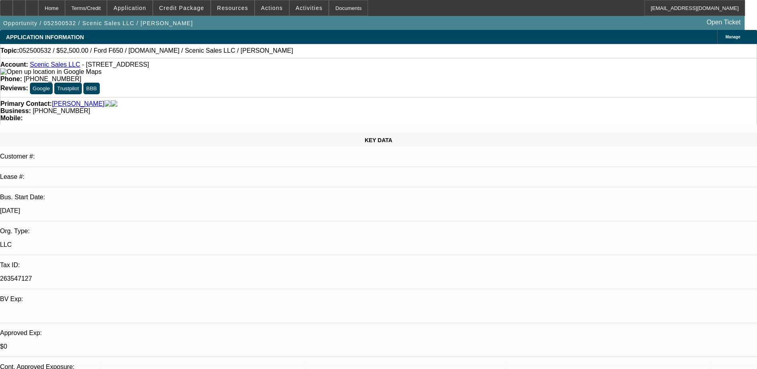
select select "0"
select select "0.1"
select select "1"
select select "3"
select select "4"
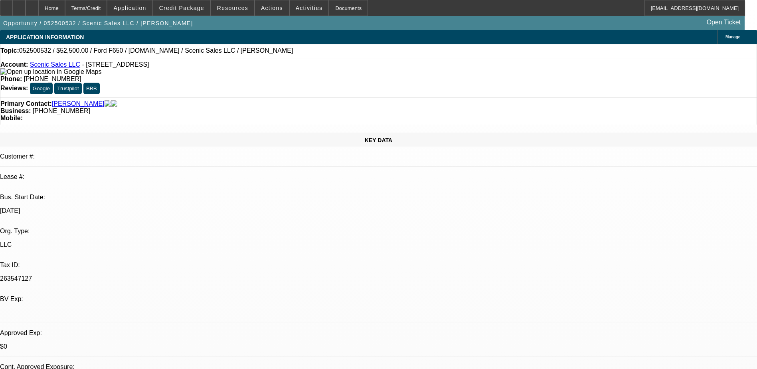
select select "1"
select select "4"
select select "1"
select select "3"
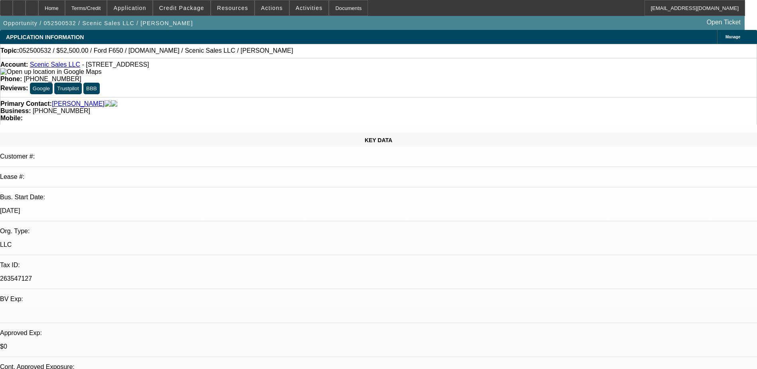
select select "4"
select select "1"
select select "3"
select select "4"
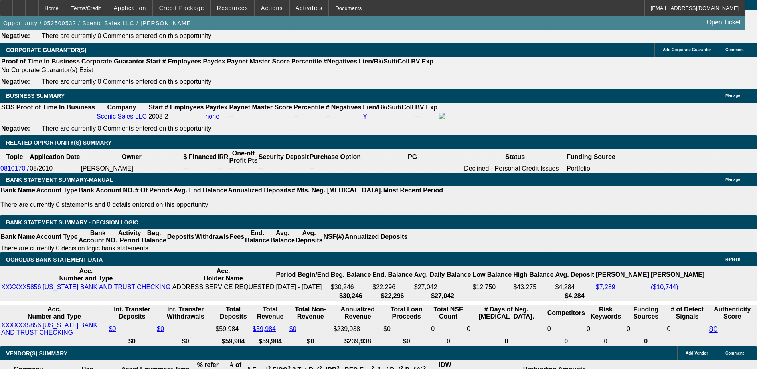
scroll to position [1197, 0]
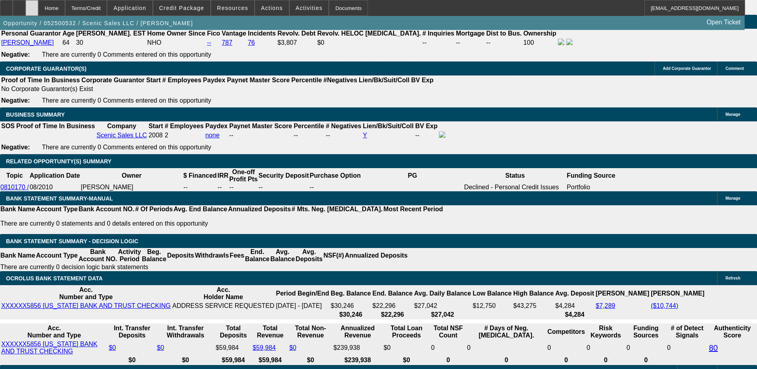
click at [38, 7] on div at bounding box center [32, 8] width 13 height 16
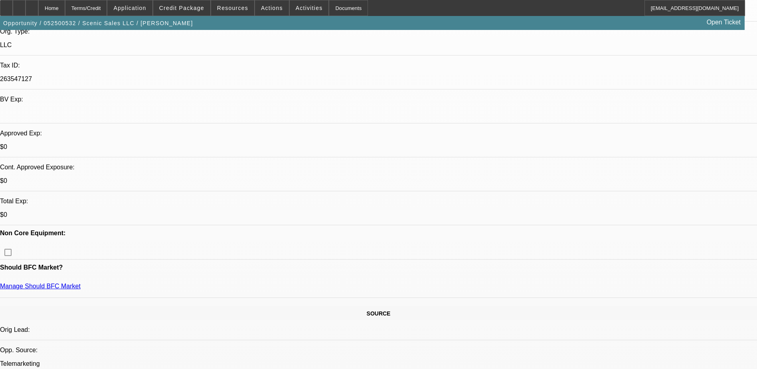
select select "0"
select select "0.1"
select select "0"
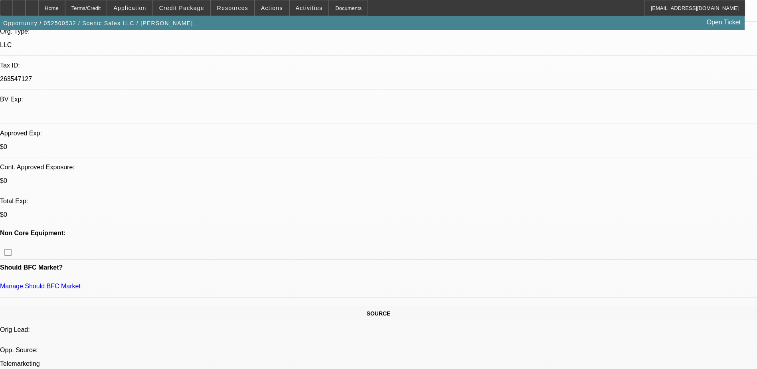
select select "0.1"
select select "0"
select select "0.1"
select select "0"
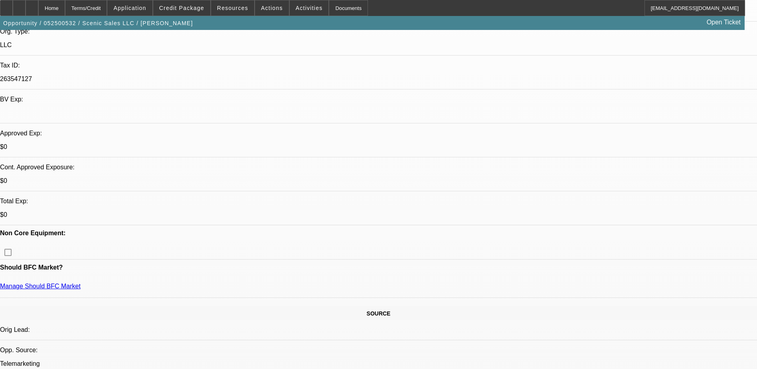
select select "0"
select select "0.1"
select select "1"
select select "3"
select select "4"
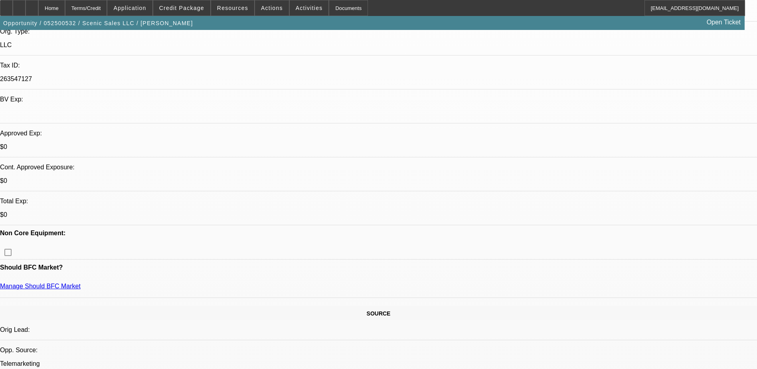
select select "1"
select select "4"
select select "1"
select select "3"
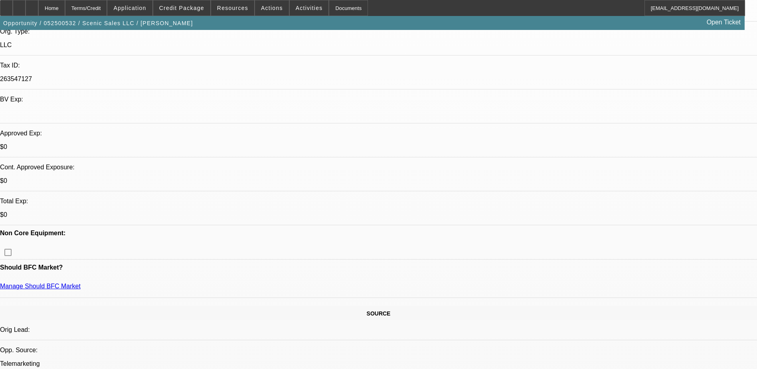
select select "4"
select select "1"
select select "3"
select select "4"
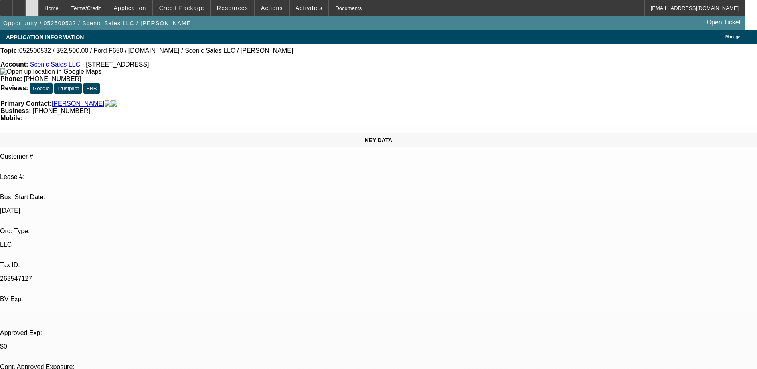
click at [32, 5] on icon at bounding box center [32, 5] width 0 height 0
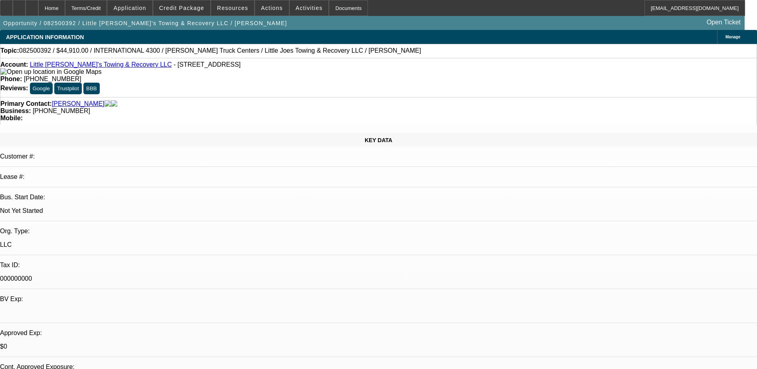
select select "0.1"
select select "2"
select select "0.1"
select select "4"
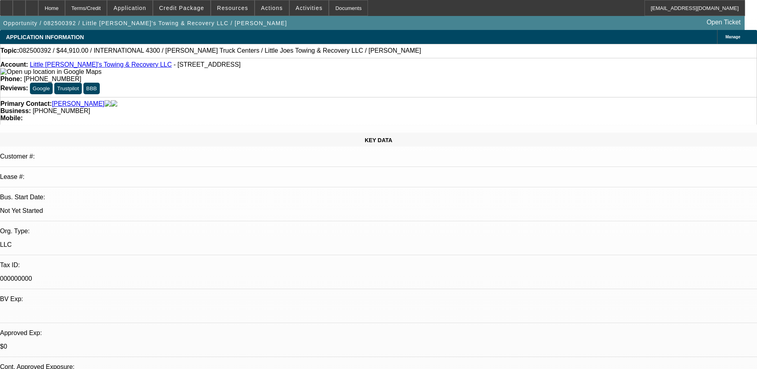
select select "0"
select select "0.1"
select select "4"
click at [38, 8] on div at bounding box center [32, 8] width 13 height 16
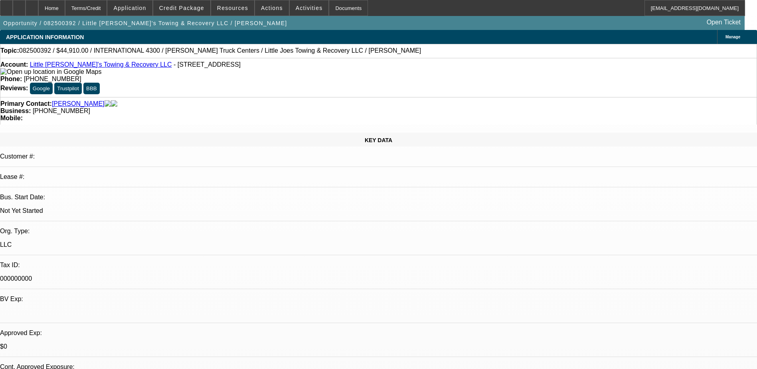
select select "0.1"
select select "2"
select select "0.1"
select select "0"
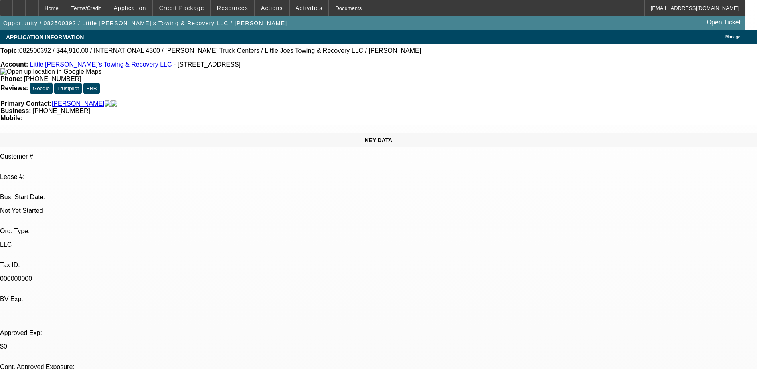
select select "0.1"
select select "1"
select select "2"
select select "4"
select select "1"
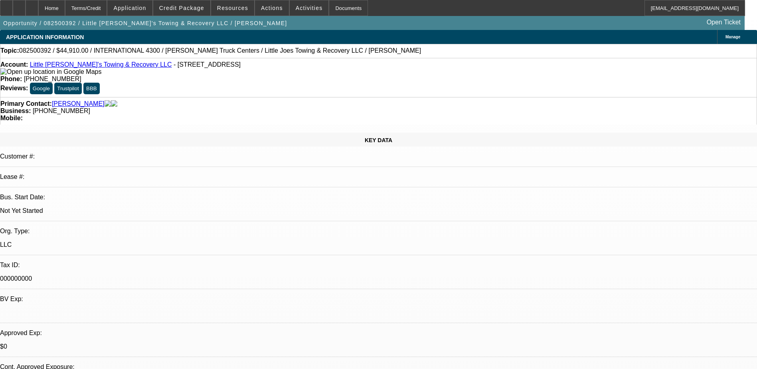
select select "1"
select select "4"
drag, startPoint x: 324, startPoint y: 89, endPoint x: 285, endPoint y: 95, distance: 38.8
click at [285, 97] on div "Primary Contact: [PERSON_NAME] Business: [PHONE_NUMBER] Mobile:" at bounding box center [378, 111] width 757 height 28
copy span "[PHONE_NUMBER]"
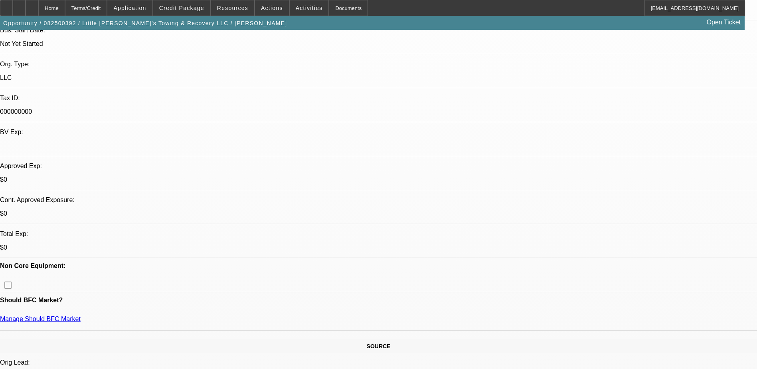
scroll to position [239, 0]
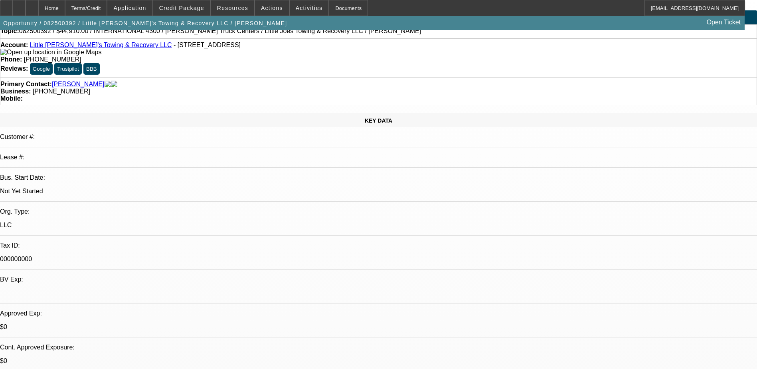
scroll to position [0, 0]
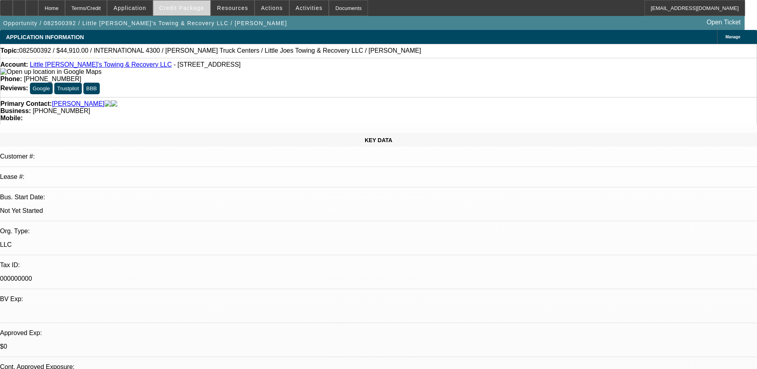
click at [201, 15] on span at bounding box center [181, 7] width 57 height 19
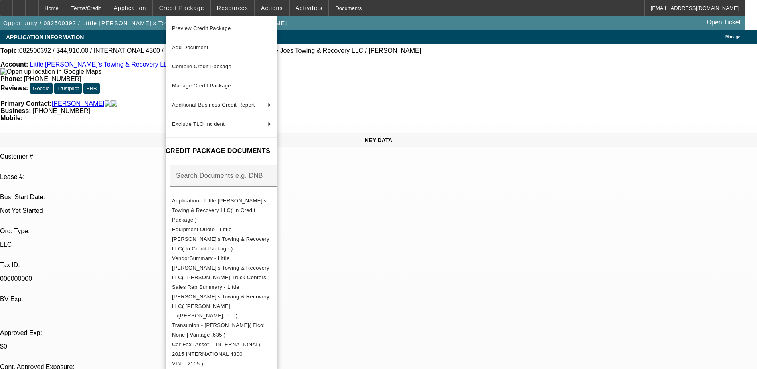
click at [130, 94] on div at bounding box center [378, 184] width 757 height 369
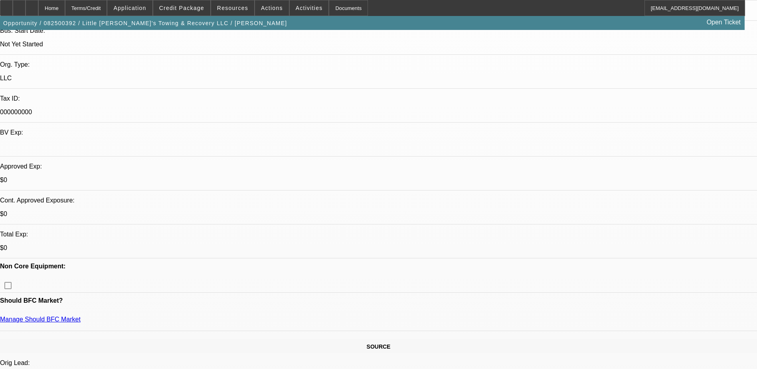
scroll to position [239, 0]
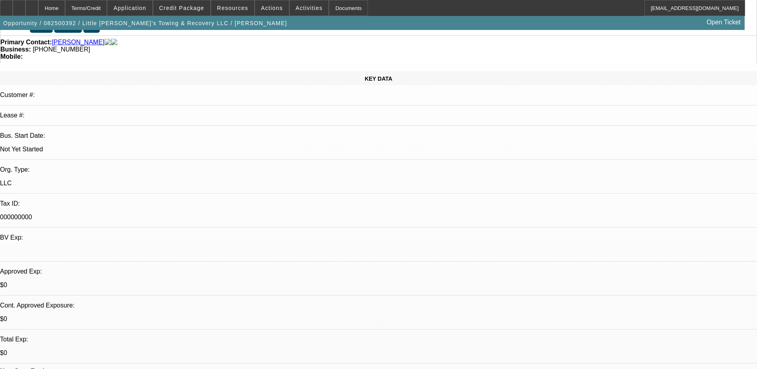
scroll to position [120, 0]
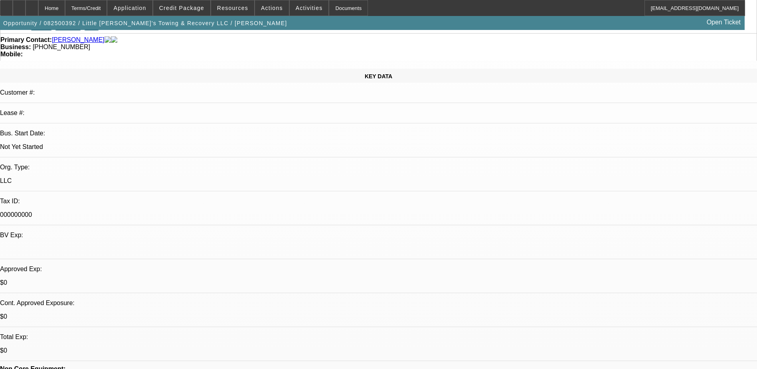
scroll to position [0, 0]
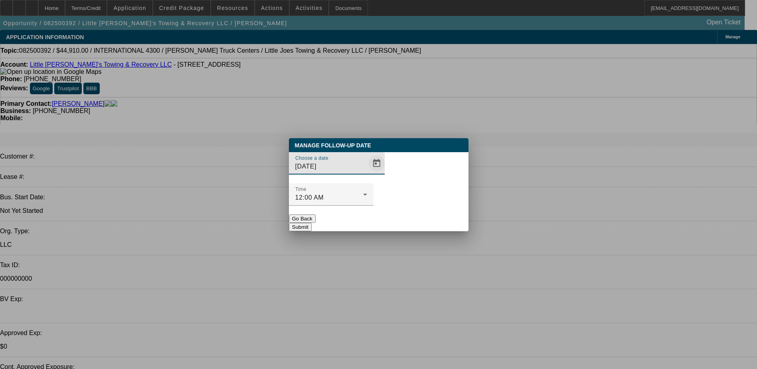
click at [367, 173] on span "Open calendar" at bounding box center [376, 163] width 19 height 19
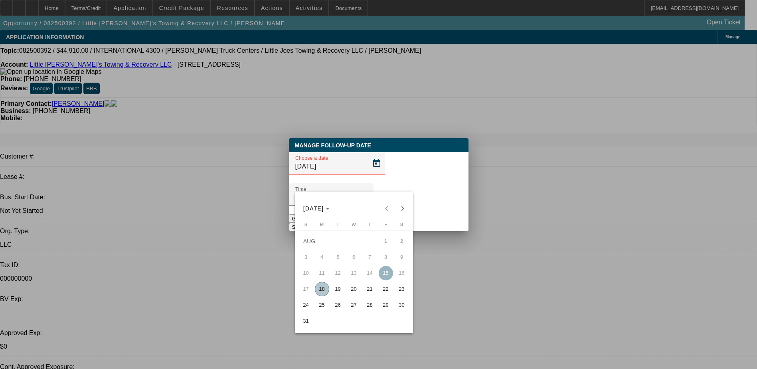
click at [340, 294] on span "19" at bounding box center [338, 289] width 14 height 14
type input "8/19/2025"
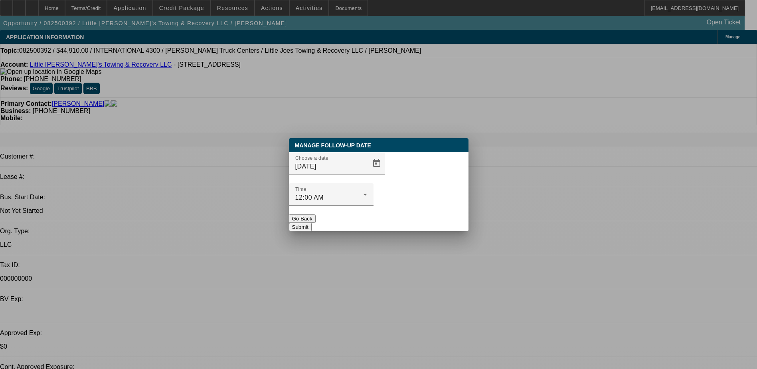
click at [312, 223] on button "Submit" at bounding box center [300, 227] width 23 height 8
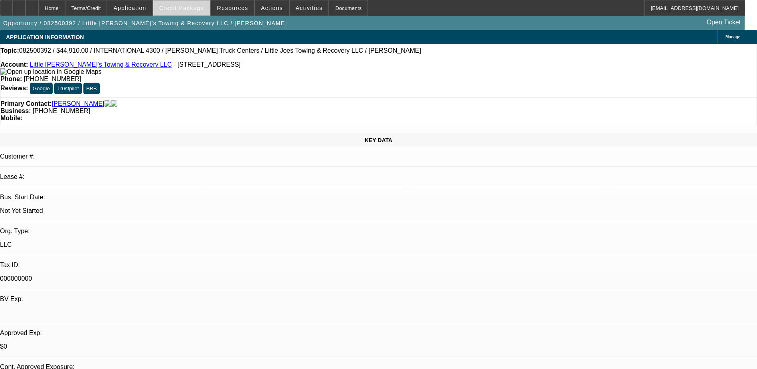
click at [192, 6] on span "Credit Package" at bounding box center [181, 8] width 45 height 6
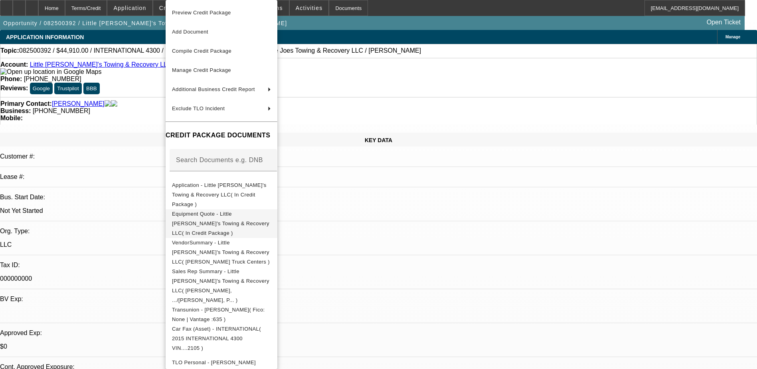
click at [265, 209] on button "Equipment Quote - Little Joe's Towing & Recovery LLC( In Credit Package )" at bounding box center [222, 223] width 112 height 29
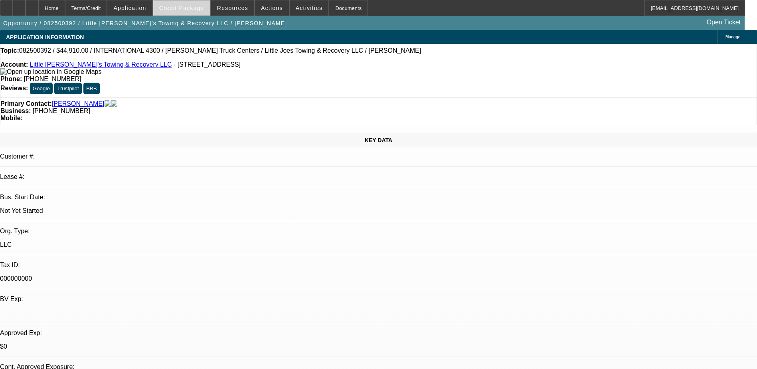
click at [195, 9] on span "Credit Package" at bounding box center [181, 8] width 45 height 6
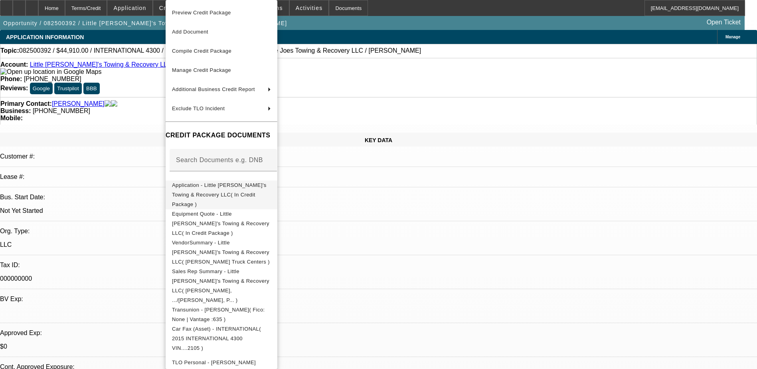
click at [235, 191] on span "Application - Little Joe's Towing & Recovery LLC( In Credit Package )" at bounding box center [221, 194] width 99 height 29
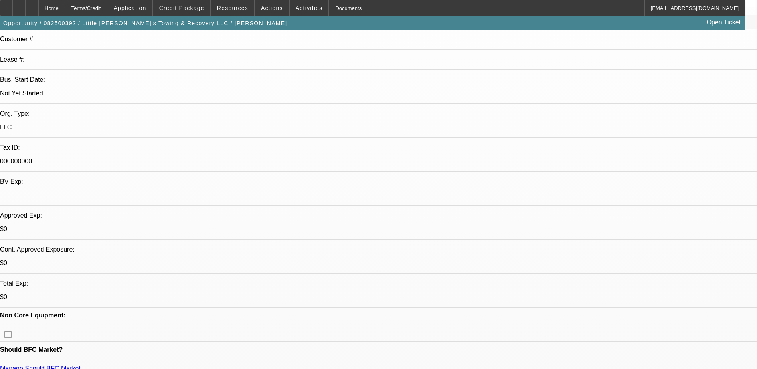
scroll to position [120, 0]
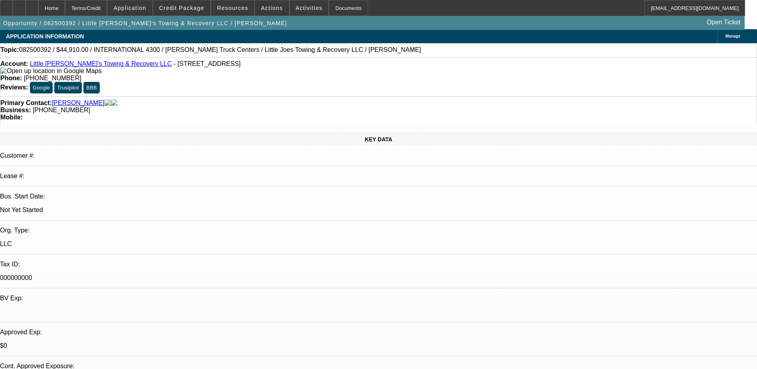
scroll to position [0, 0]
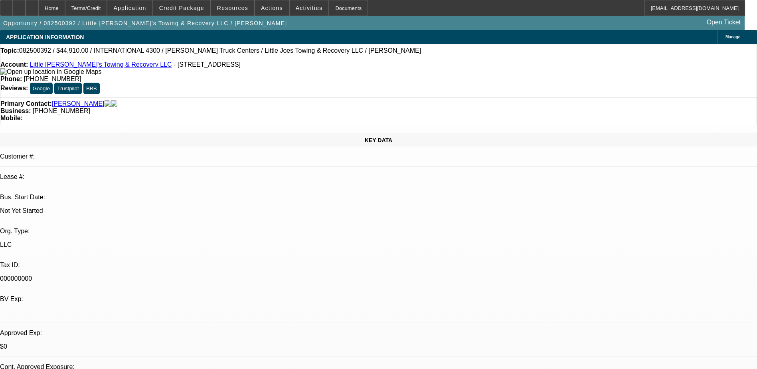
click at [725, 39] on span "Manage" at bounding box center [732, 37] width 15 height 4
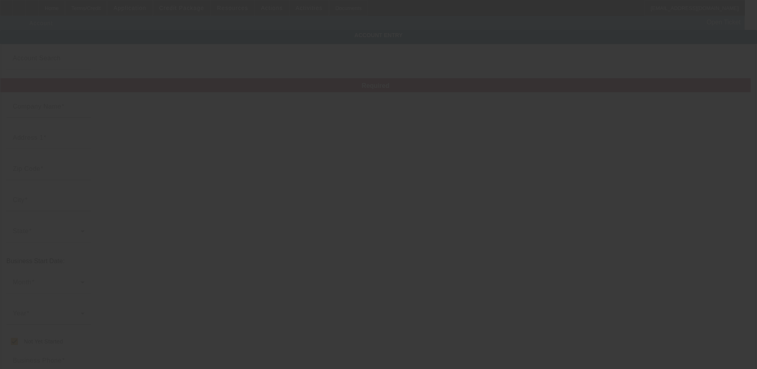
type input "Little Joe's Towing & Recovery LLC"
type input "804 N 11th St"
type input "60115"
type input "Dekalb"
checkbox input "true"
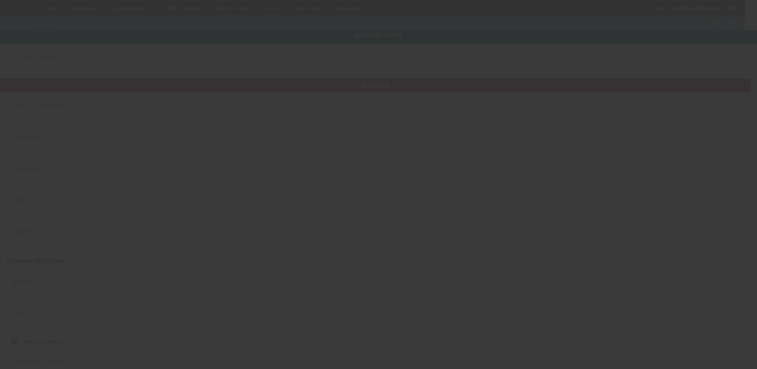
type input "(815) 517-8698"
type input "000000000"
type input "8/14/2025"
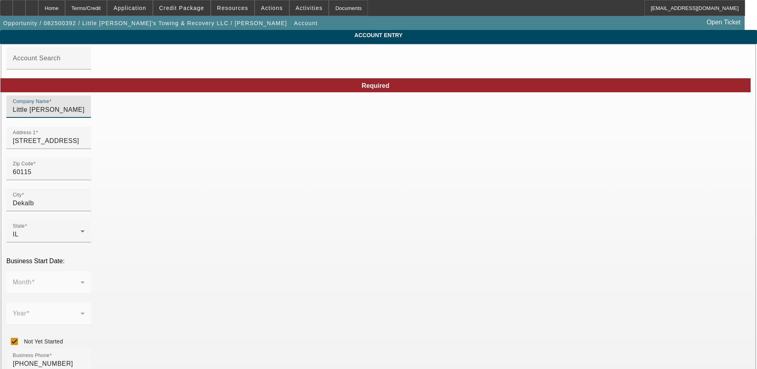
drag, startPoint x: 253, startPoint y: 119, endPoint x: 73, endPoint y: 131, distance: 180.3
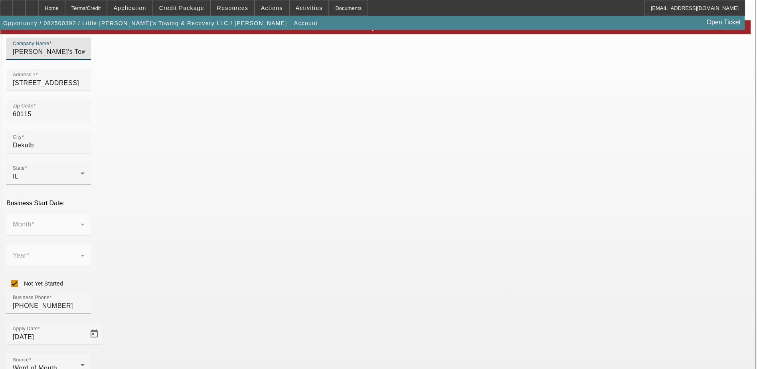
scroll to position [102, 0]
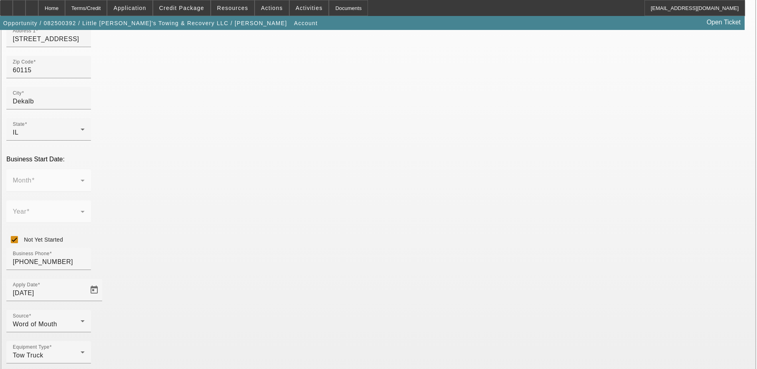
type input "Lil Joe's Towing & Recovery LLC"
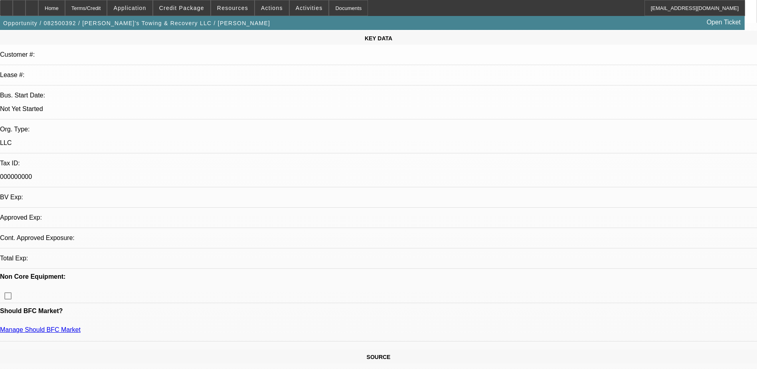
select select "0.1"
select select "2"
select select "0.1"
select select "4"
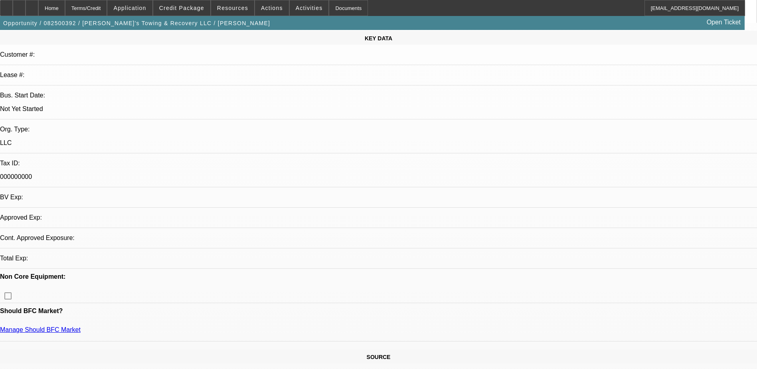
select select "0"
select select "0.1"
select select "4"
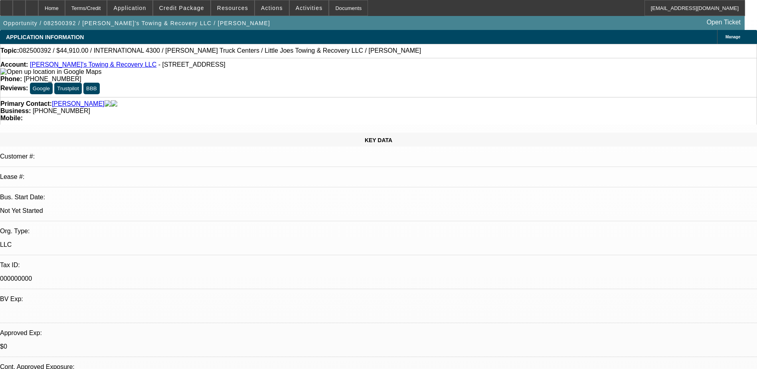
radio input "true"
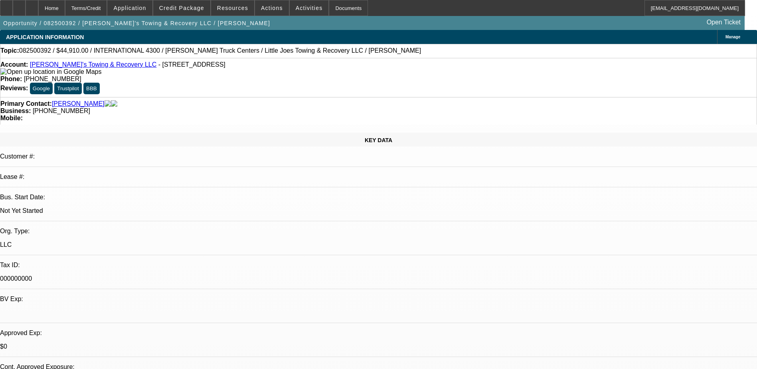
type textarea "Said they were able to get the LLC registered but it's not showing on the SOS y…"
radio input "true"
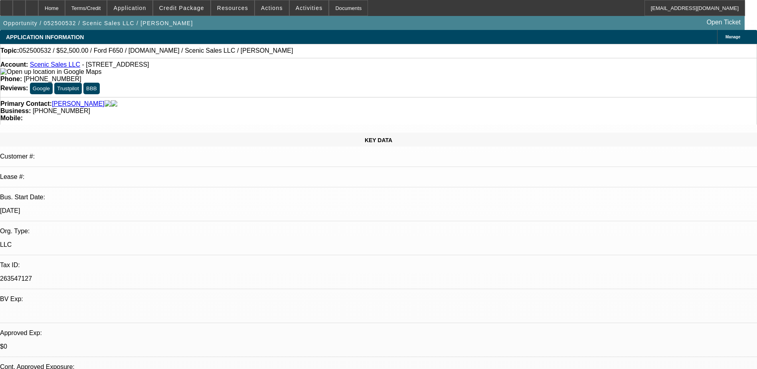
select select "0"
select select "0.1"
select select "0"
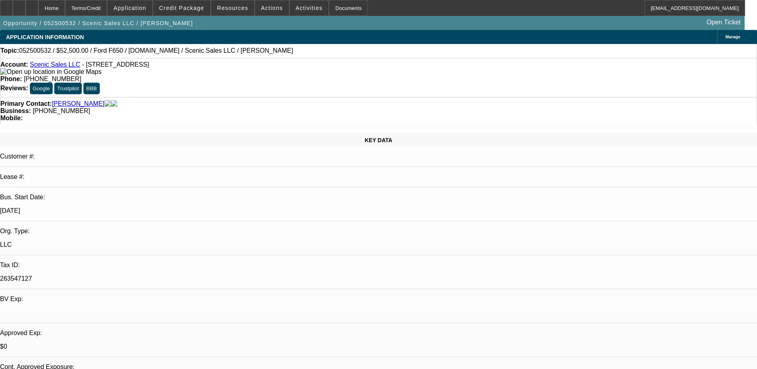
select select "0.1"
select select "0"
select select "0.1"
select select "0"
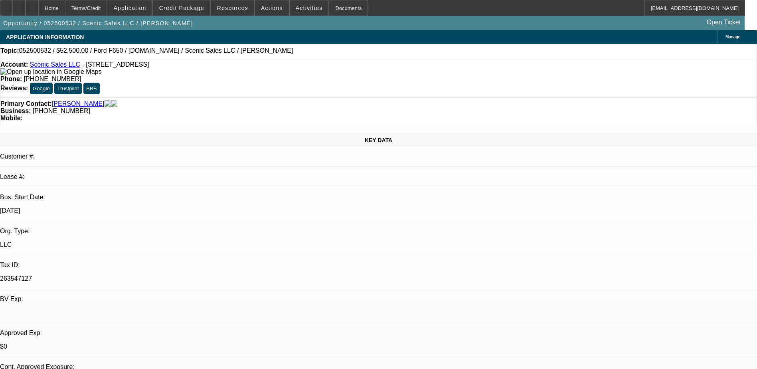
select select "0"
select select "0.1"
select select "1"
select select "3"
select select "4"
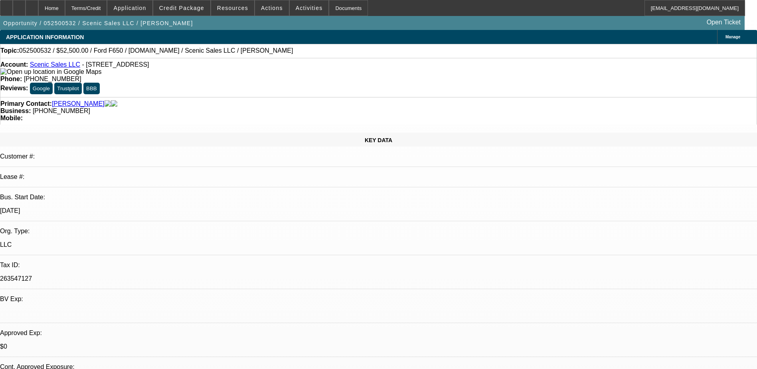
select select "1"
select select "4"
select select "1"
select select "3"
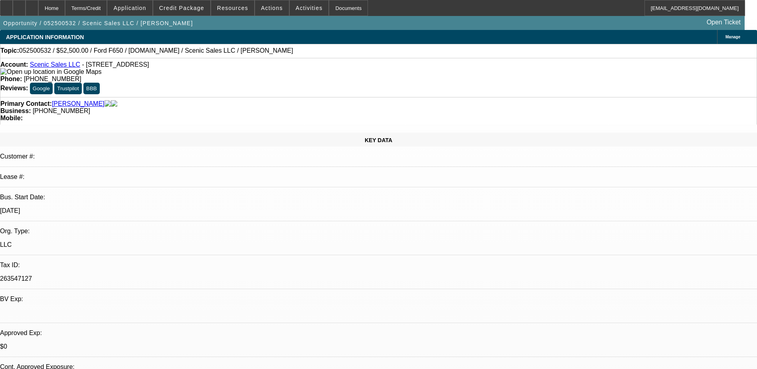
select select "4"
select select "1"
select select "3"
select select "4"
click at [32, 5] on icon at bounding box center [32, 5] width 0 height 0
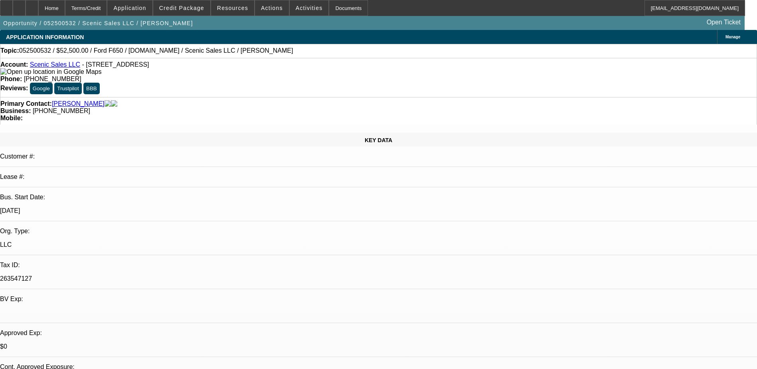
select select "0"
select select "0.1"
select select "0"
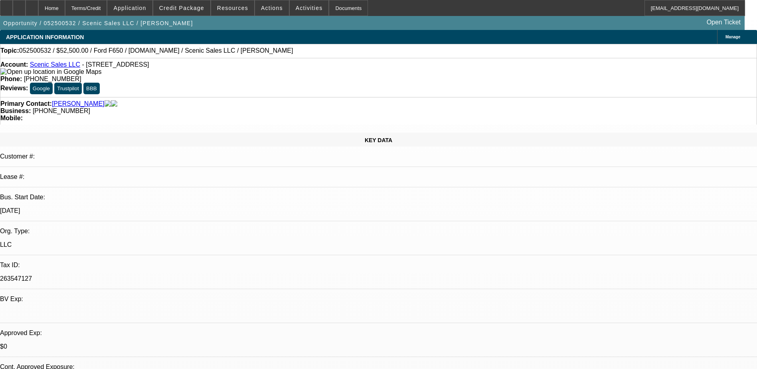
select select "0.1"
select select "0"
select select "0.1"
select select "0"
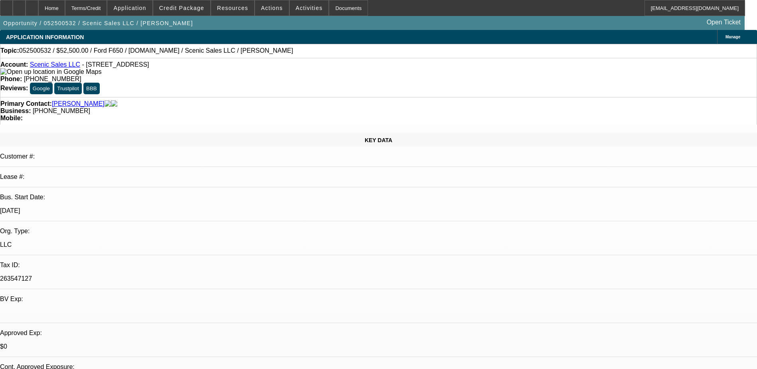
select select "0"
select select "0.1"
select select "1"
select select "3"
select select "4"
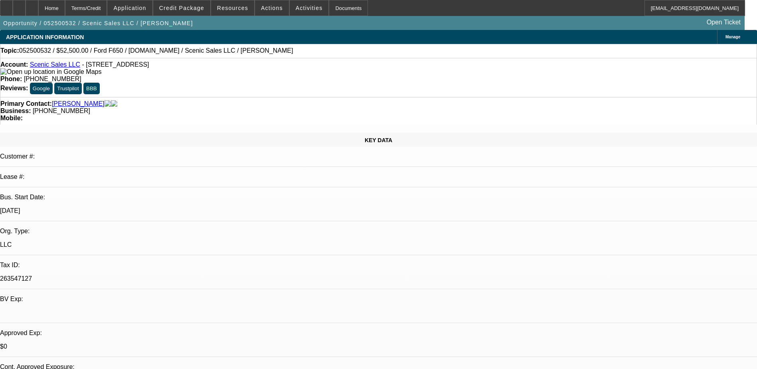
select select "1"
select select "4"
select select "1"
select select "3"
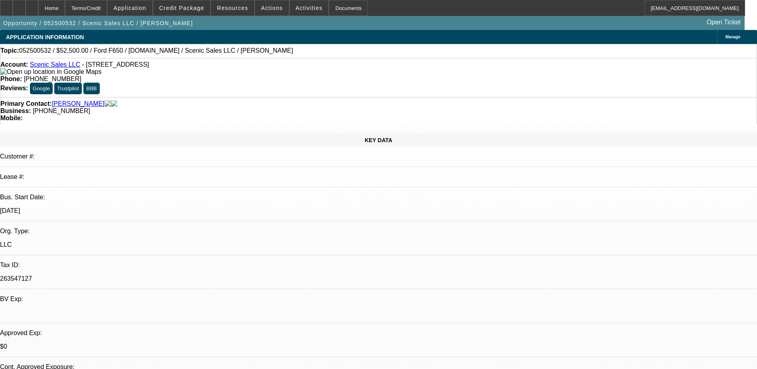
select select "4"
select select "1"
select select "3"
select select "4"
drag, startPoint x: 249, startPoint y: 387, endPoint x: 245, endPoint y: 218, distance: 168.8
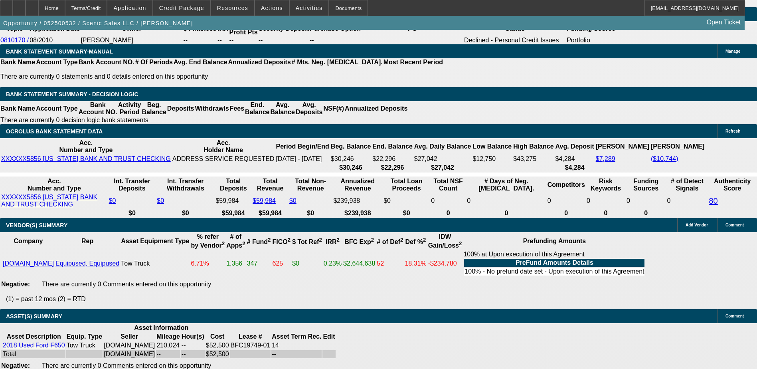
scroll to position [1224, 0]
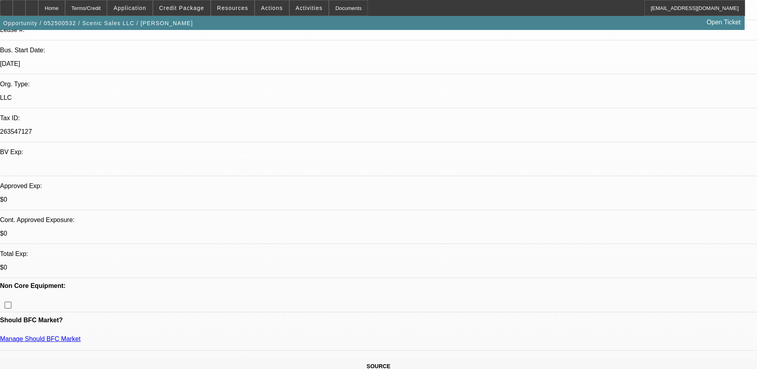
scroll to position [0, 0]
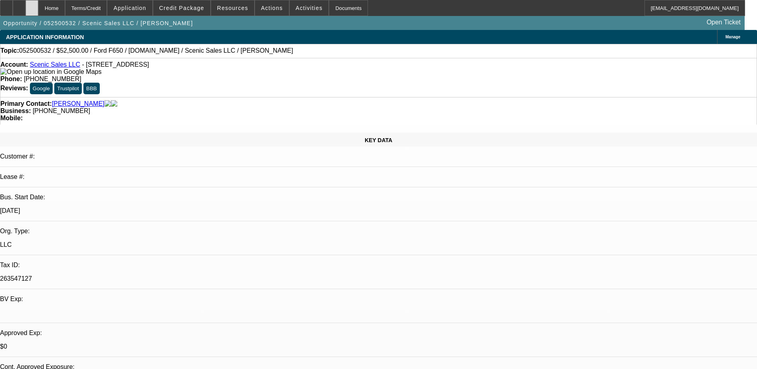
click at [38, 13] on div at bounding box center [32, 8] width 13 height 16
select select "0"
select select "0.1"
select select "0"
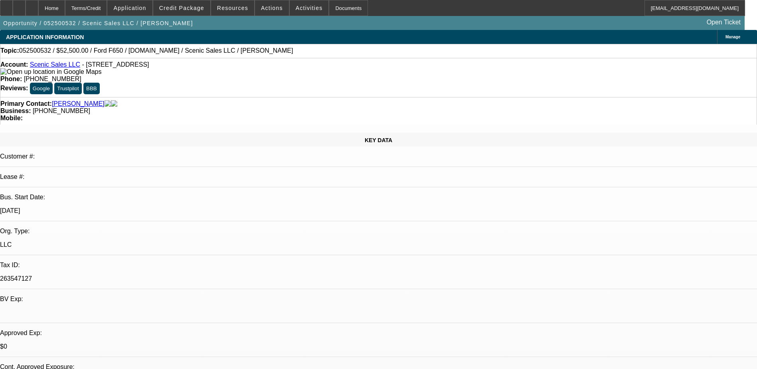
select select "0"
select select "0.1"
select select "0"
select select "0.1"
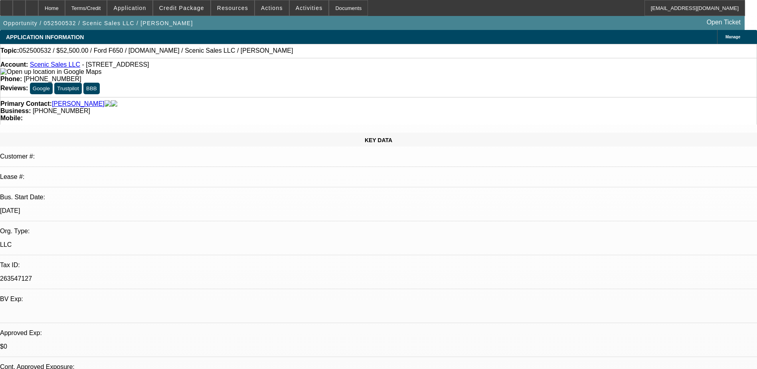
select select "0"
select select "0.1"
select select "1"
select select "3"
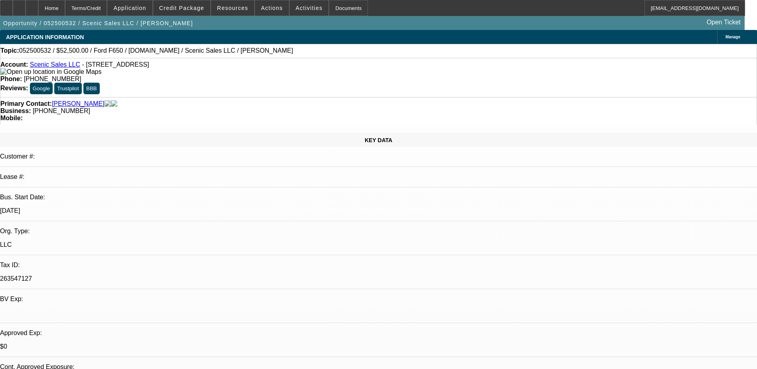
select select "4"
select select "1"
select select "4"
select select "1"
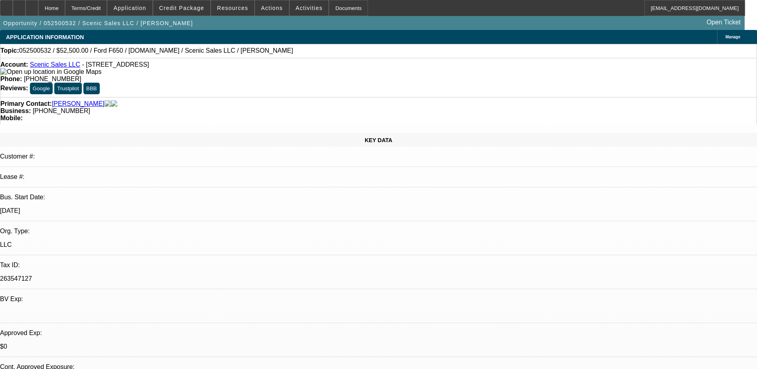
select select "3"
select select "4"
select select "1"
select select "3"
select select "4"
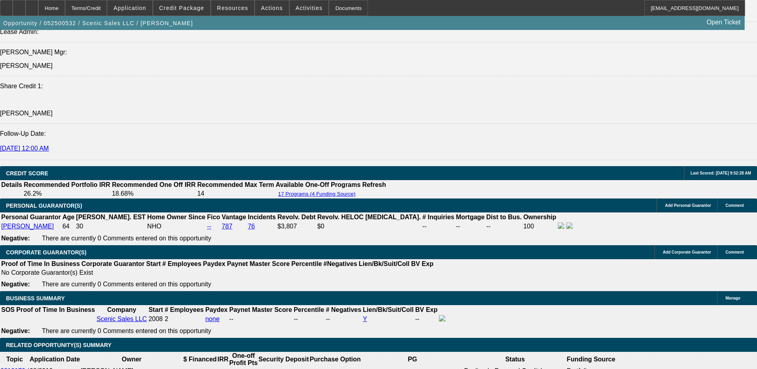
scroll to position [958, 0]
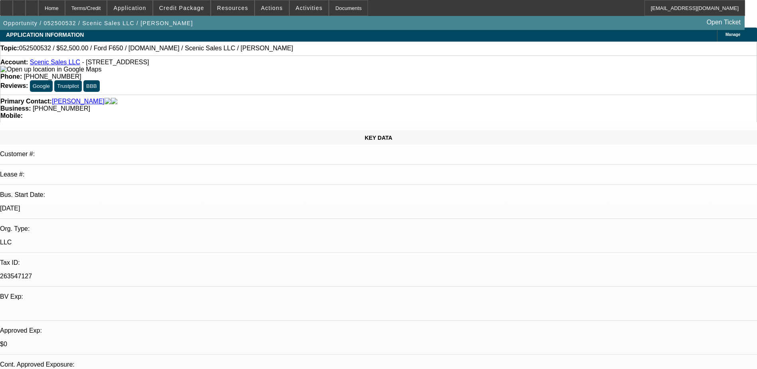
scroll to position [0, 0]
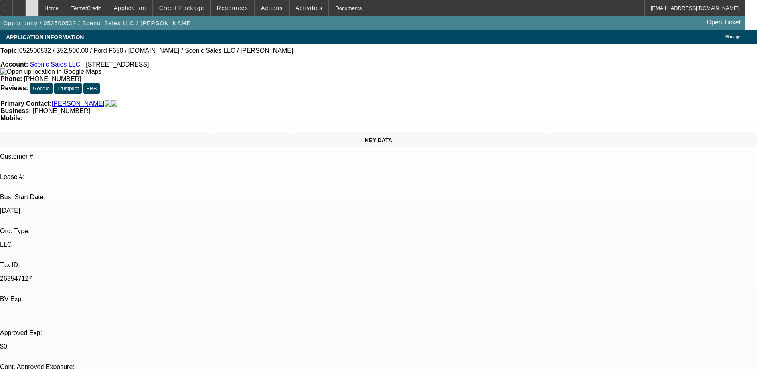
drag, startPoint x: 48, startPoint y: 10, endPoint x: 42, endPoint y: 10, distance: 6.0
click at [38, 10] on div at bounding box center [32, 8] width 13 height 16
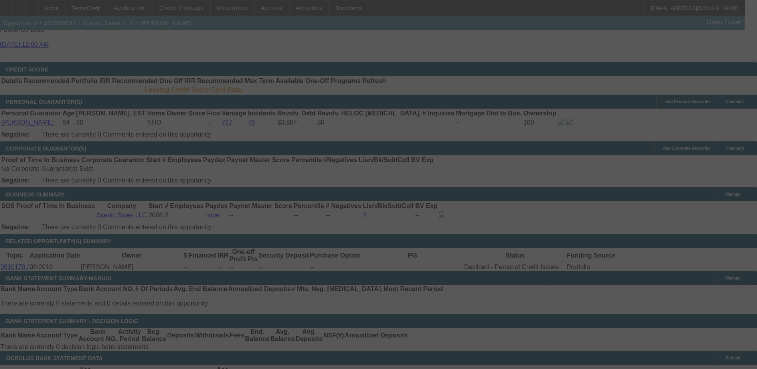
scroll to position [1114, 0]
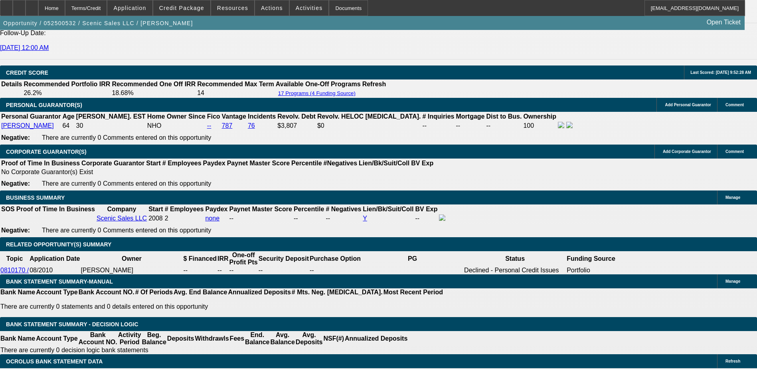
select select "0"
select select "0.1"
select select "0"
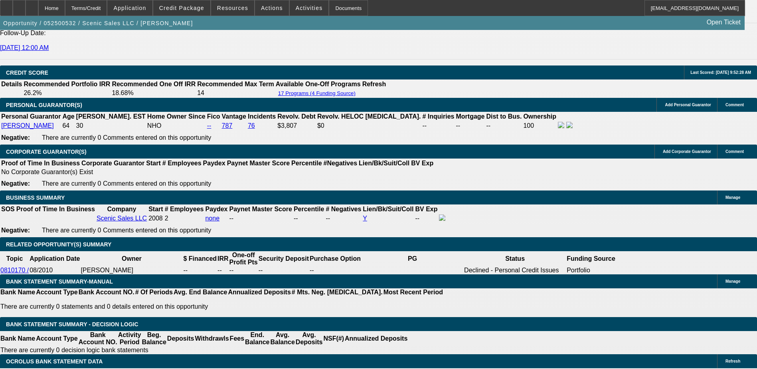
select select "0.1"
select select "0"
select select "0.1"
select select "0"
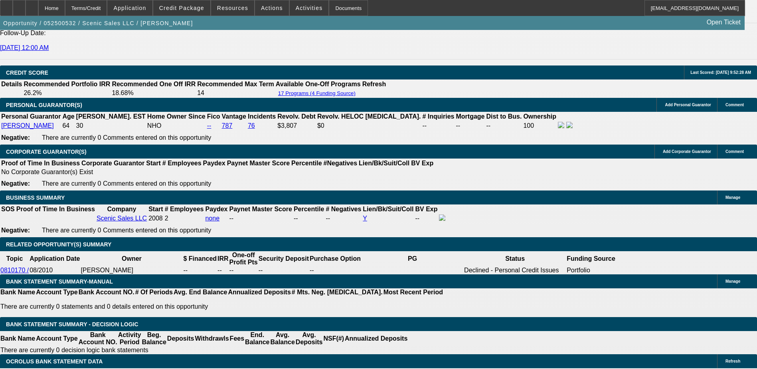
select select "0"
select select "0.1"
select select "1"
select select "3"
select select "4"
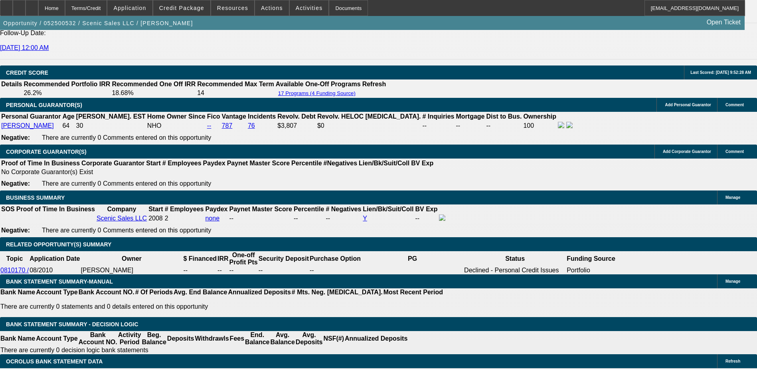
select select "1"
select select "4"
select select "1"
select select "3"
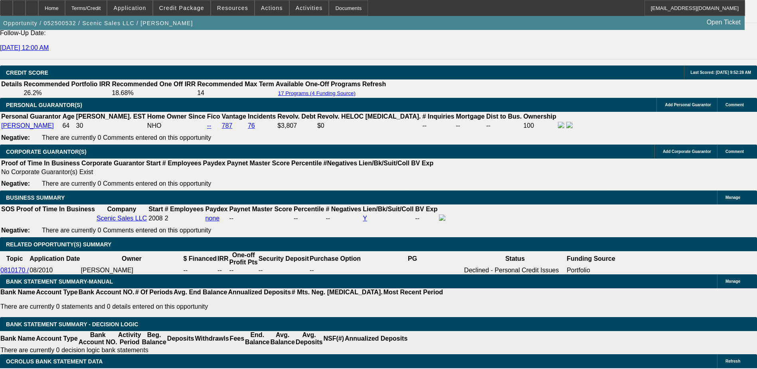
select select "4"
select select "1"
select select "3"
select select "4"
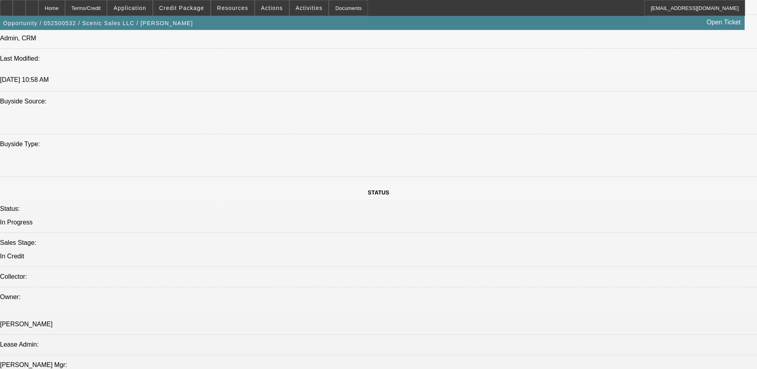
scroll to position [622, 0]
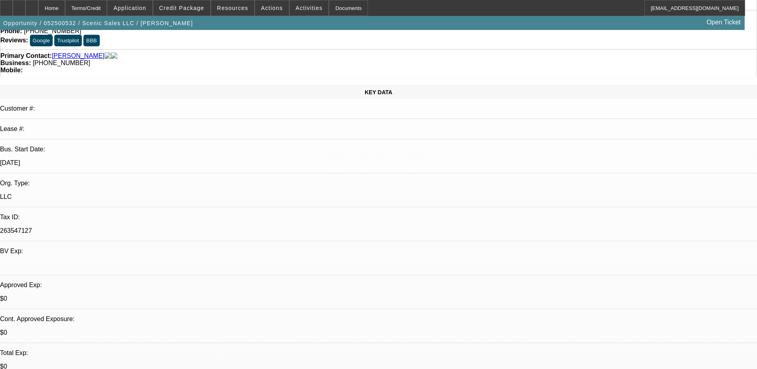
scroll to position [0, 0]
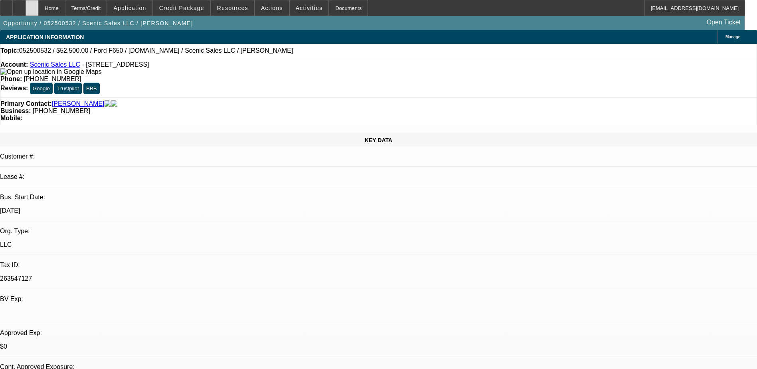
click at [38, 14] on div at bounding box center [32, 8] width 13 height 16
select select "0"
select select "3"
select select "0.1"
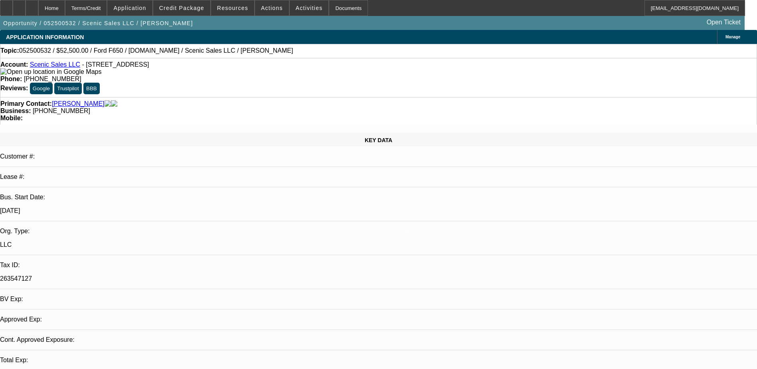
select select "4"
select select "0"
select select "0.1"
select select "4"
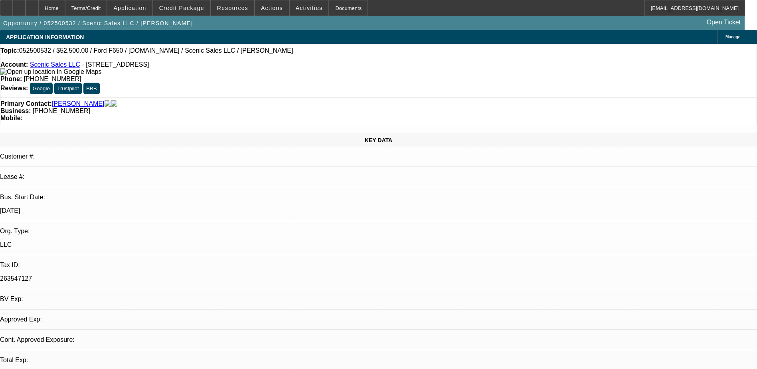
select select "0"
select select "3"
select select "0.1"
select select "4"
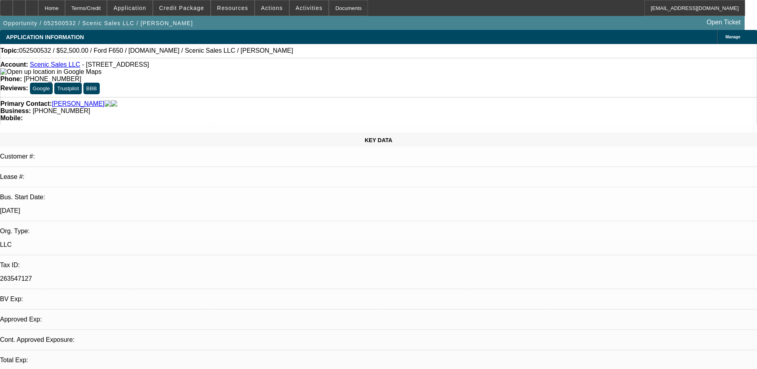
select select "0"
select select "3"
select select "0.1"
select select "4"
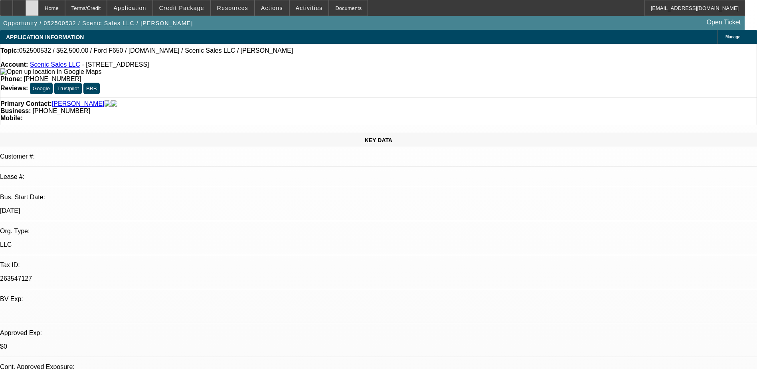
click at [38, 12] on div at bounding box center [32, 8] width 13 height 16
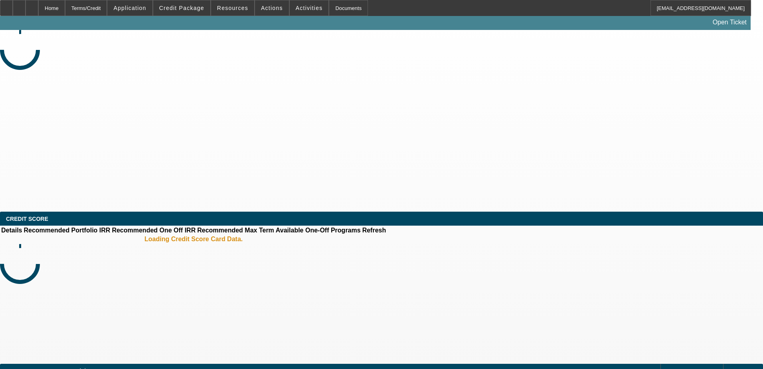
select select "0"
select select "2"
select select "0.1"
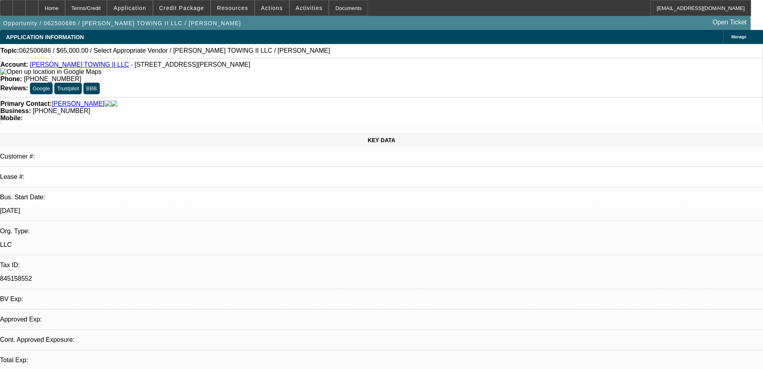
select select "1"
select select "2"
select select "4"
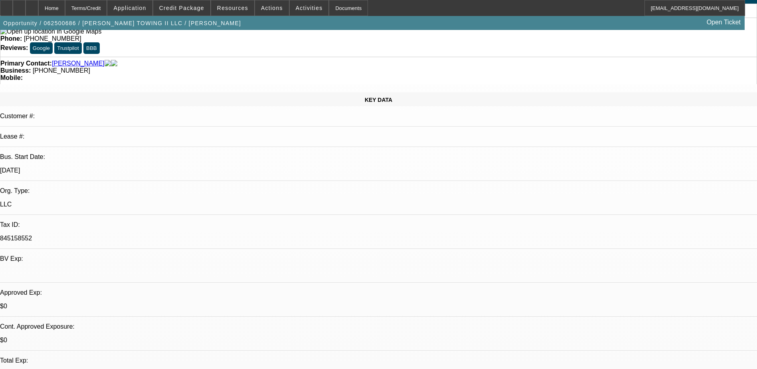
scroll to position [40, 0]
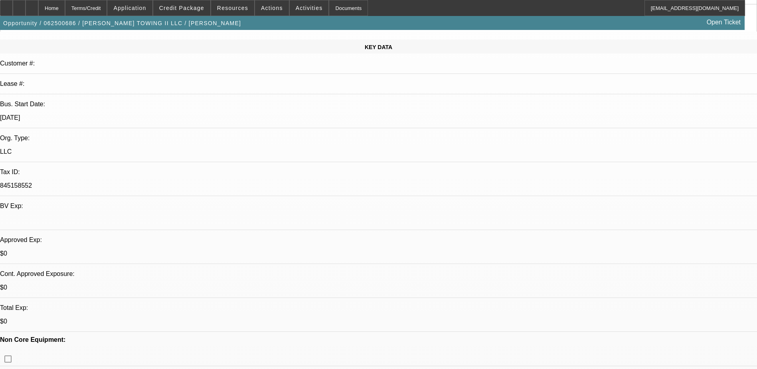
scroll to position [0, 0]
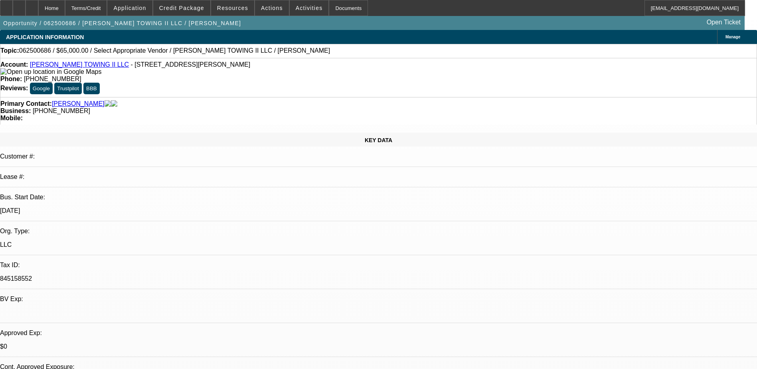
click at [84, 67] on link "KENNY SMITH'S TOWING II LLC" at bounding box center [79, 64] width 99 height 7
click at [99, 68] on link "KENNY SMITH'S TOWING II LLC" at bounding box center [79, 64] width 99 height 7
drag, startPoint x: 326, startPoint y: 83, endPoint x: 285, endPoint y: 96, distance: 42.8
click at [285, 97] on div "Primary Contact: Wilson, Andre Business: (856) 796-3323 Mobile:" at bounding box center [378, 111] width 757 height 28
copy span "(856) 796-3323"
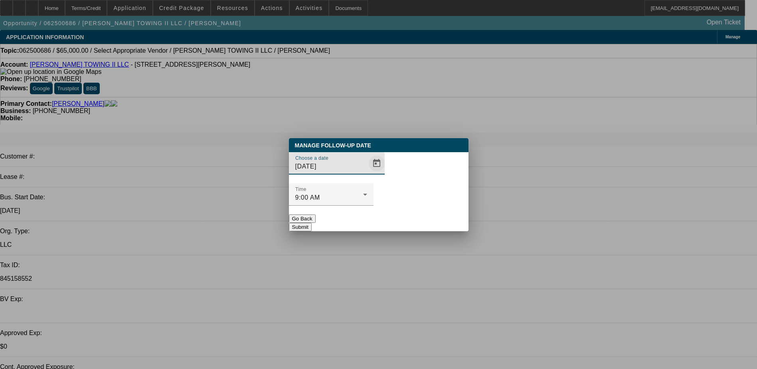
click at [367, 173] on span "Open calendar" at bounding box center [376, 163] width 19 height 19
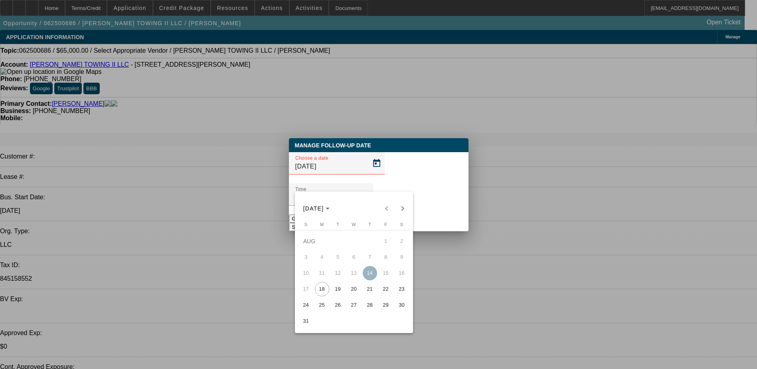
click at [367, 296] on span "21" at bounding box center [370, 289] width 14 height 14
type input "8/21/2025"
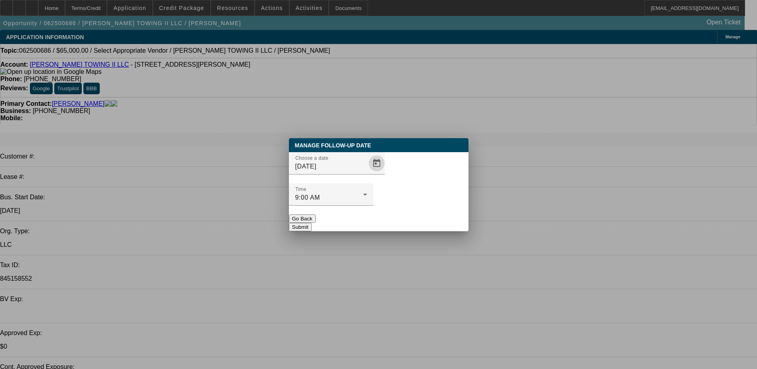
click at [312, 223] on button "Submit" at bounding box center [300, 227] width 23 height 8
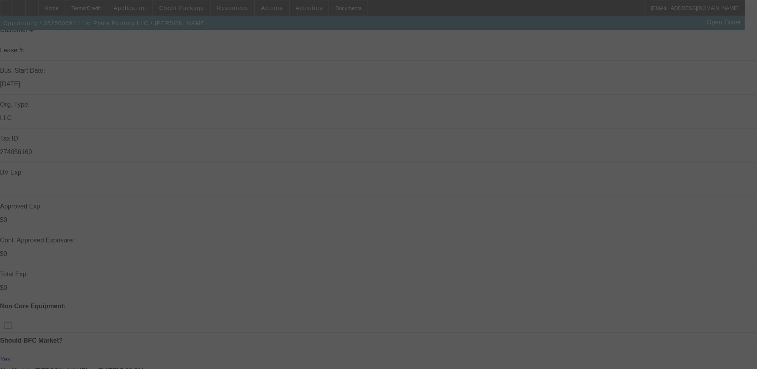
scroll to position [200, 0]
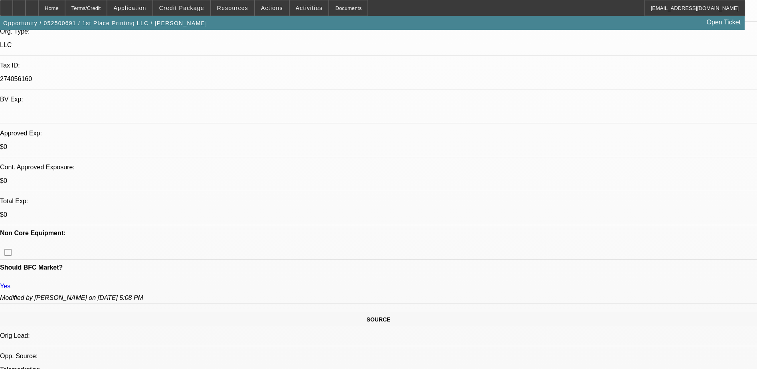
select select "0"
select select "2"
select select "0.1"
select select "0"
select select "2"
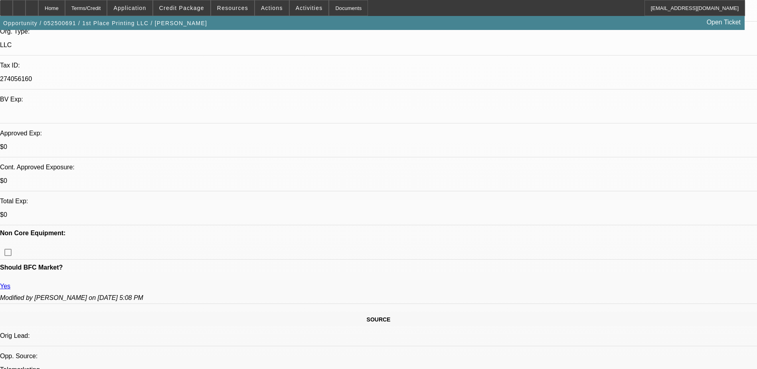
select select "0.1"
select select "0.15"
select select "2"
select select "0.1"
select select "0"
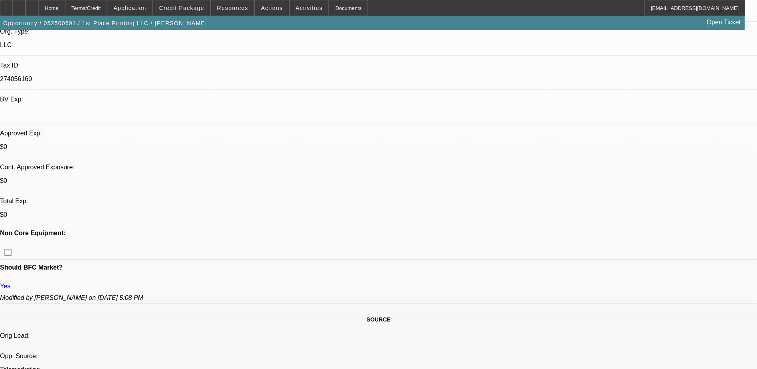
select select "0"
select select "0.1"
select select "1"
select select "2"
select select "4"
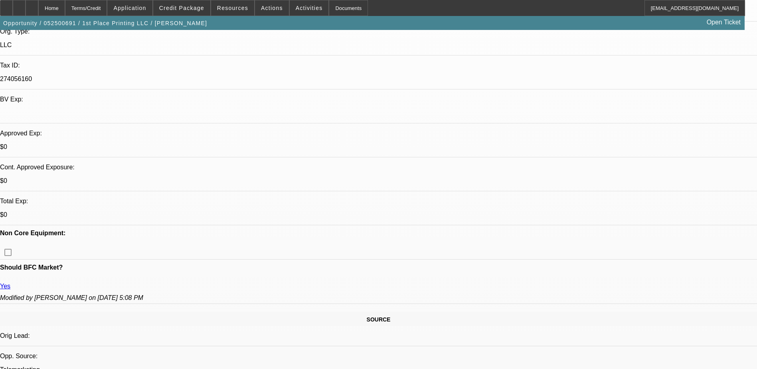
select select "1"
select select "2"
select select "4"
select select "1"
select select "2"
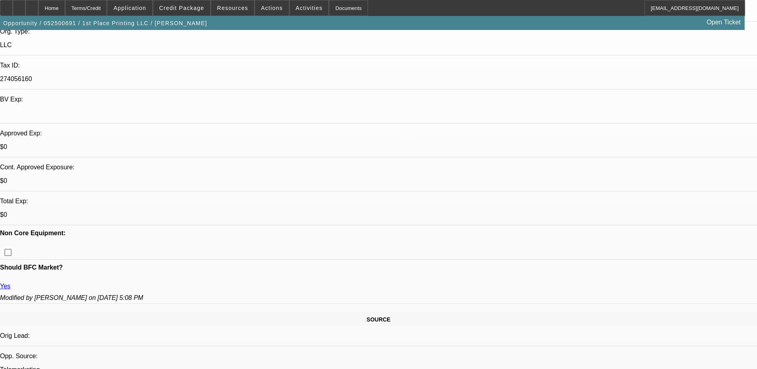
select select "4"
select select "1"
select select "3"
select select "4"
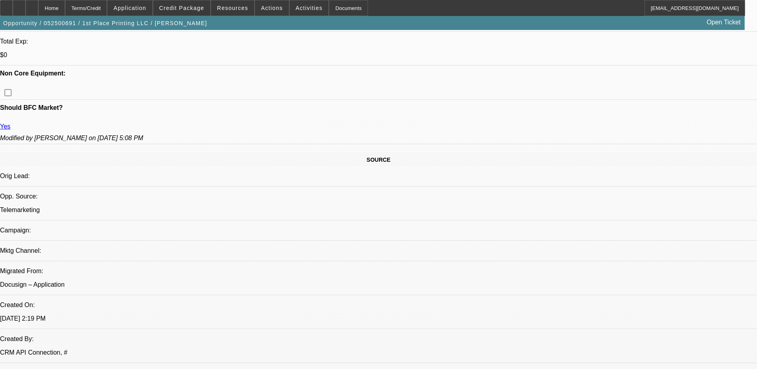
scroll to position [0, 0]
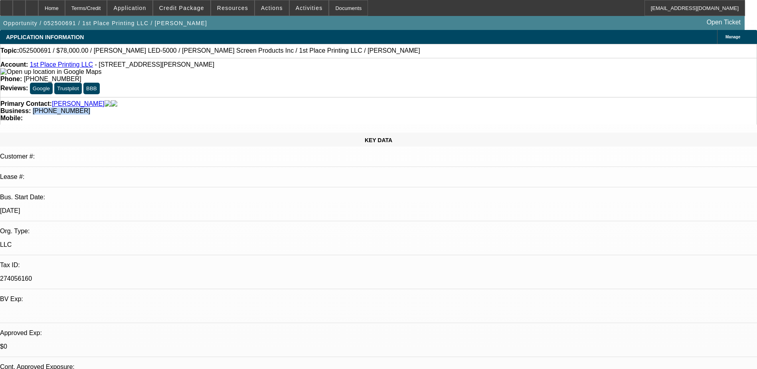
drag, startPoint x: 332, startPoint y: 89, endPoint x: 284, endPoint y: 93, distance: 47.3
click at [284, 97] on div "Primary Contact: Bufka, Brian Business: (314) 435-3030 Mobile:" at bounding box center [378, 111] width 757 height 28
copy span "(314) 435-3030"
drag, startPoint x: 337, startPoint y: 80, endPoint x: 293, endPoint y: 94, distance: 46.1
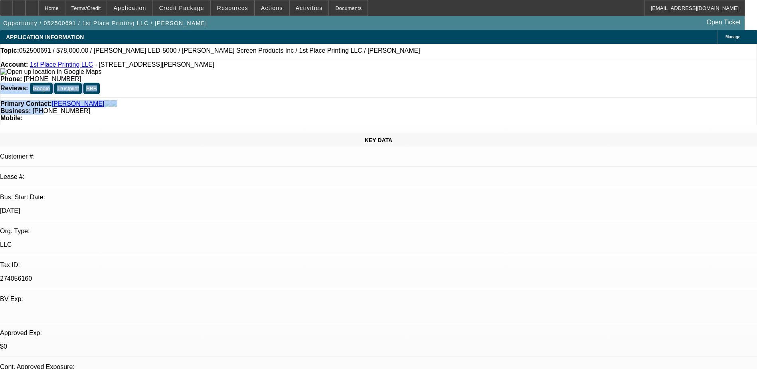
drag, startPoint x: 293, startPoint y: 94, endPoint x: 305, endPoint y: 92, distance: 11.7
click at [90, 107] on span "(314) 435-3030" at bounding box center [61, 110] width 57 height 7
drag, startPoint x: 329, startPoint y: 88, endPoint x: 285, endPoint y: 95, distance: 44.4
click at [285, 97] on div "Primary Contact: Bufka, Brian Business: (314) 435-3030 Mobile:" at bounding box center [378, 111] width 757 height 28
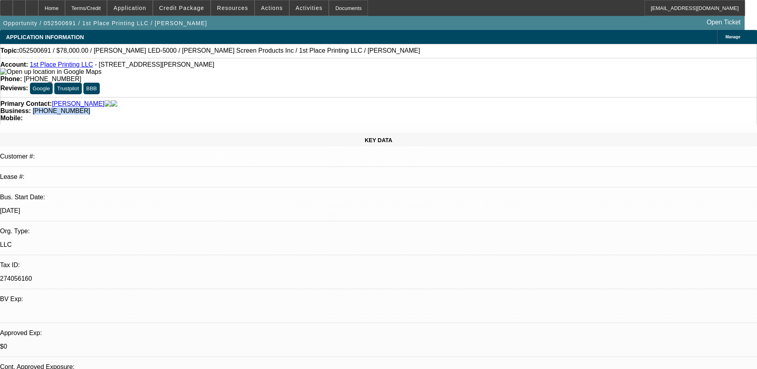
copy span "(314) 435-3030"
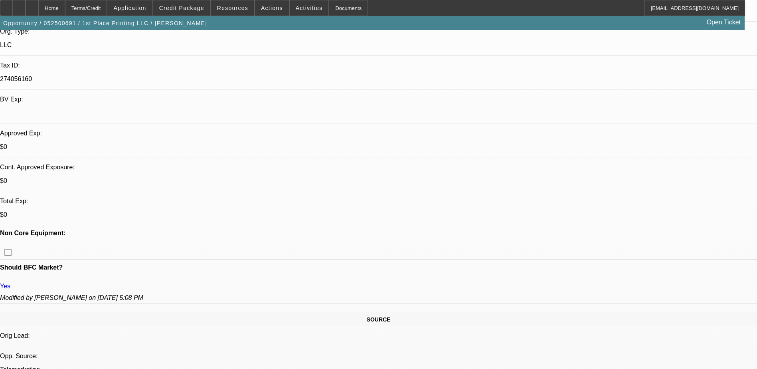
scroll to position [40, 0]
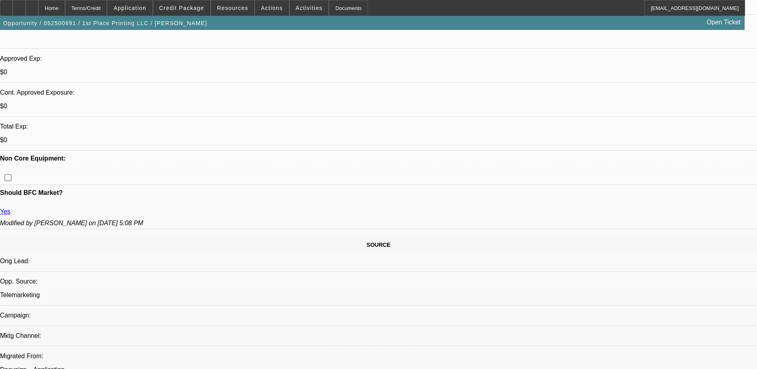
scroll to position [200, 0]
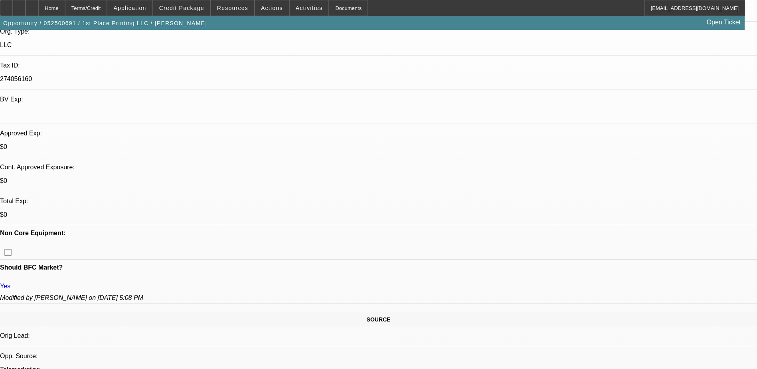
drag, startPoint x: 208, startPoint y: 228, endPoint x: 198, endPoint y: 213, distance: 18.4
drag, startPoint x: 198, startPoint y: 213, endPoint x: 186, endPoint y: 193, distance: 23.3
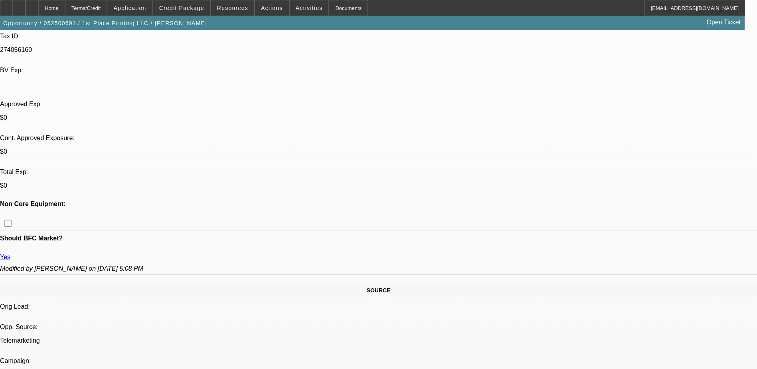
scroll to position [279, 0]
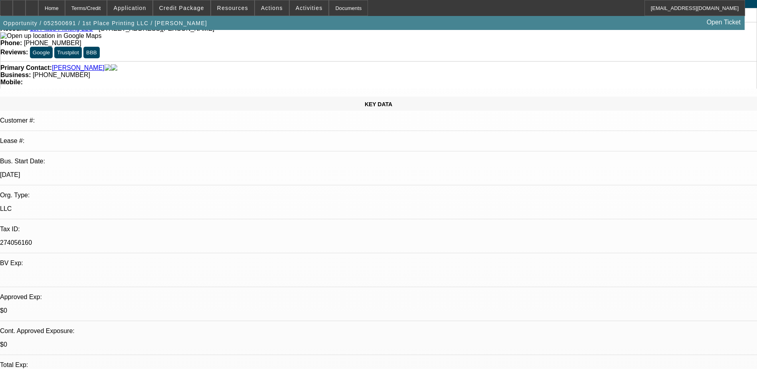
scroll to position [0, 0]
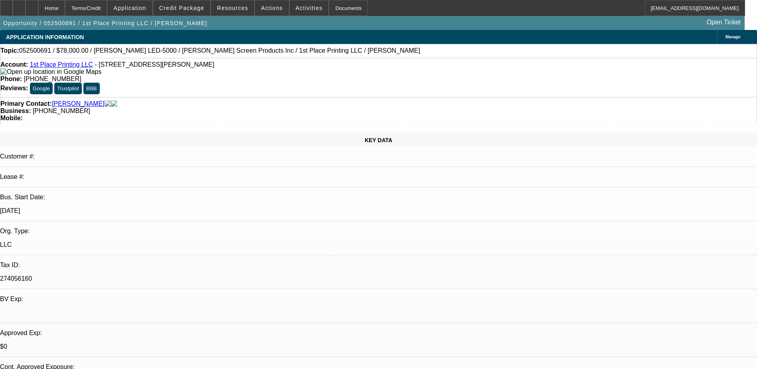
click at [271, 5] on span "Actions" at bounding box center [272, 8] width 22 height 6
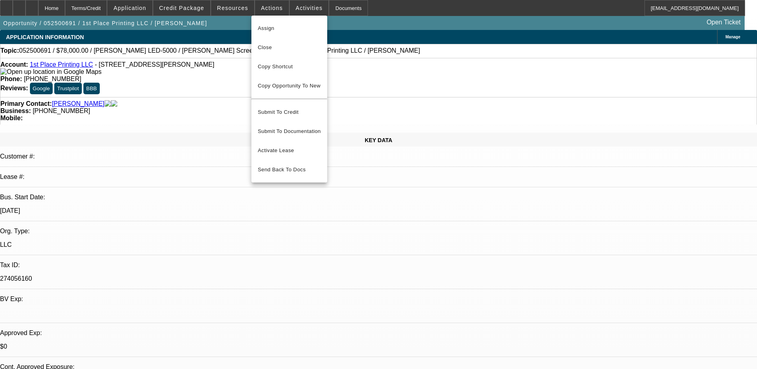
click at [297, 3] on div at bounding box center [378, 184] width 757 height 369
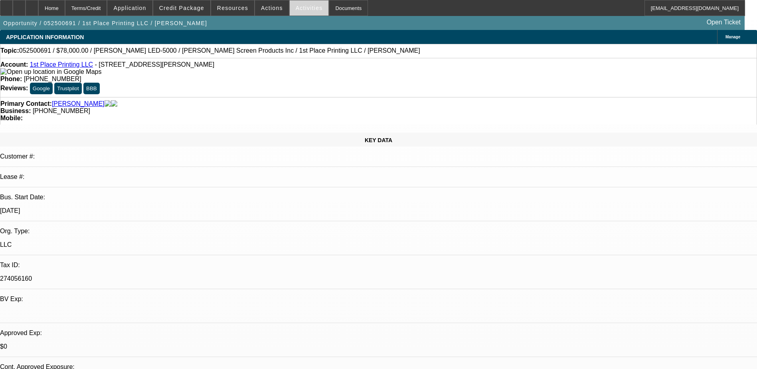
click at [297, 4] on span at bounding box center [309, 7] width 39 height 19
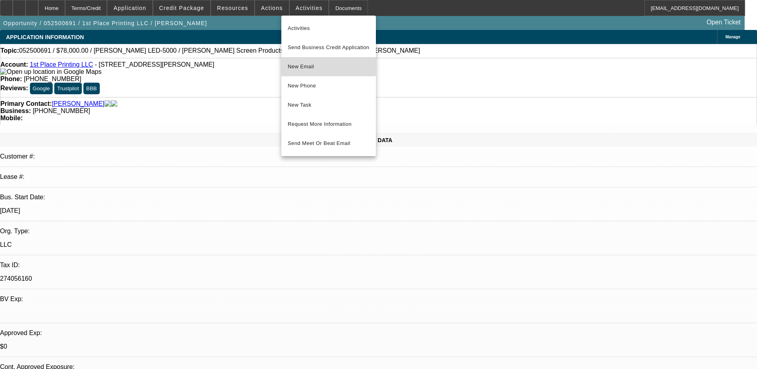
click at [328, 65] on span "New Email" at bounding box center [329, 67] width 82 height 10
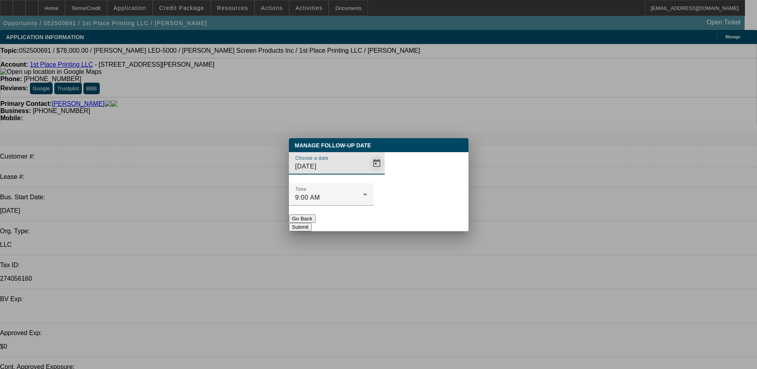
click at [367, 173] on span "Open calendar" at bounding box center [376, 163] width 19 height 19
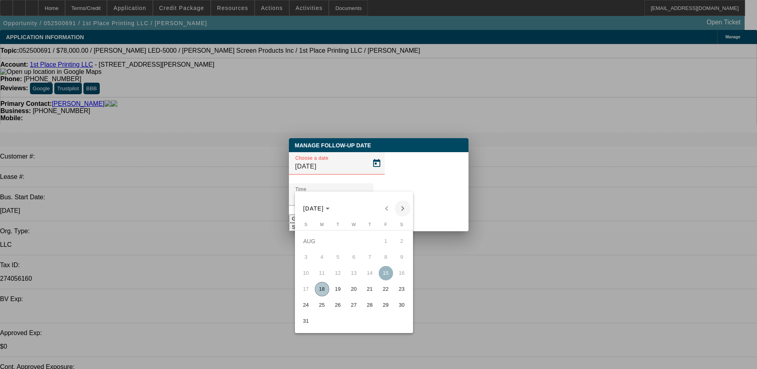
click at [404, 205] on span "Next month" at bounding box center [403, 208] width 16 height 16
click at [373, 259] on span "4" at bounding box center [370, 257] width 14 height 14
type input "9/4/2025"
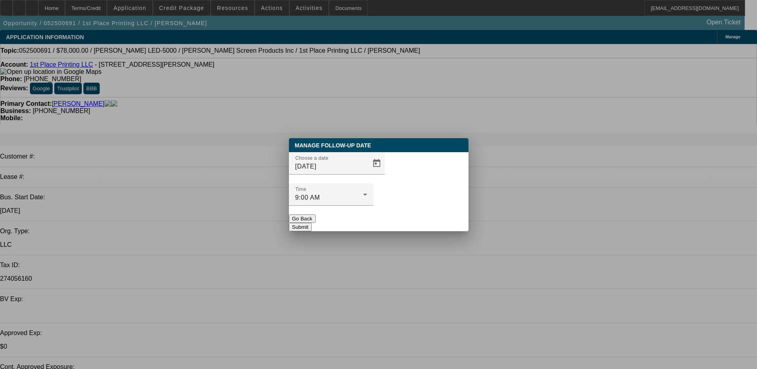
click at [312, 223] on button "Submit" at bounding box center [300, 227] width 23 height 8
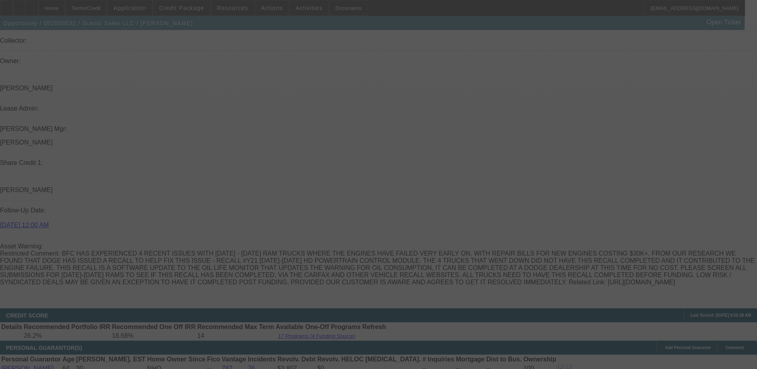
scroll to position [1216, 0]
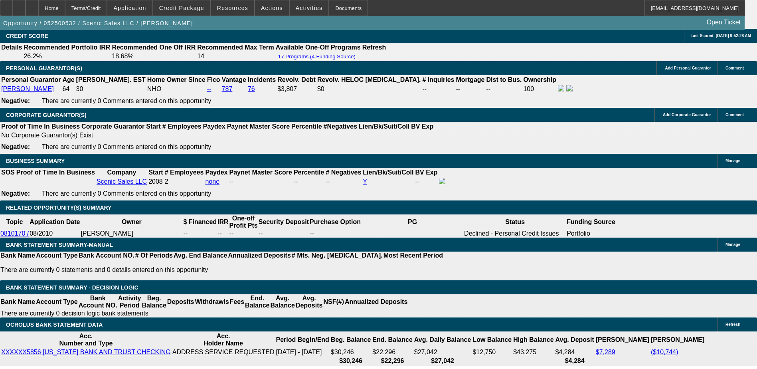
select select "0"
select select "0.1"
select select "0"
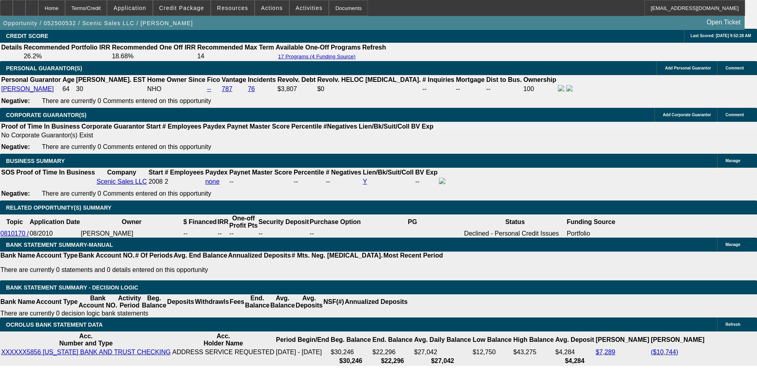
select select "0.1"
select select "0"
select select "0.1"
select select "0"
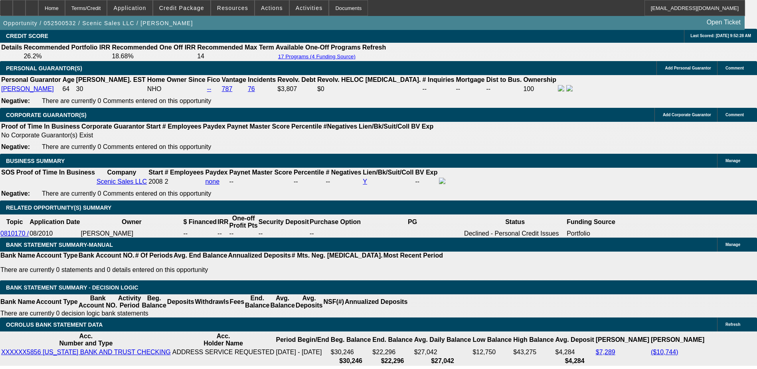
select select "0"
select select "0.1"
select select "1"
select select "3"
select select "4"
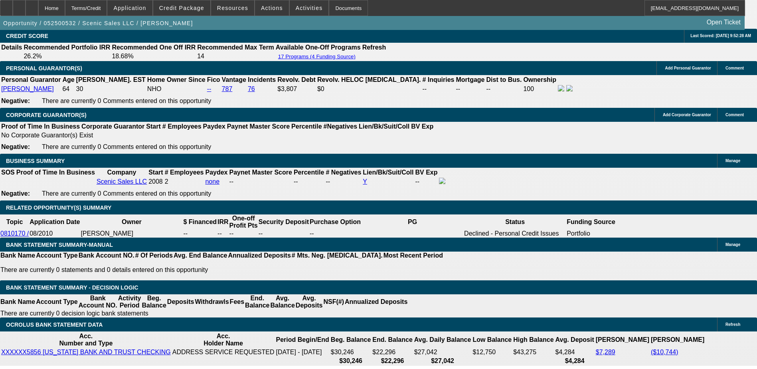
select select "1"
select select "4"
select select "1"
select select "3"
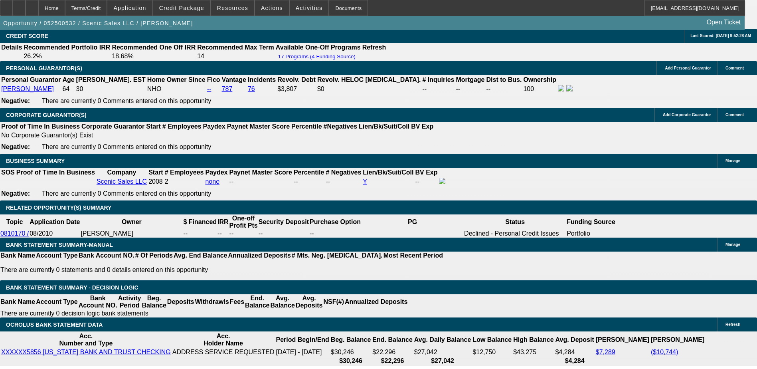
select select "4"
select select "1"
select select "3"
select select "4"
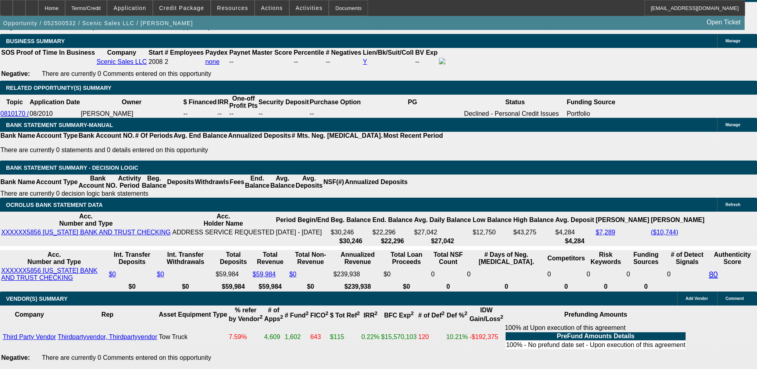
scroll to position [1256, 0]
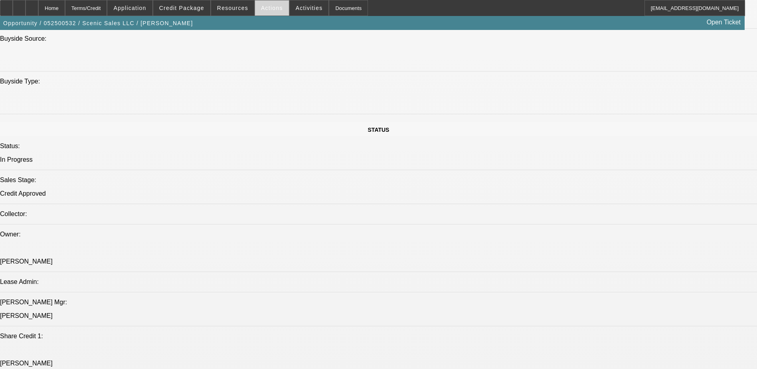
scroll to position [697, 0]
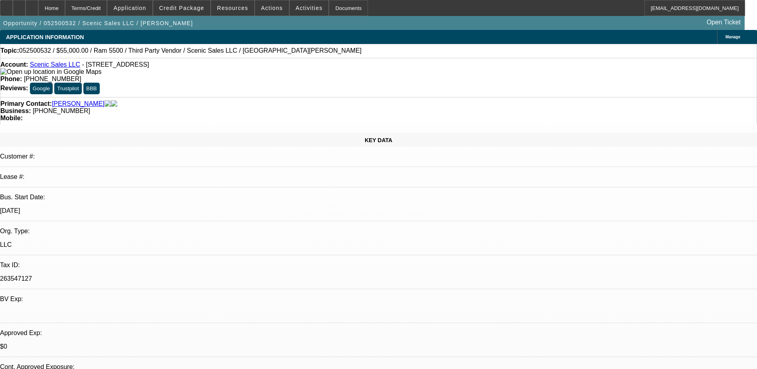
select select "0"
select select "0.1"
select select "0"
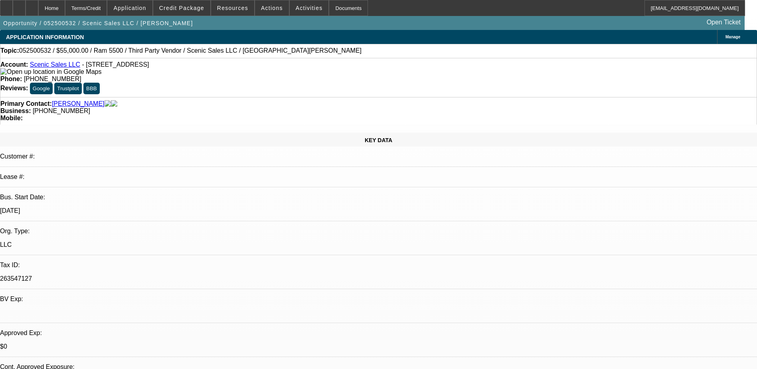
select select "0.1"
select select "0"
select select "0.1"
select select "0"
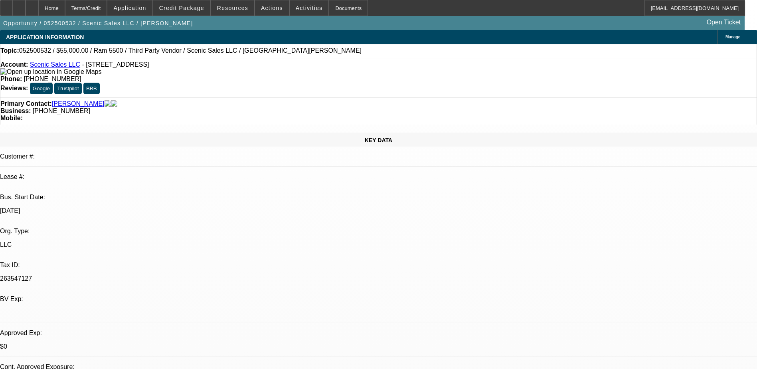
select select "0"
select select "0.1"
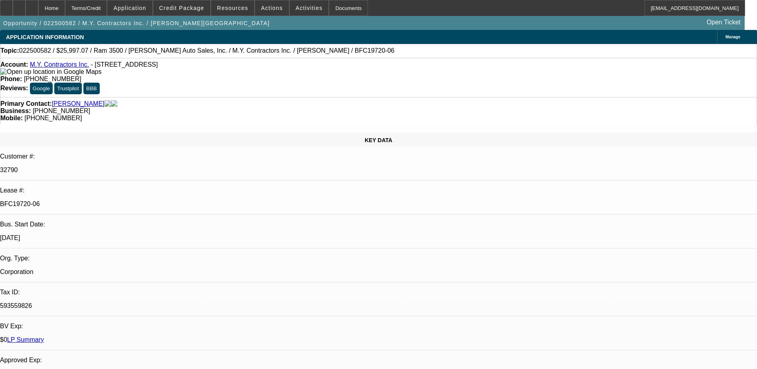
select select "0"
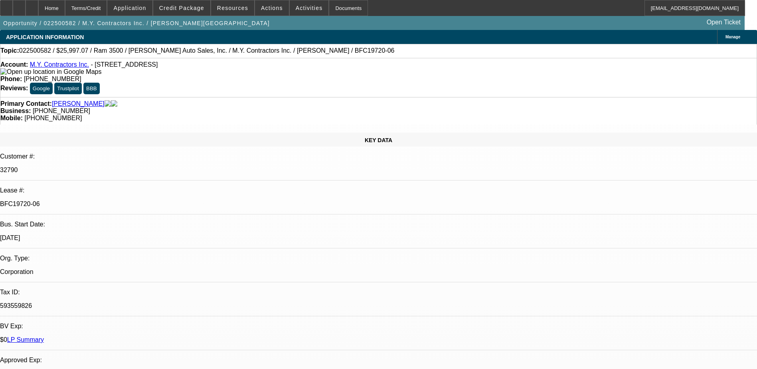
select select "0"
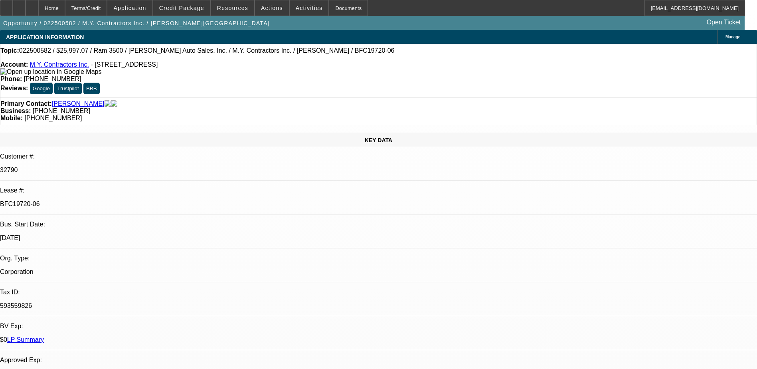
select select "0"
select select "1"
select select "3"
select select "6"
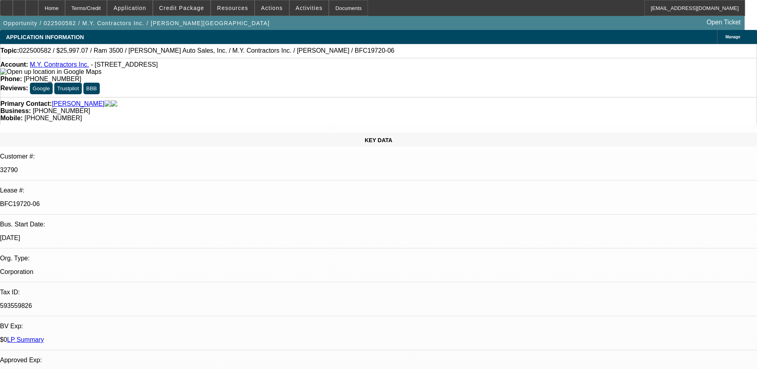
select select "1"
select select "6"
select select "1"
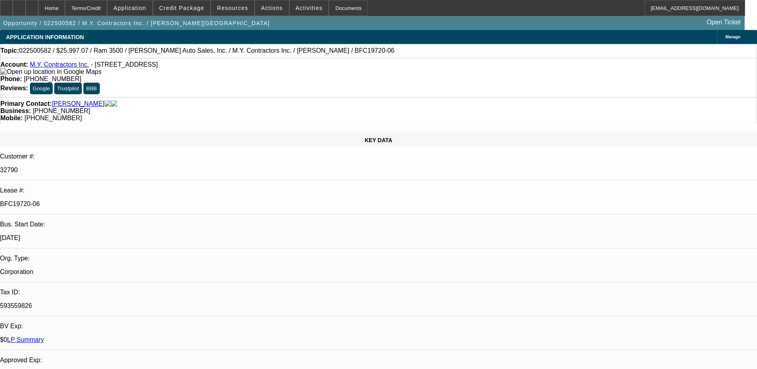
select select "6"
select select "1"
select select "6"
